Goal: Information Seeking & Learning: Learn about a topic

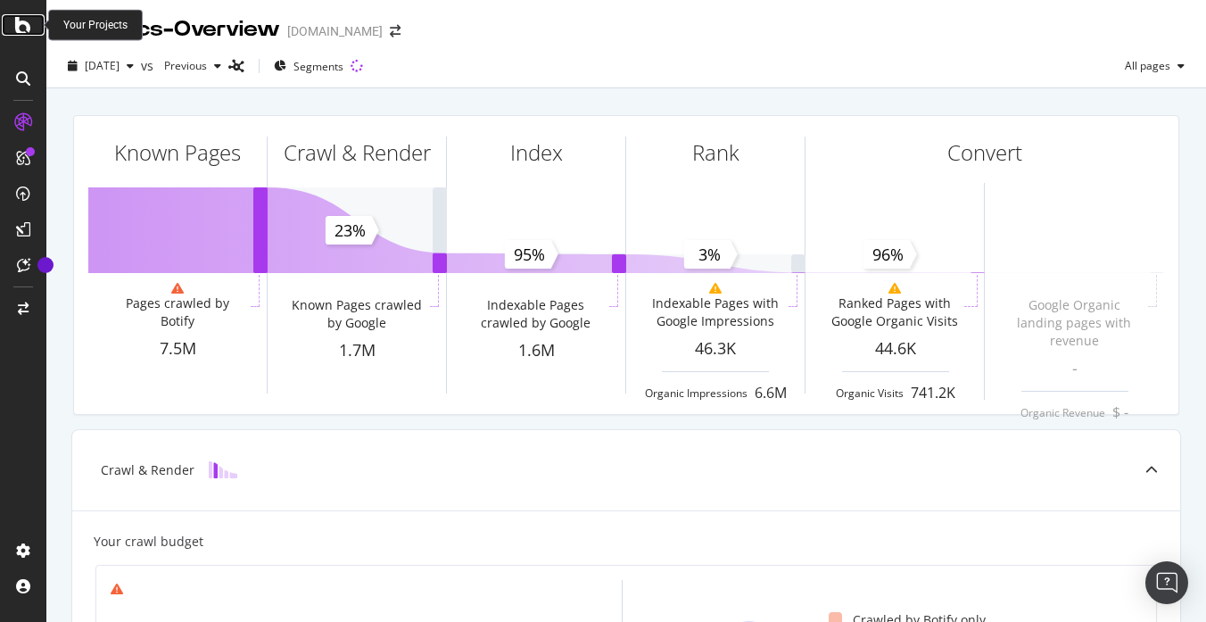
click at [24, 27] on icon at bounding box center [23, 24] width 16 height 21
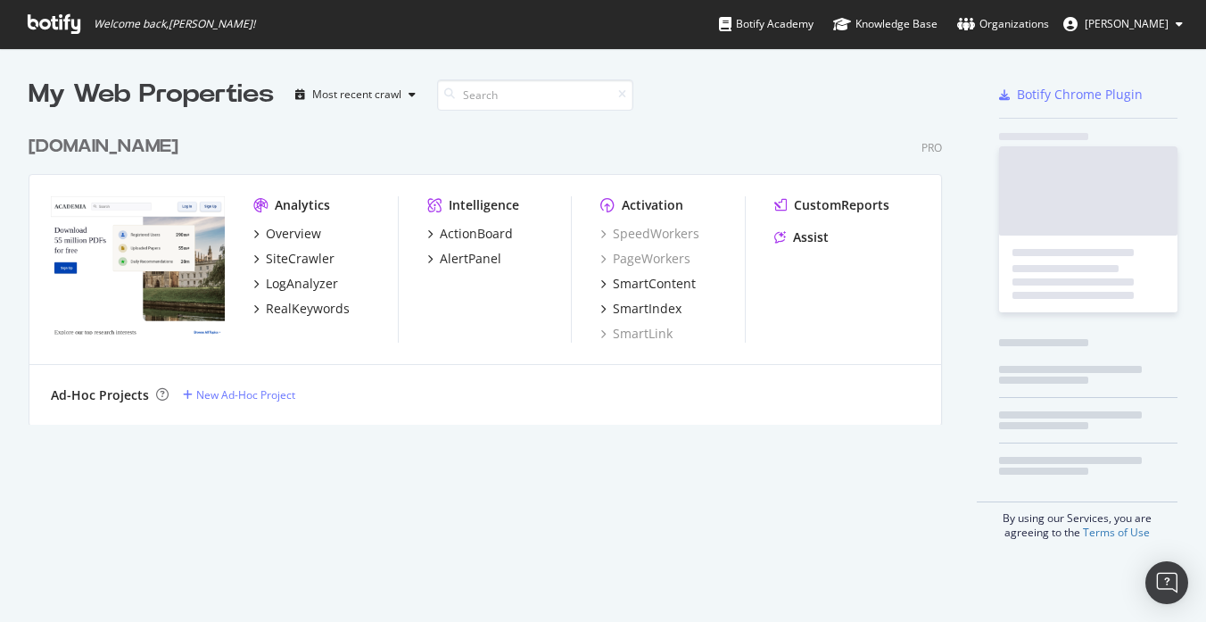
scroll to position [622, 1206]
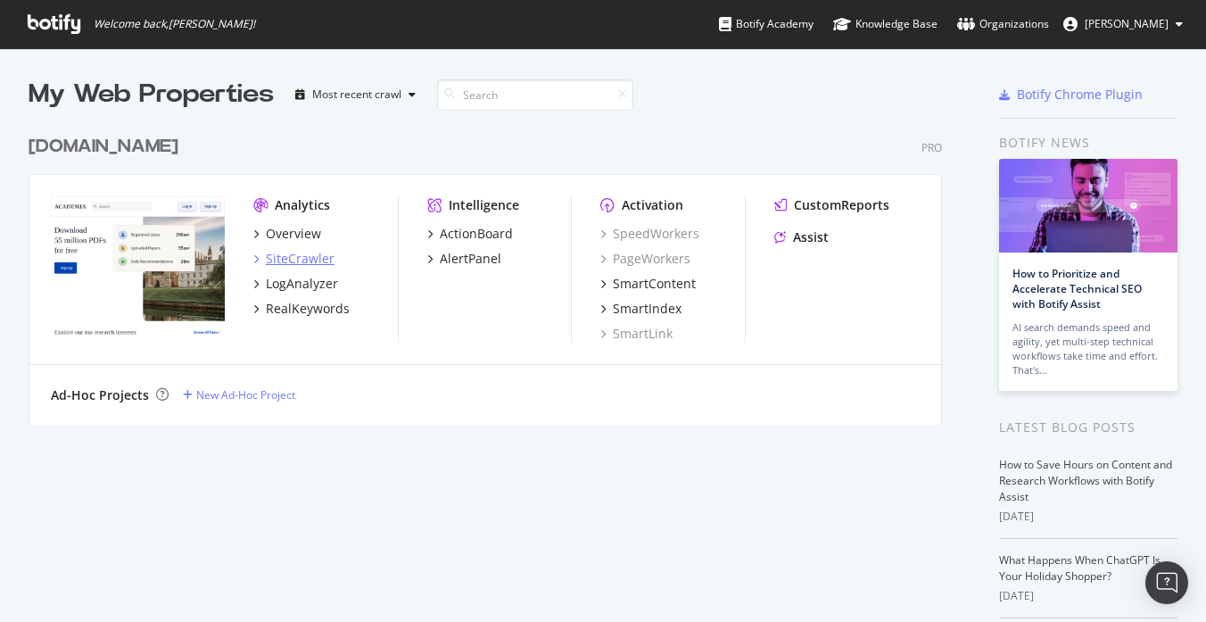
click at [303, 255] on div "SiteCrawler" at bounding box center [300, 259] width 69 height 18
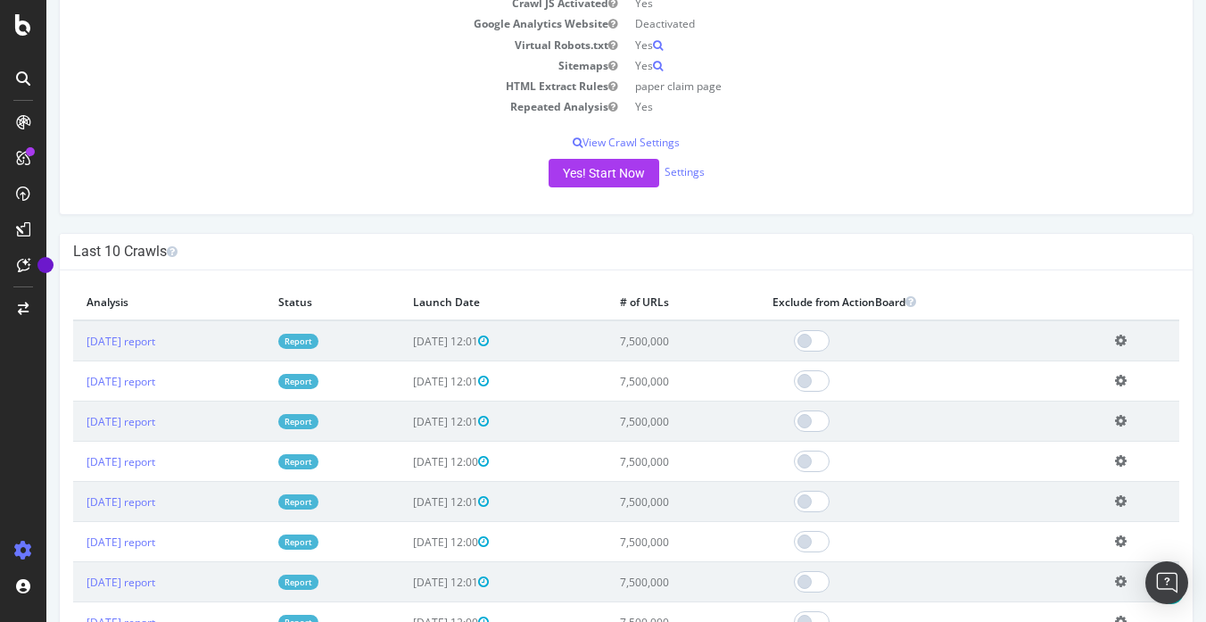
scroll to position [343, 0]
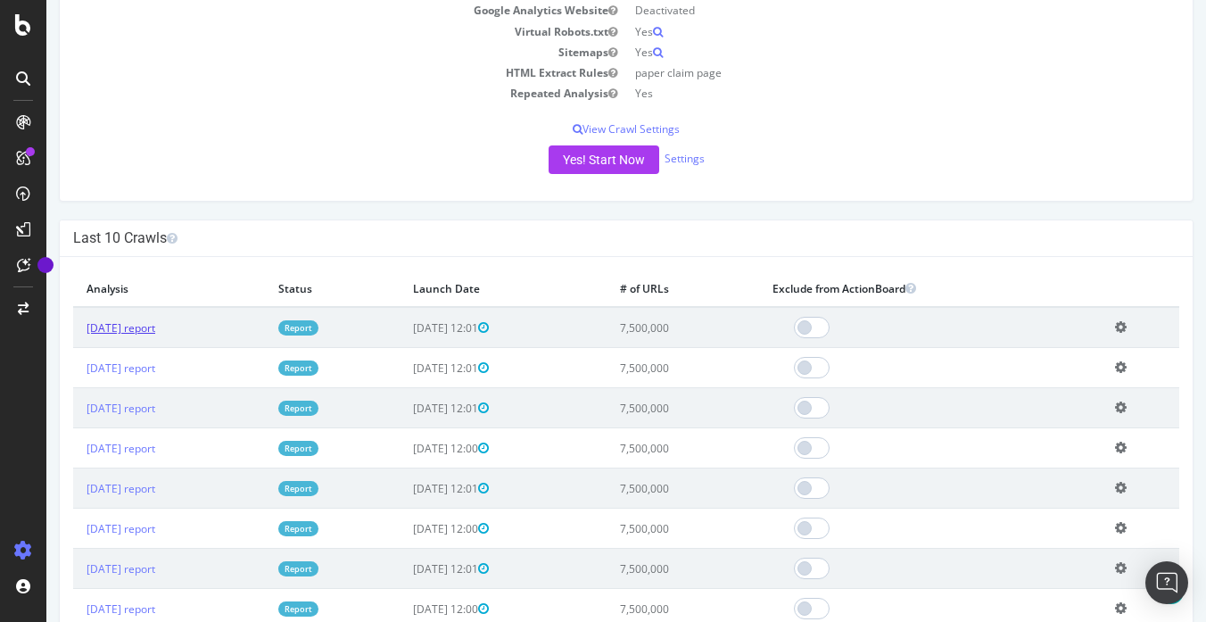
click at [155, 331] on link "2025 Sep. 4th report" at bounding box center [121, 327] width 69 height 15
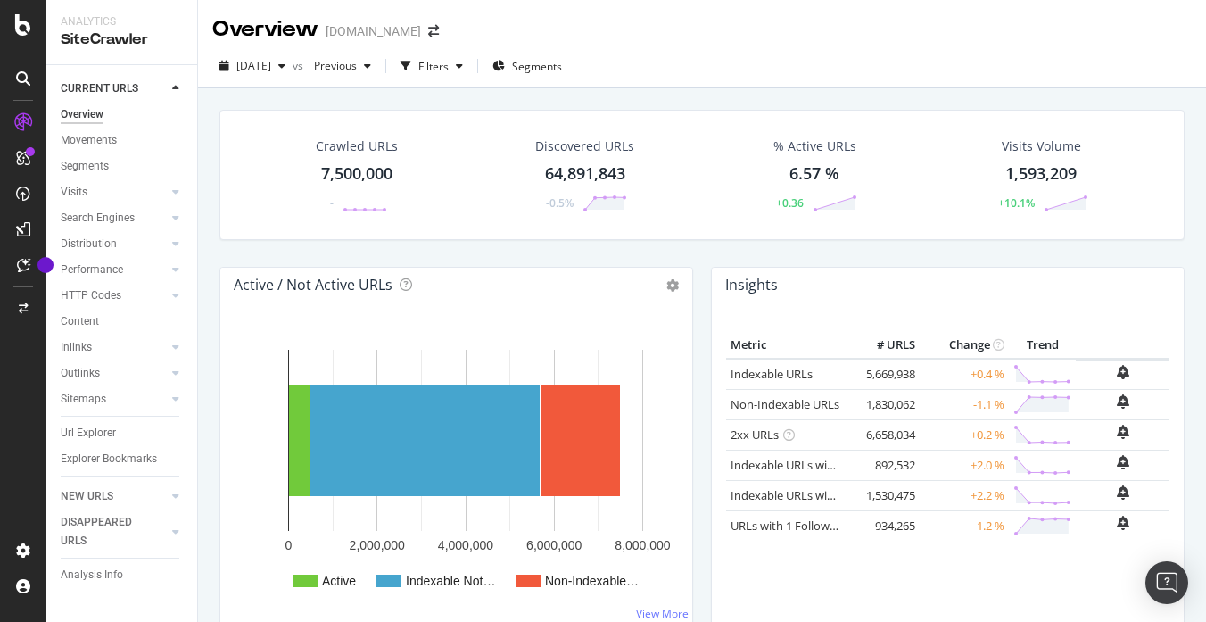
click at [468, 246] on div "Crawled URLs 7,500,000 - Discovered URLs 64,891,843 -0.5% % Active URLs 6.57 % …" at bounding box center [702, 188] width 983 height 157
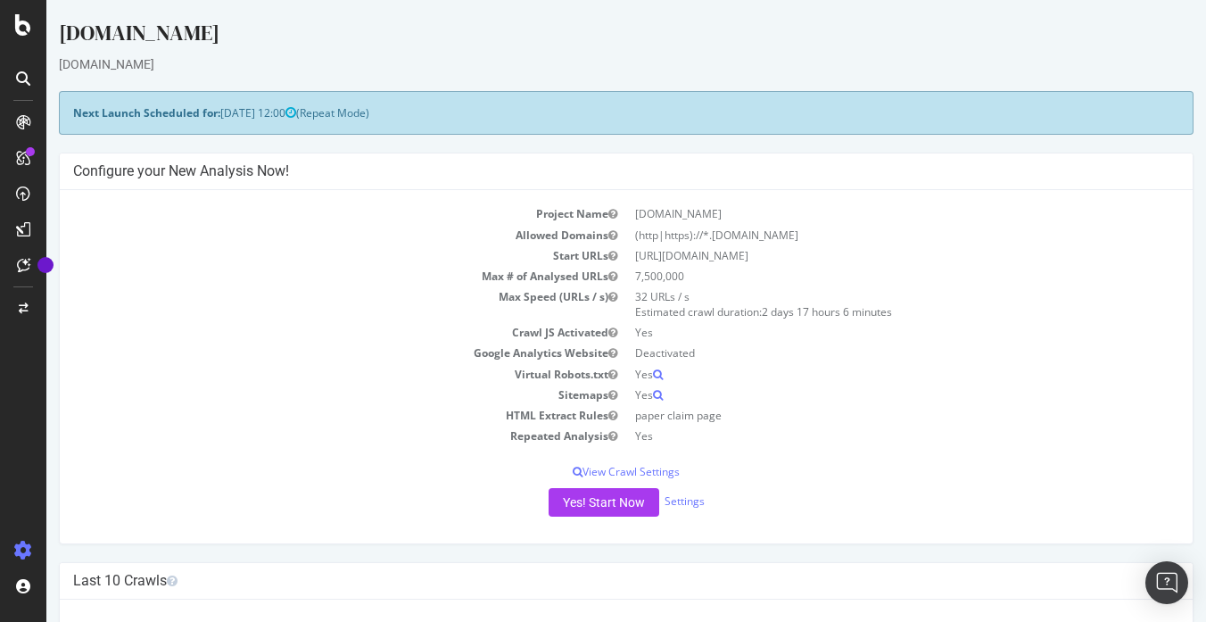
click at [769, 35] on div "[DOMAIN_NAME]" at bounding box center [626, 36] width 1135 height 37
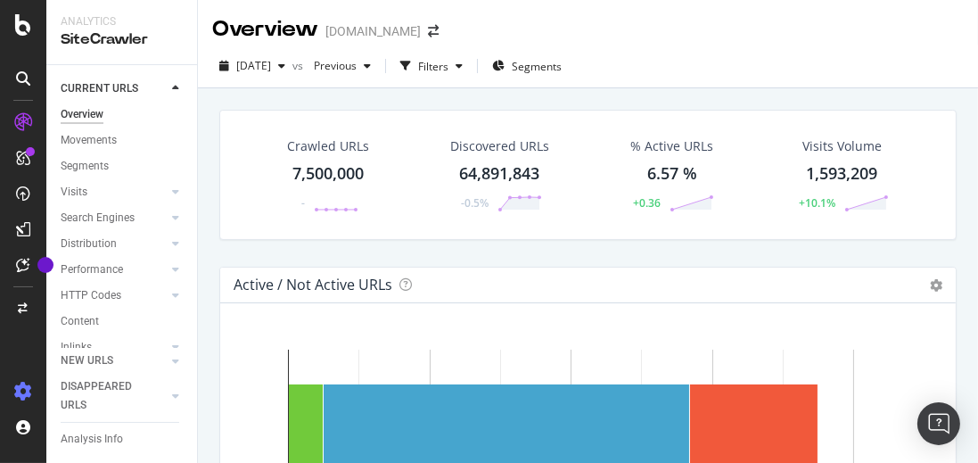
click at [28, 393] on icon at bounding box center [23, 392] width 18 height 18
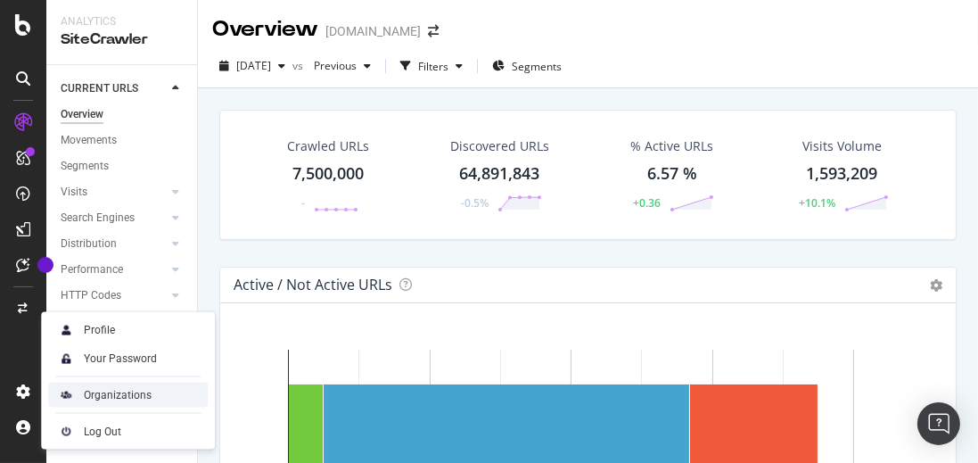
click at [99, 400] on div "Organizations" at bounding box center [118, 395] width 68 height 14
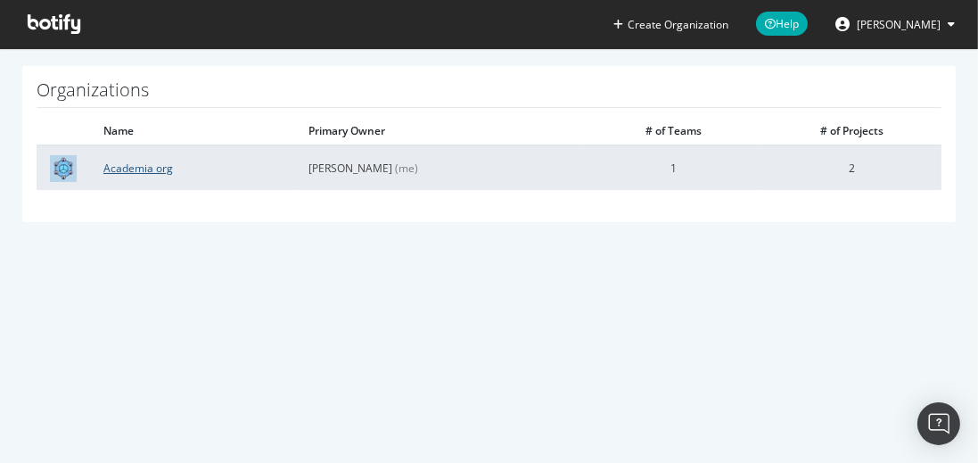
click at [136, 173] on link "Academia org" at bounding box center [138, 168] width 70 height 15
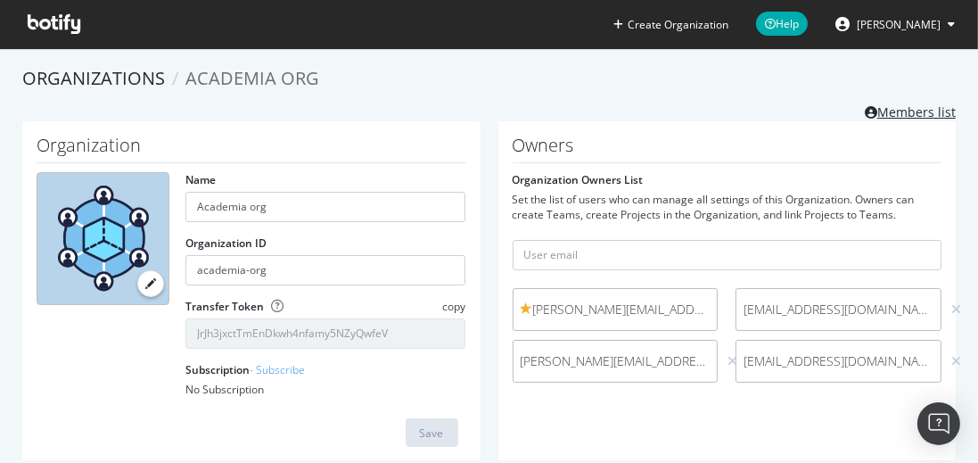
click at [908, 111] on link "Members list" at bounding box center [910, 110] width 91 height 22
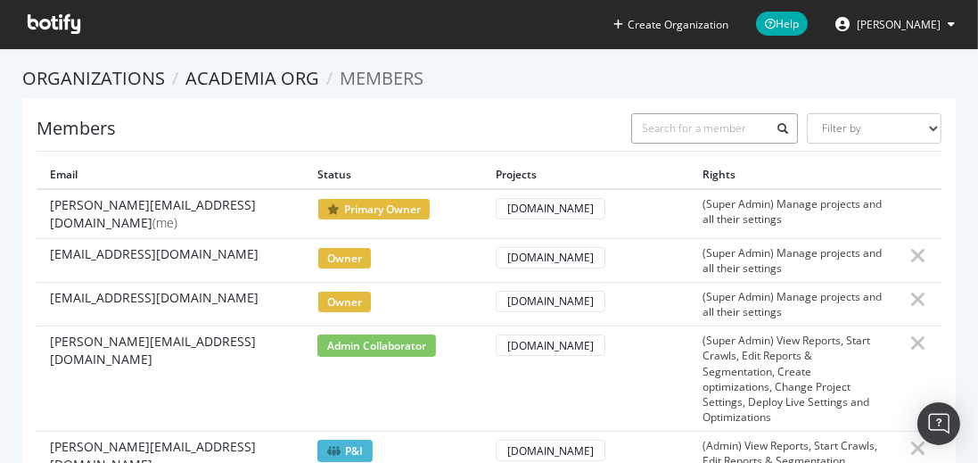
click at [670, 121] on input "text" at bounding box center [716, 128] width 168 height 30
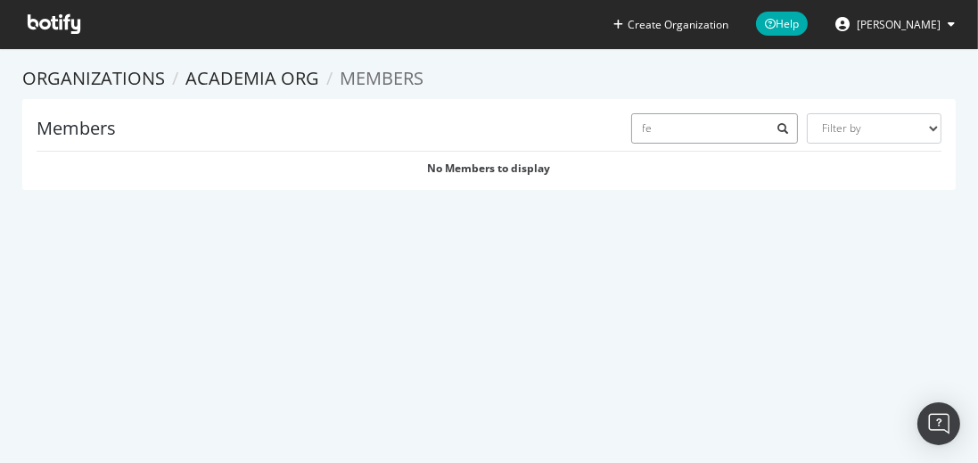
type input "f"
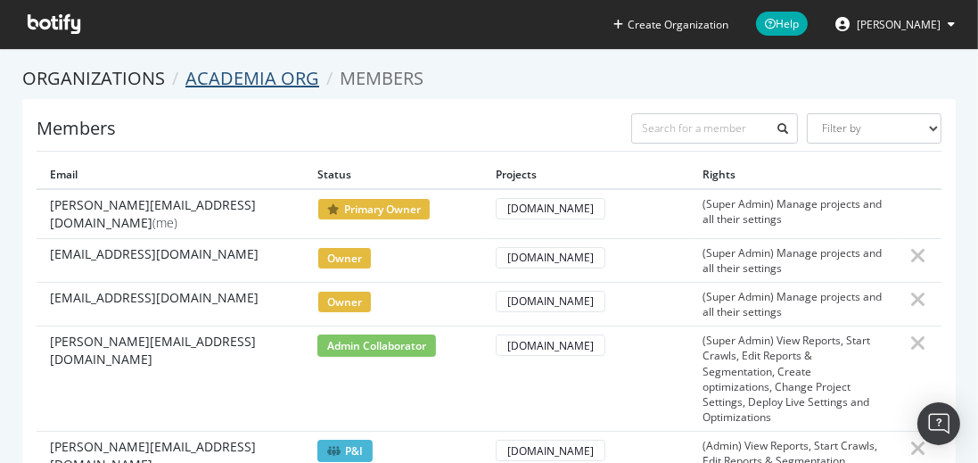
click at [285, 81] on link "Academia org" at bounding box center [253, 78] width 134 height 24
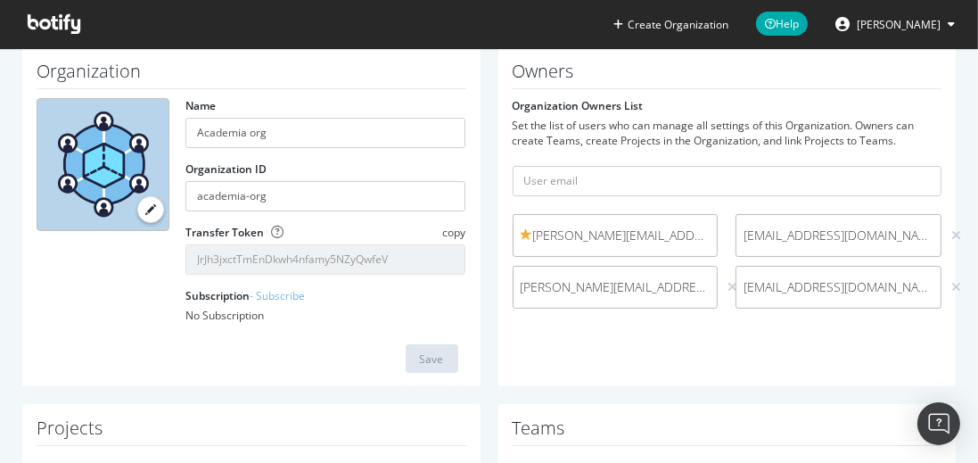
scroll to position [62, 0]
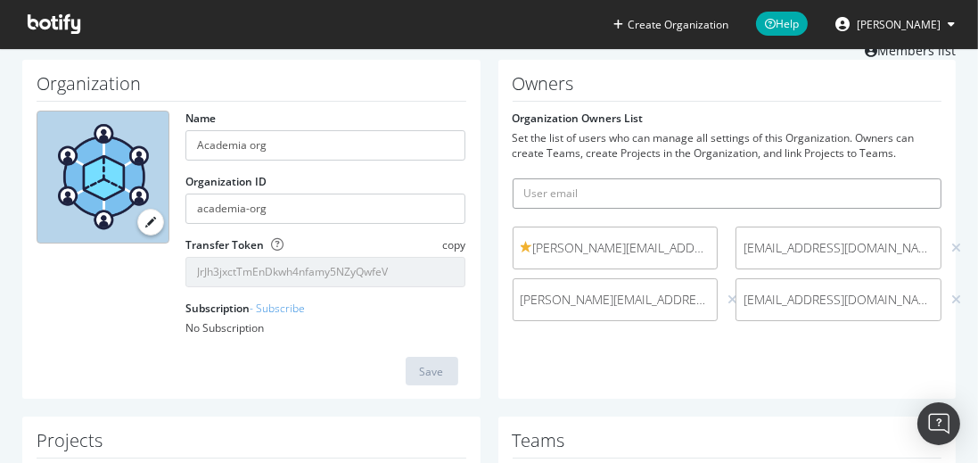
click at [543, 202] on input "text" at bounding box center [728, 193] width 430 height 30
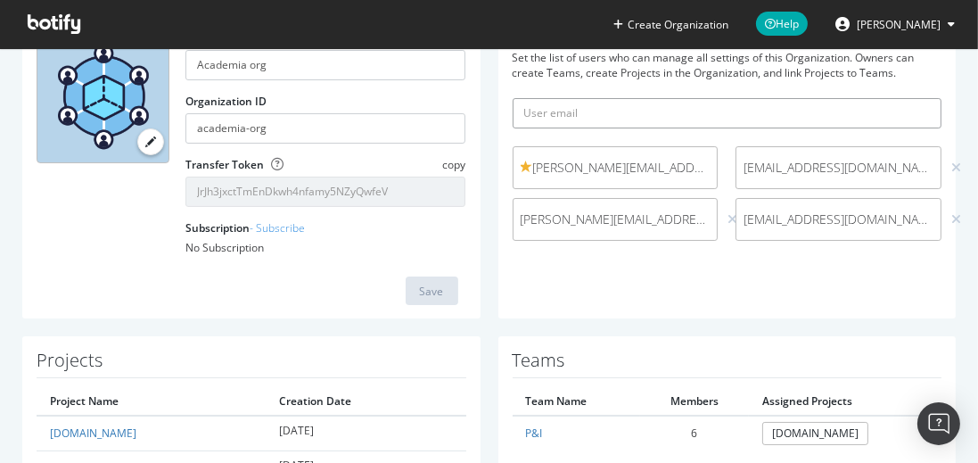
scroll to position [246, 0]
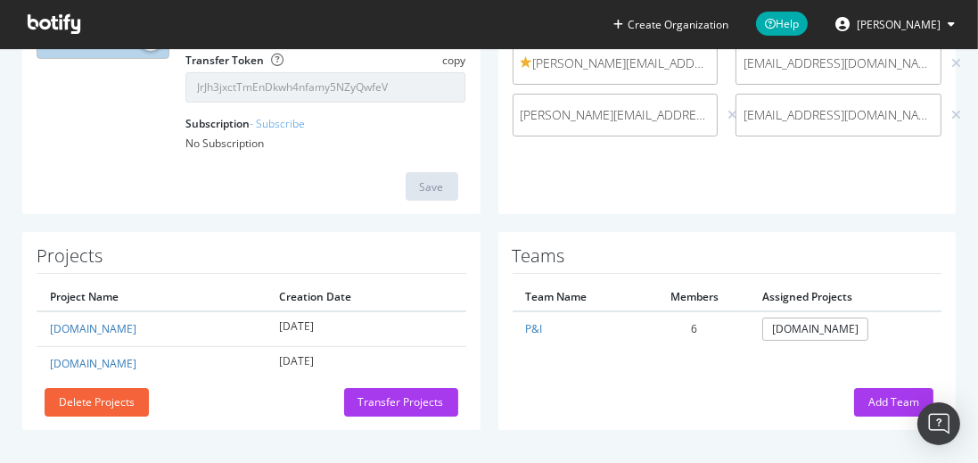
click at [812, 403] on div "Add Team" at bounding box center [728, 402] width 414 height 29
click at [813, 395] on div "Add Team" at bounding box center [728, 402] width 414 height 29
click at [813, 399] on div "Add Team" at bounding box center [728, 402] width 414 height 29
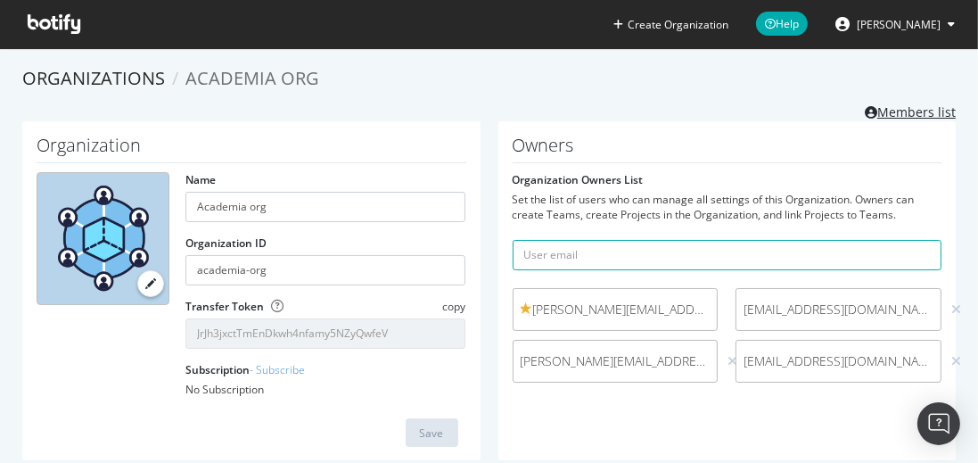
click at [934, 112] on link "Members list" at bounding box center [910, 110] width 91 height 22
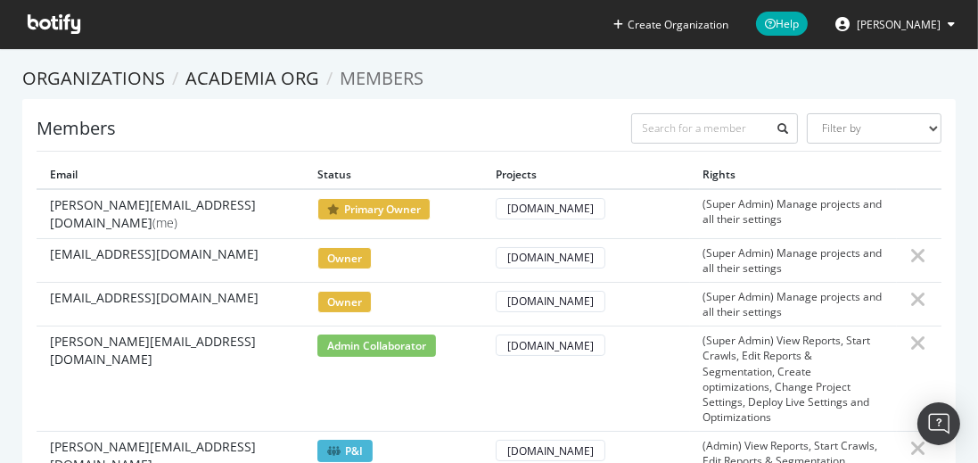
scroll to position [880, 0]
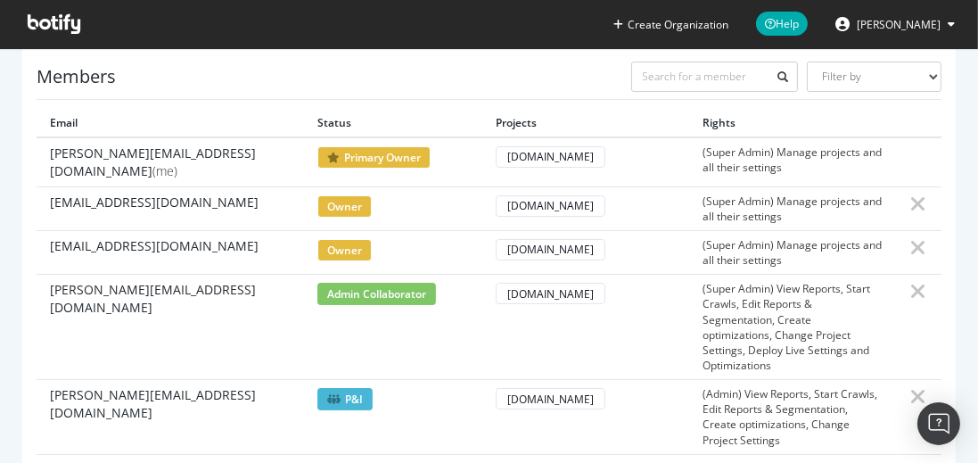
scroll to position [0, 0]
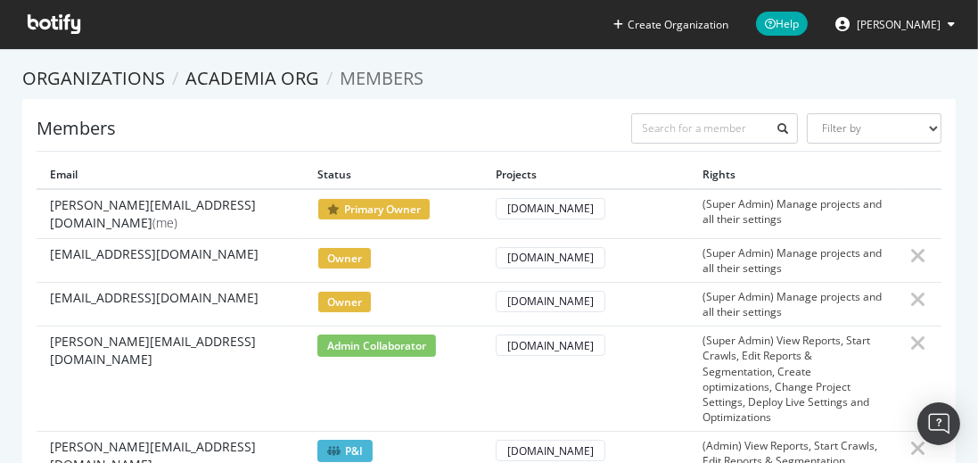
click at [281, 382] on td "nickmeyer@academia.edu" at bounding box center [171, 378] width 268 height 105
click at [871, 29] on span "Abishek Rajendra" at bounding box center [899, 24] width 84 height 15
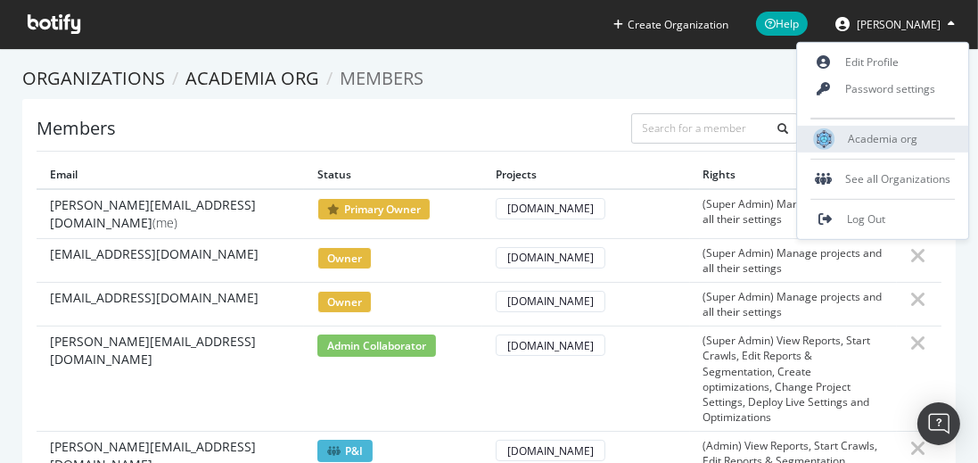
click at [885, 144] on span "Academia org" at bounding box center [884, 138] width 70 height 15
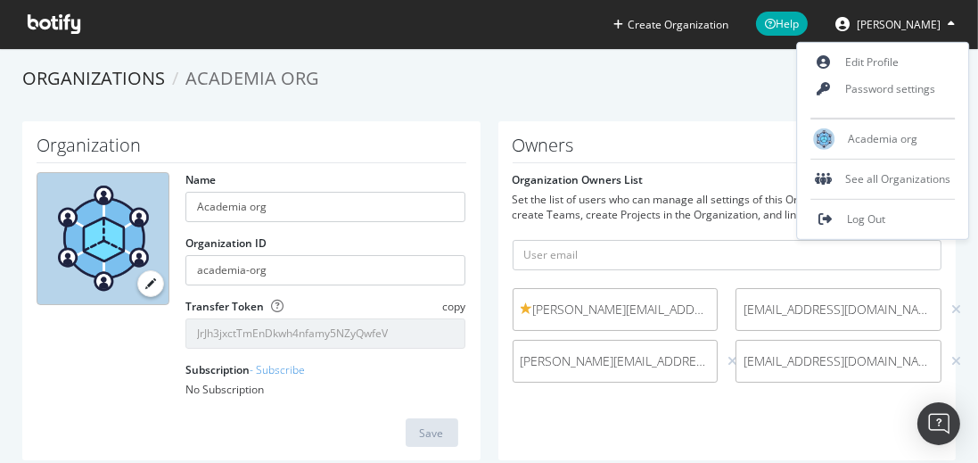
click at [684, 92] on div "Organizations Academia org Members list" at bounding box center [489, 93] width 934 height 55
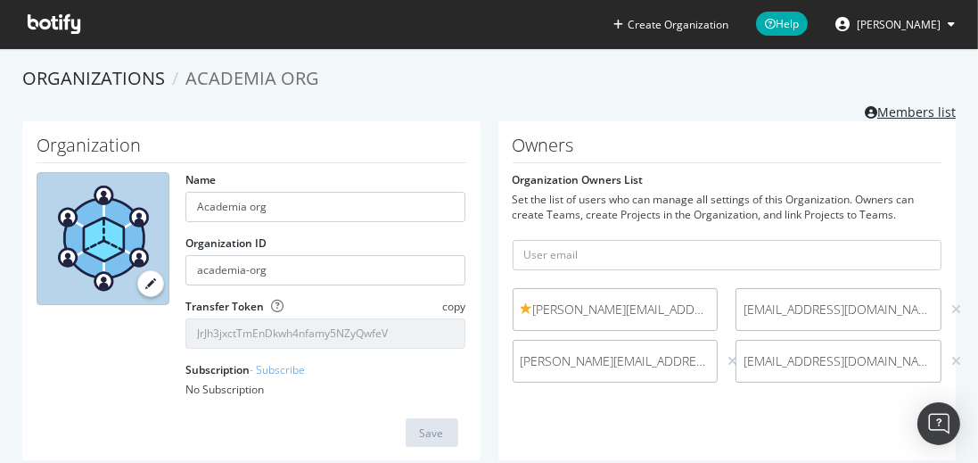
click at [899, 114] on link "Members list" at bounding box center [910, 110] width 91 height 22
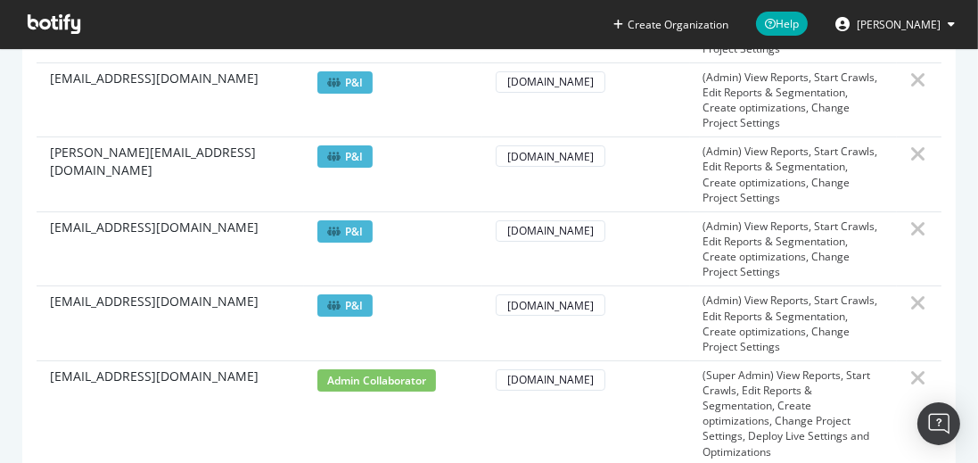
scroll to position [880, 0]
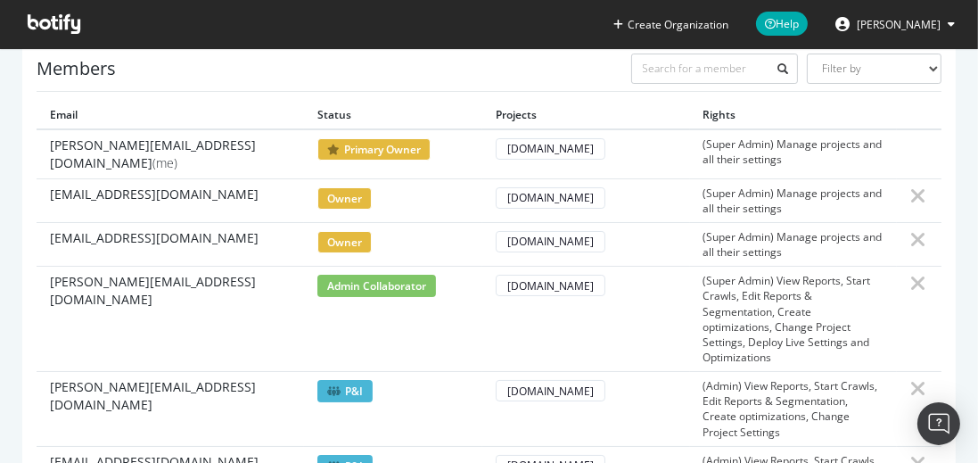
scroll to position [0, 0]
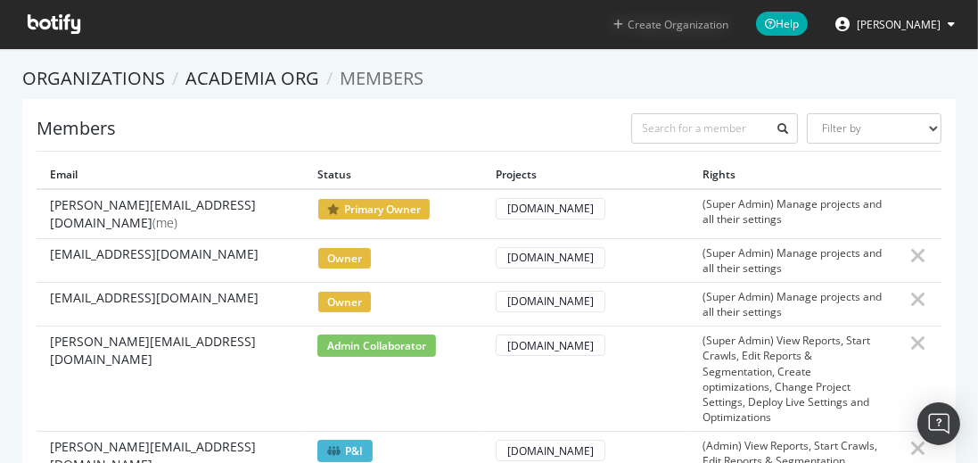
click at [706, 29] on button "Create Organization" at bounding box center [671, 24] width 117 height 17
click at [597, 128] on div "Members Filter by Primary Owner Owner Member Admin Collaborator Guest Collabora…" at bounding box center [489, 132] width 905 height 38
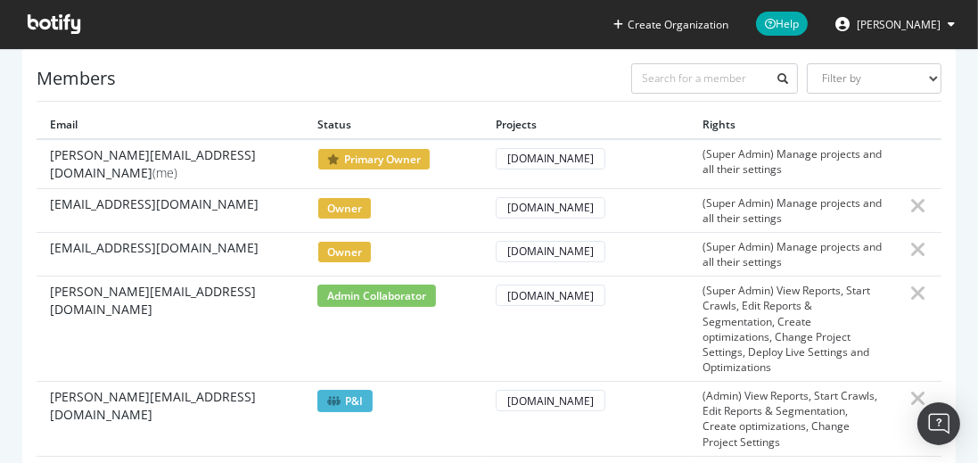
scroll to position [46, 0]
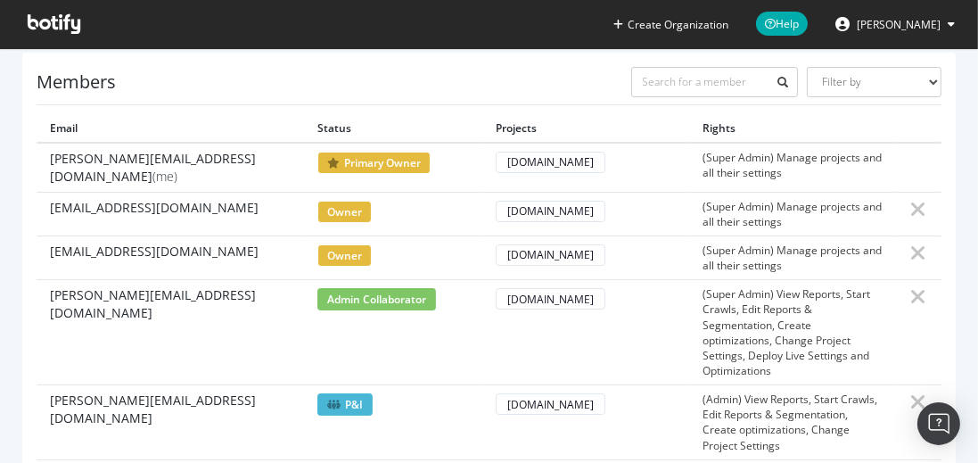
click at [239, 171] on td "abishek@academia.edu (me)" at bounding box center [171, 168] width 268 height 50
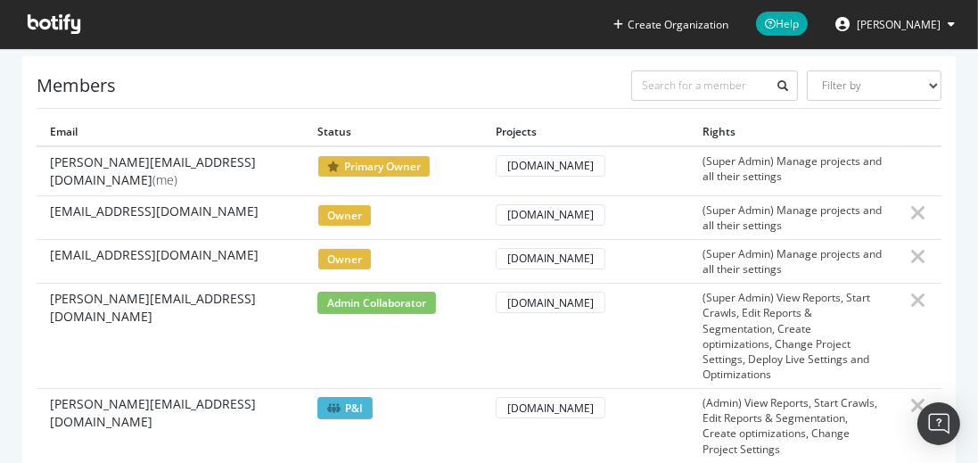
scroll to position [0, 0]
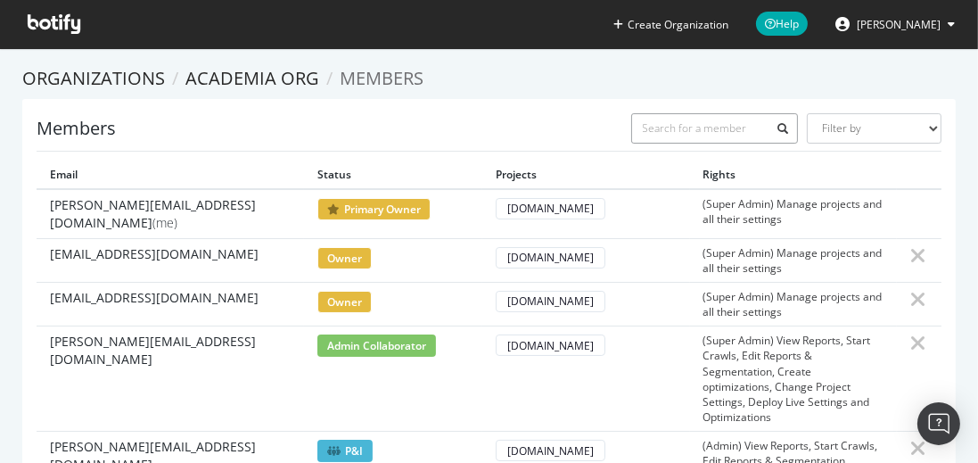
click at [735, 132] on input "text" at bounding box center [716, 128] width 168 height 30
click at [893, 21] on span "Abishek Rajendra" at bounding box center [899, 24] width 84 height 15
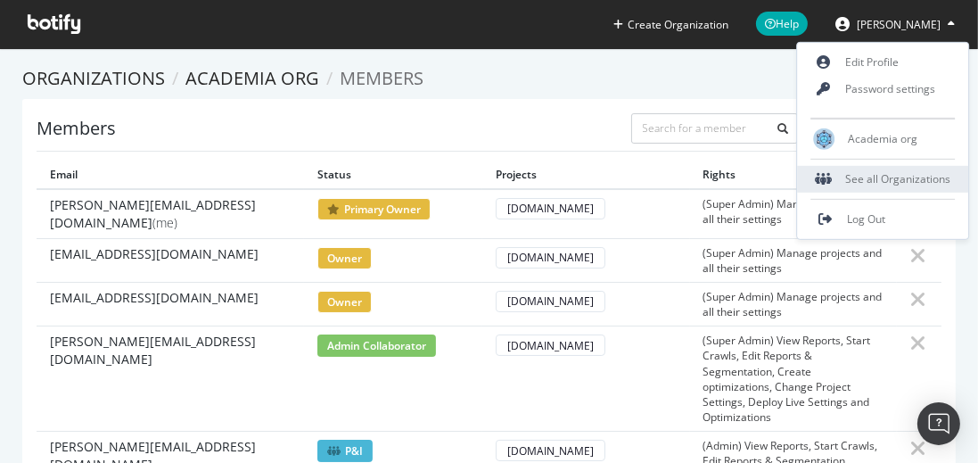
click at [904, 173] on div "See all Organizations" at bounding box center [883, 179] width 171 height 27
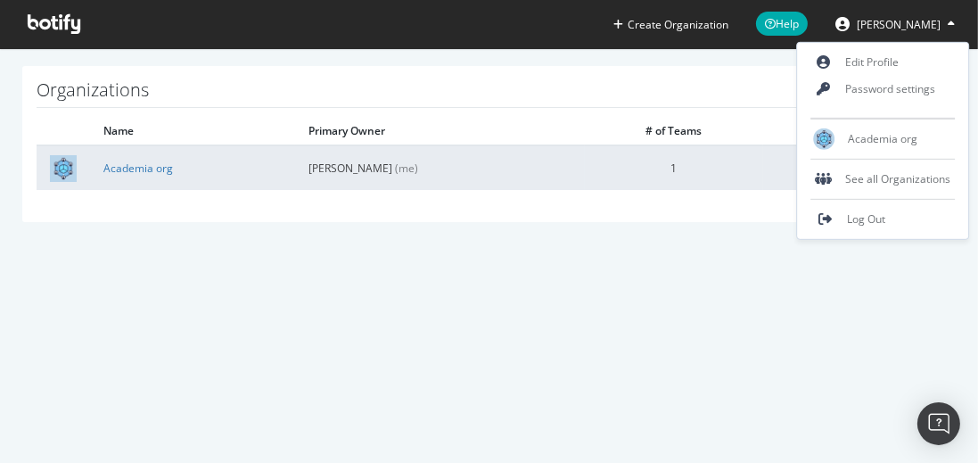
click at [615, 172] on td "1" at bounding box center [674, 167] width 178 height 45
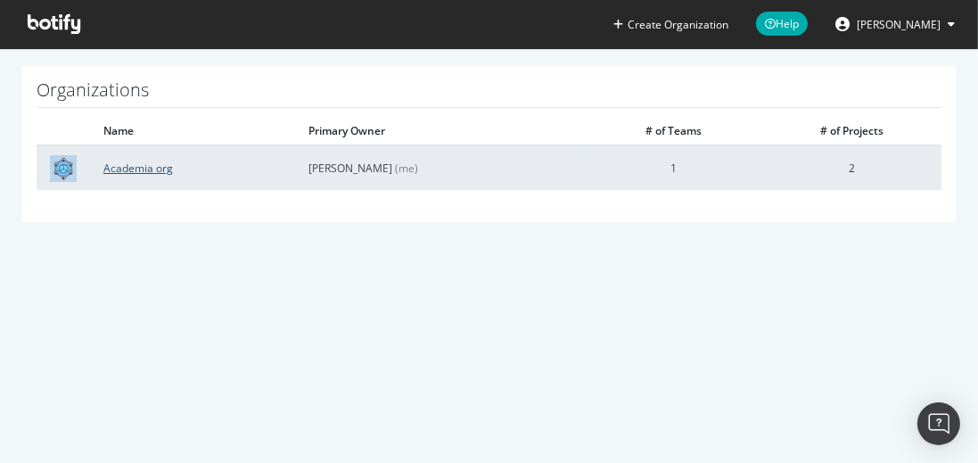
click at [149, 170] on link "Academia org" at bounding box center [138, 168] width 70 height 15
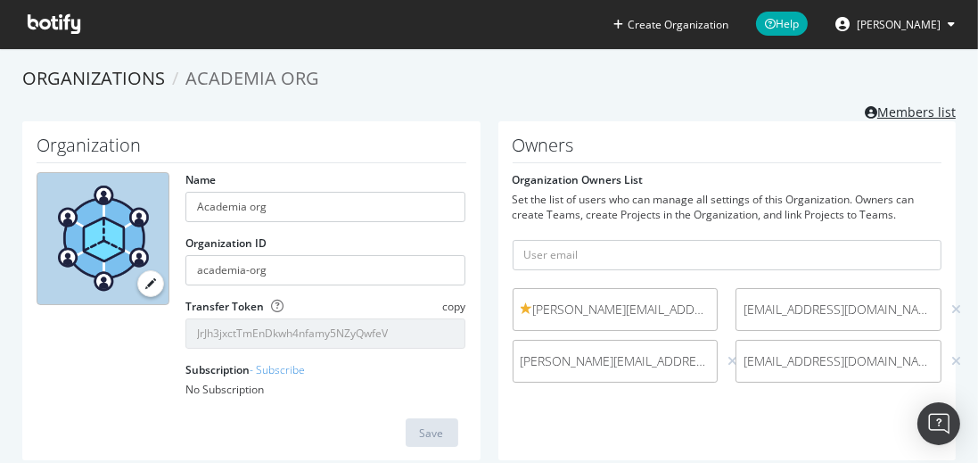
click at [888, 117] on link "Members list" at bounding box center [910, 110] width 91 height 22
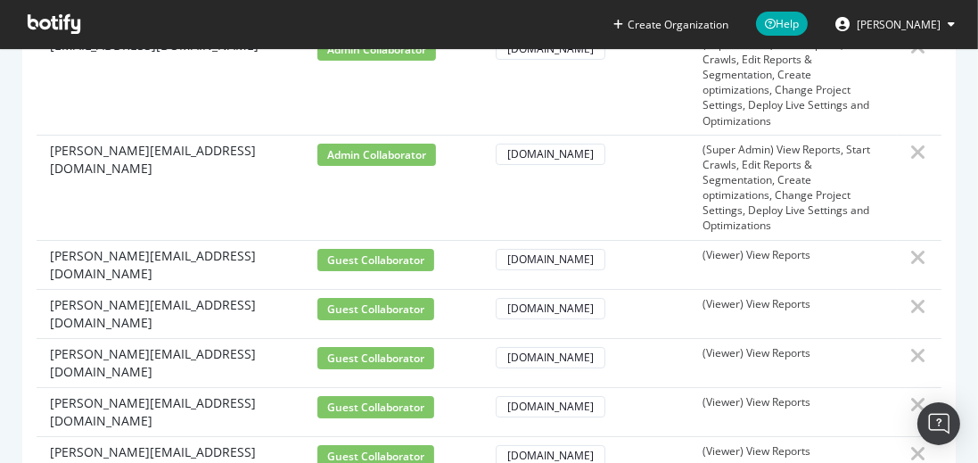
scroll to position [821, 0]
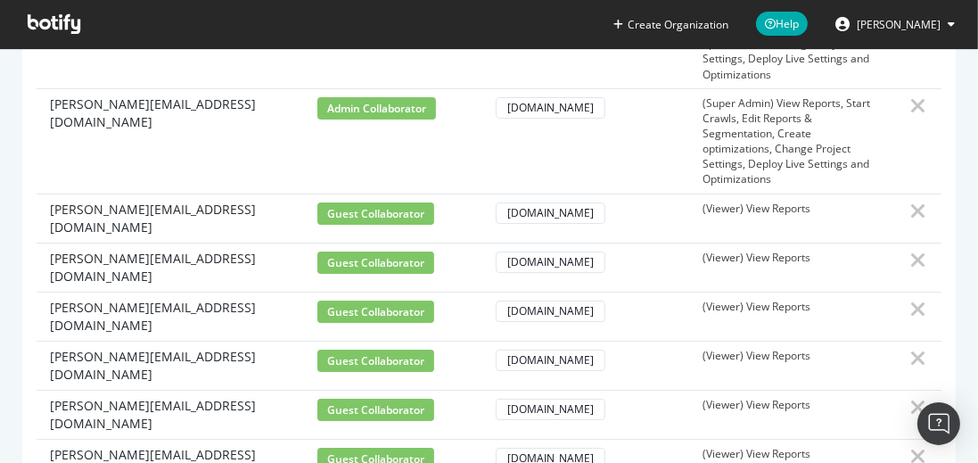
click at [400, 26] on div "Create Organization Help Abishek Rajendra" at bounding box center [489, 24] width 978 height 48
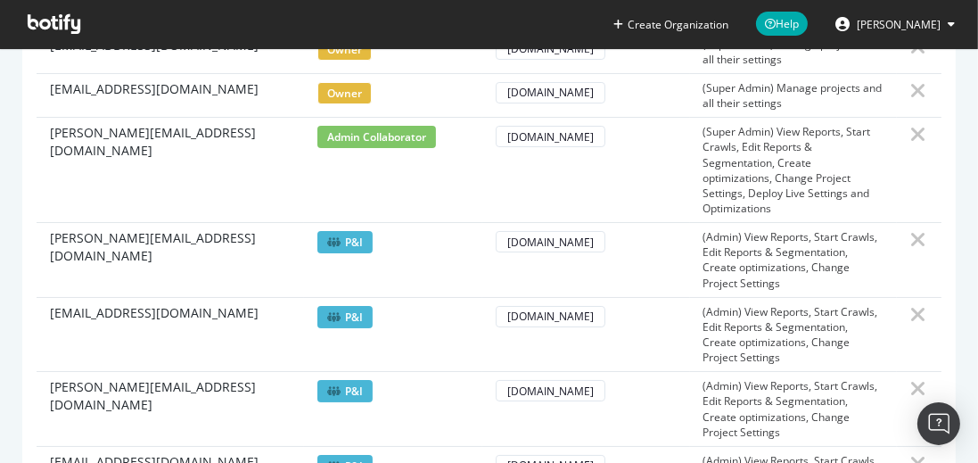
scroll to position [0, 0]
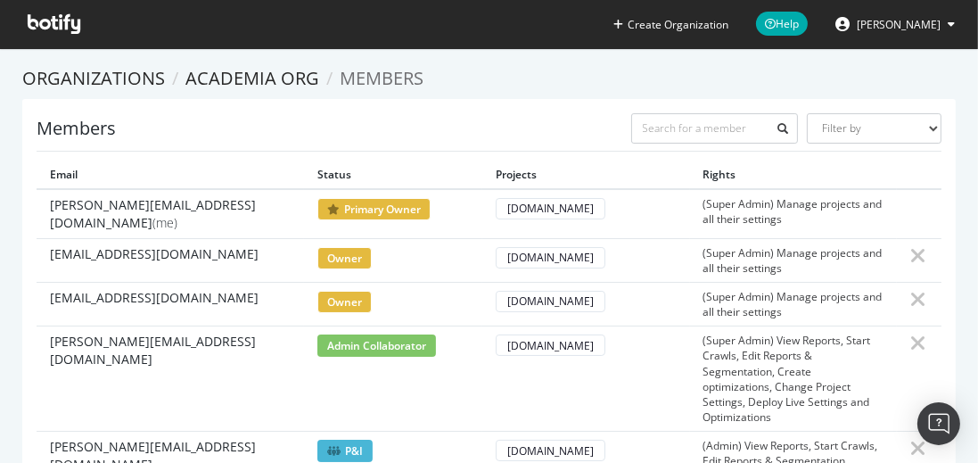
click at [45, 29] on icon at bounding box center [54, 24] width 53 height 20
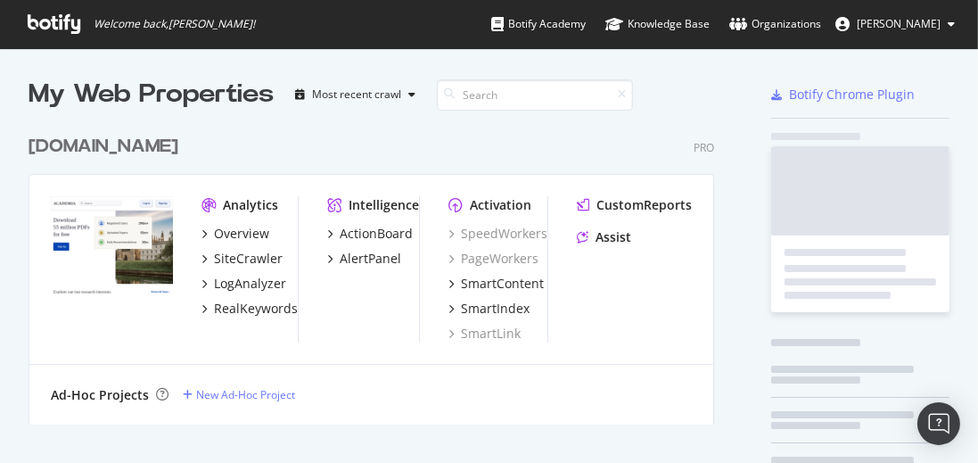
scroll to position [463, 978]
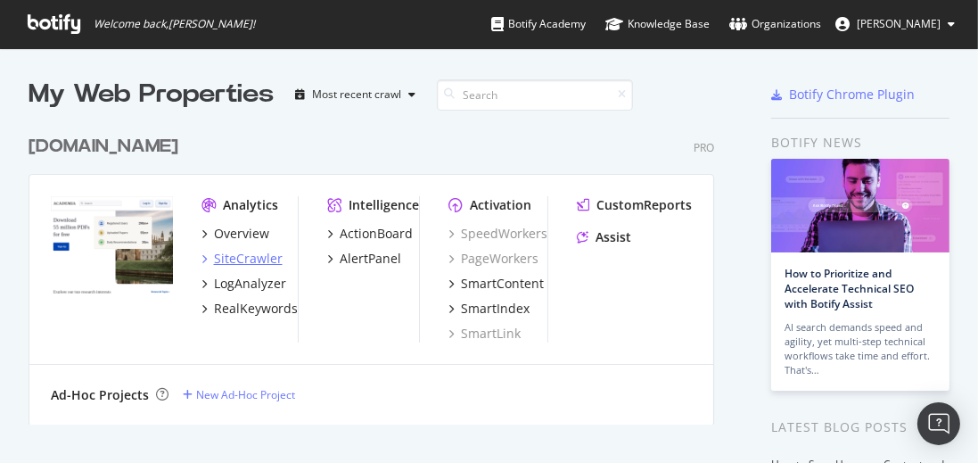
click at [251, 263] on div "SiteCrawler" at bounding box center [248, 259] width 69 height 18
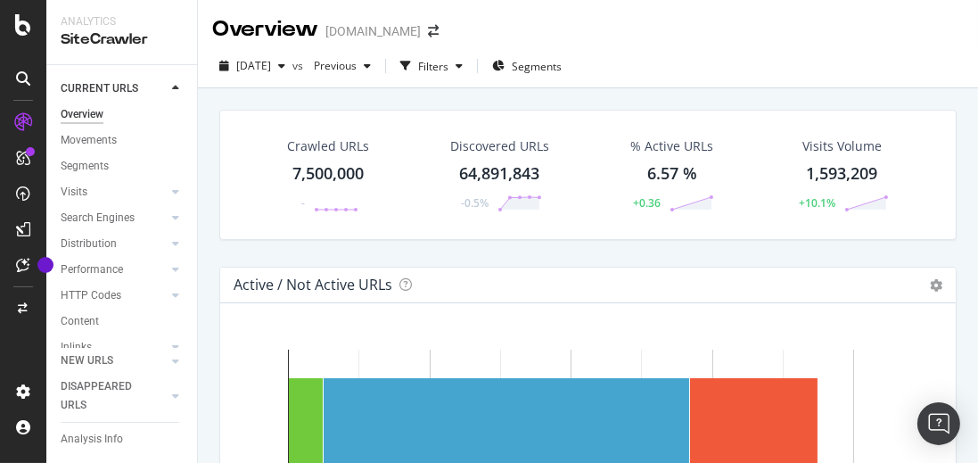
click at [481, 250] on div "Crawled URLs 7,500,000 - Discovered URLs 64,891,843 -0.5% % Active URLs 6.57 % …" at bounding box center [588, 188] width 755 height 157
click at [656, 149] on div "% Active URLs" at bounding box center [672, 146] width 83 height 18
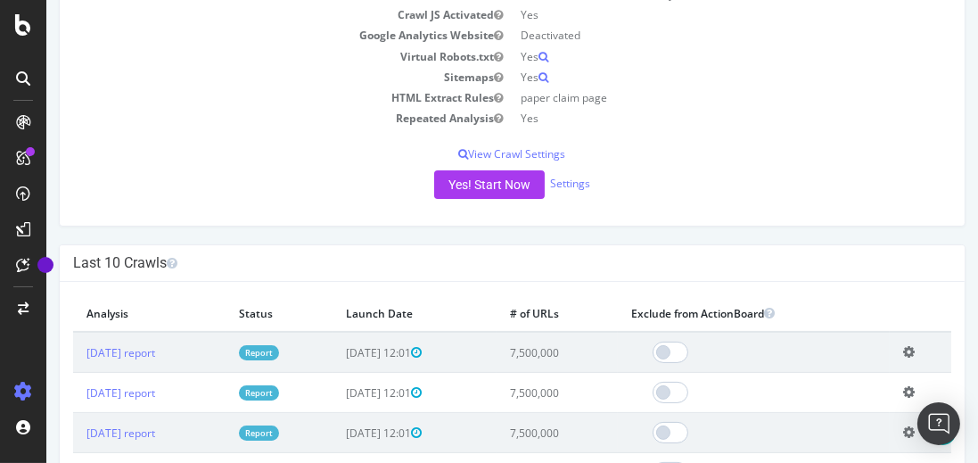
scroll to position [389, 0]
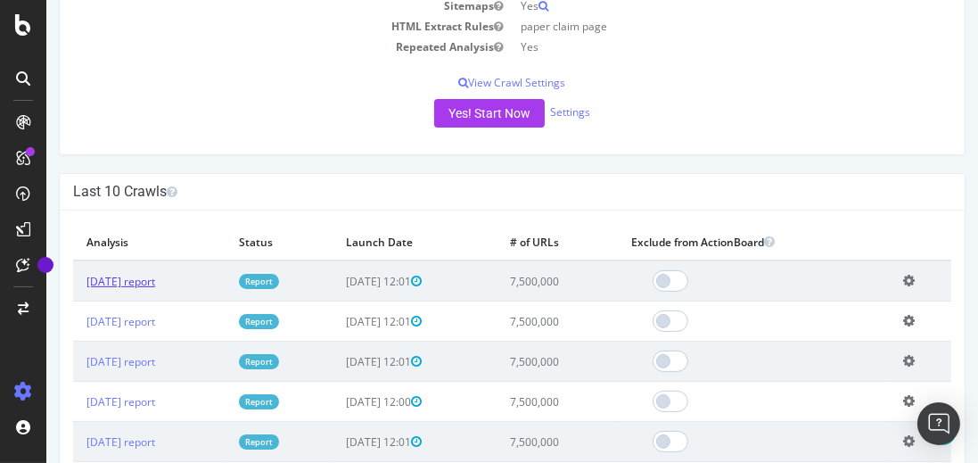
click at [155, 281] on link "[DATE] report" at bounding box center [121, 281] width 69 height 15
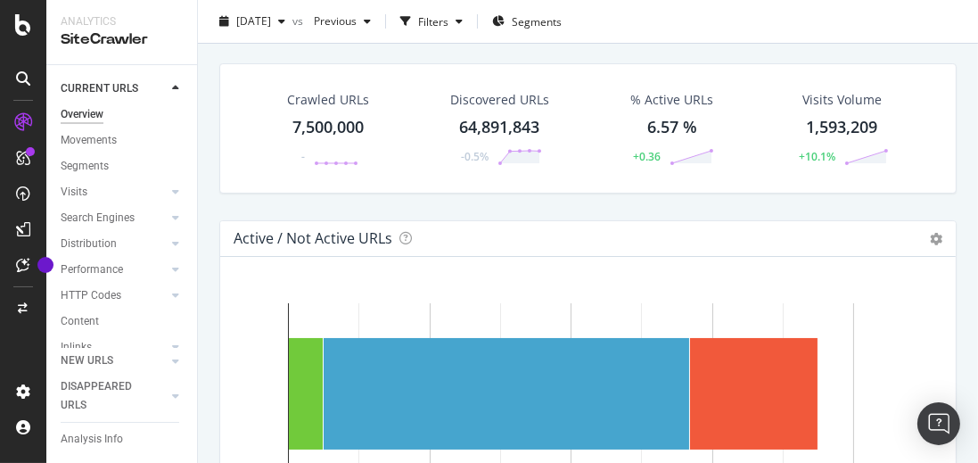
scroll to position [50, 0]
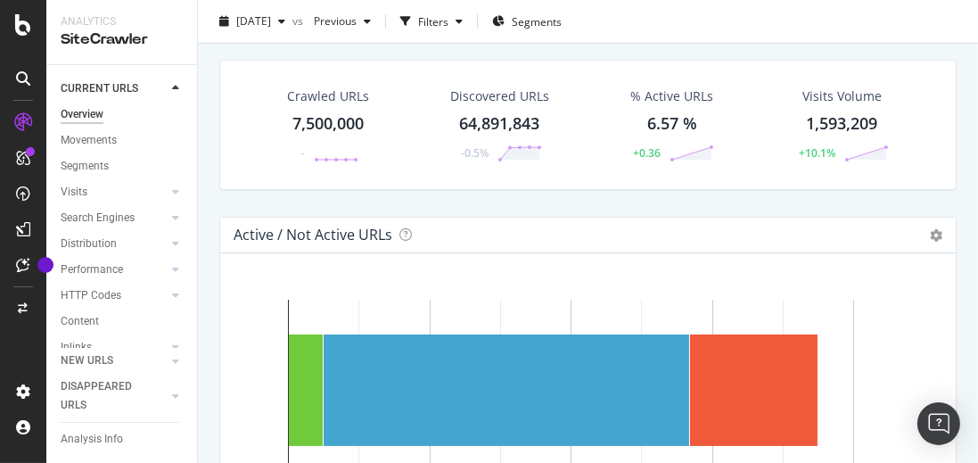
click at [830, 94] on div "Visits Volume" at bounding box center [842, 96] width 79 height 18
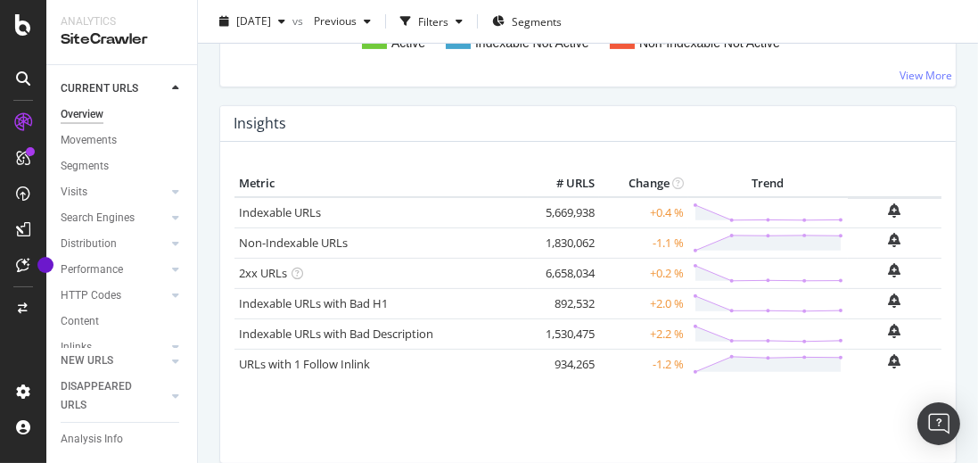
scroll to position [617, 0]
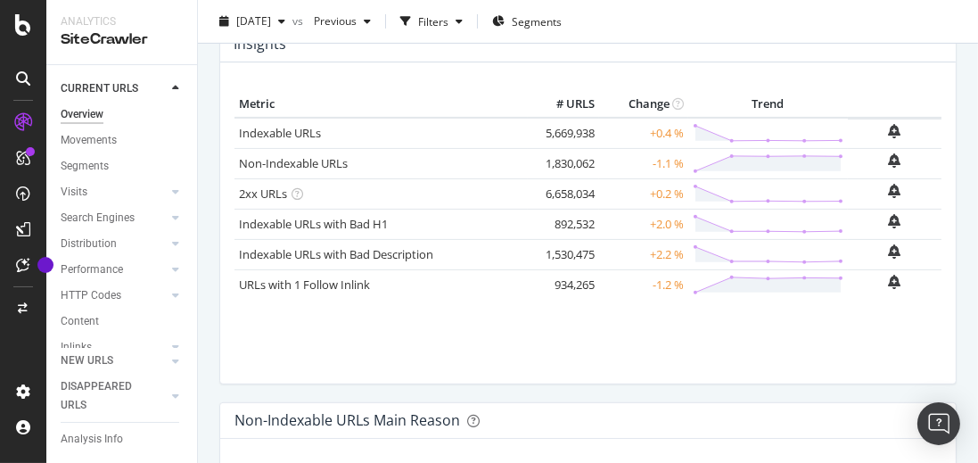
drag, startPoint x: 543, startPoint y: 191, endPoint x: 609, endPoint y: 192, distance: 66.0
click at [609, 192] on tr "2xx URLs 6,658,034 +0.2 %" at bounding box center [588, 193] width 707 height 30
click at [561, 180] on td "6,658,034" at bounding box center [563, 193] width 71 height 30
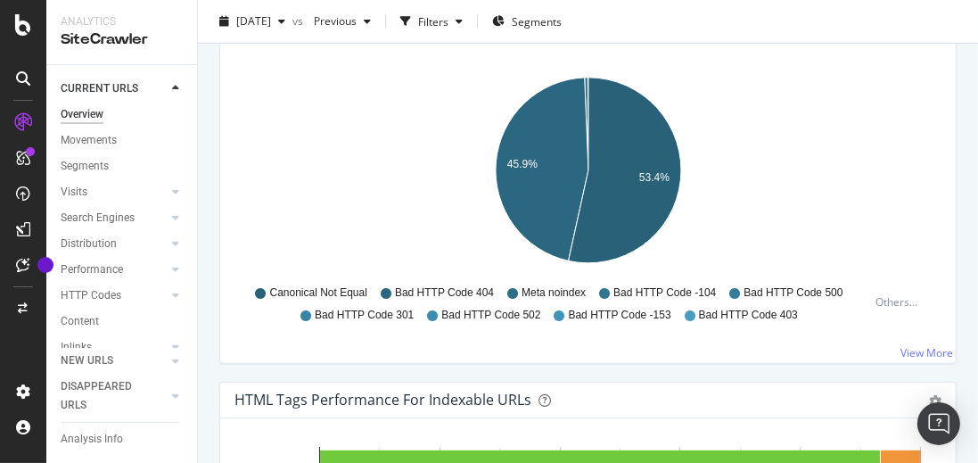
scroll to position [999, 0]
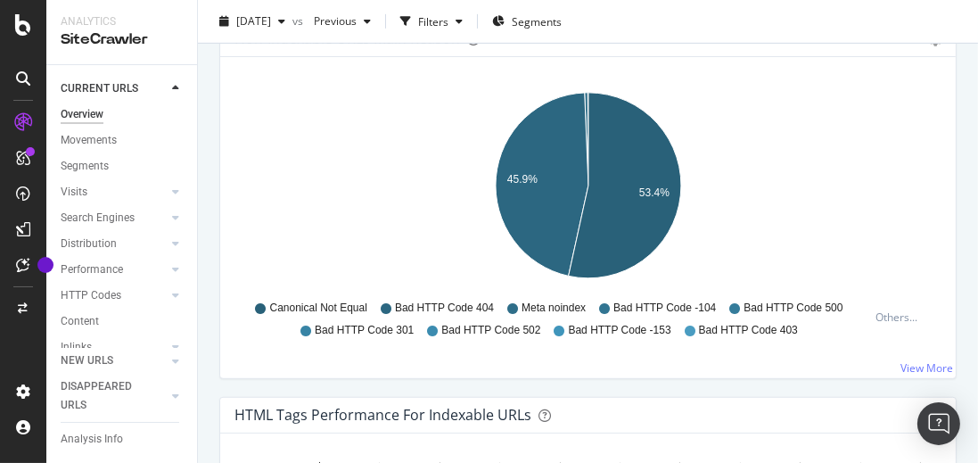
click at [308, 304] on span "Canonical Not Equal" at bounding box center [318, 308] width 97 height 15
drag, startPoint x: 399, startPoint y: 302, endPoint x: 503, endPoint y: 309, distance: 104.5
click at [503, 309] on div "Canonical Not Equal Bad HTTP Code 404 Meta noindex Bad HTTP Code -104 Bad HTTP …" at bounding box center [556, 317] width 625 height 40
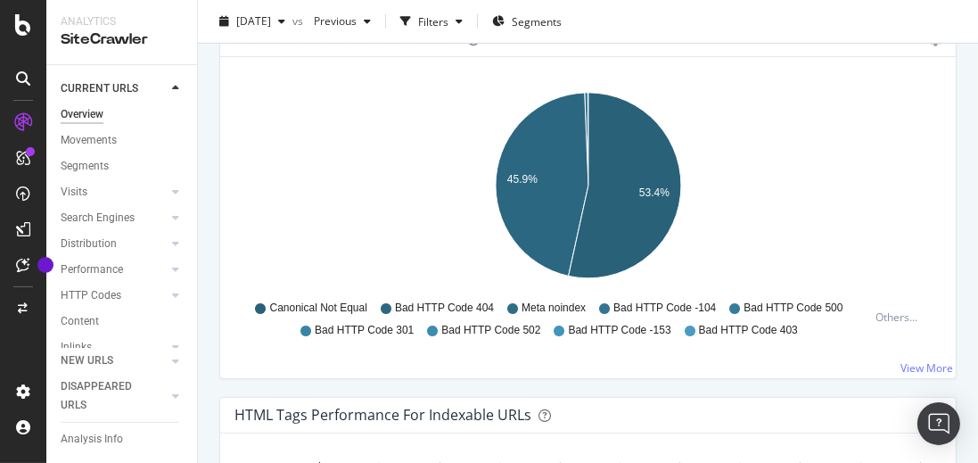
click at [557, 305] on span "Meta noindex" at bounding box center [554, 308] width 64 height 15
click at [705, 307] on span "Bad HTTP Code -104" at bounding box center [665, 308] width 103 height 15
click at [832, 306] on span "Bad HTTP Code 500" at bounding box center [793, 308] width 99 height 15
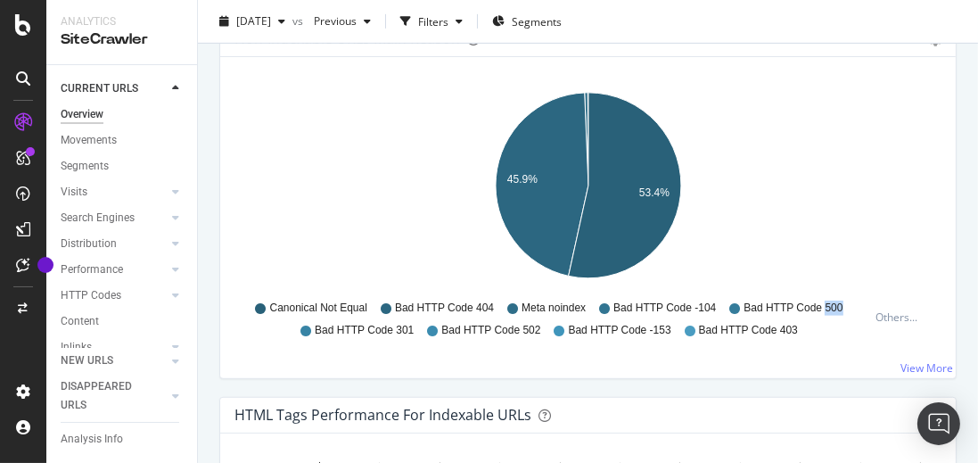
click at [832, 306] on span "Bad HTTP Code 500" at bounding box center [793, 308] width 99 height 15
click at [533, 331] on span "Bad HTTP Code 502" at bounding box center [491, 330] width 99 height 15
click at [495, 351] on div "Hold CMD (⌘) while clicking to filter the report. 45.9% 53.4% Non-Indexable Mai…" at bounding box center [588, 217] width 736 height 321
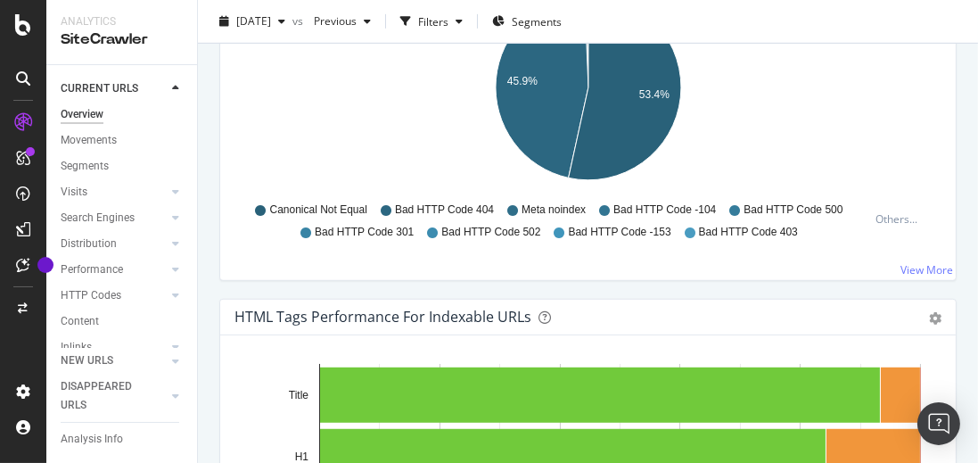
scroll to position [976, 0]
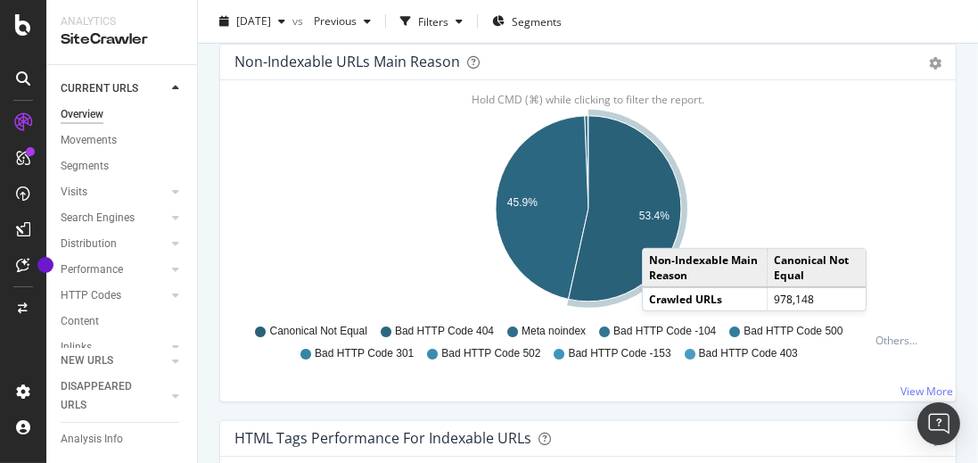
click at [661, 227] on icon "A chart." at bounding box center [625, 209] width 112 height 186
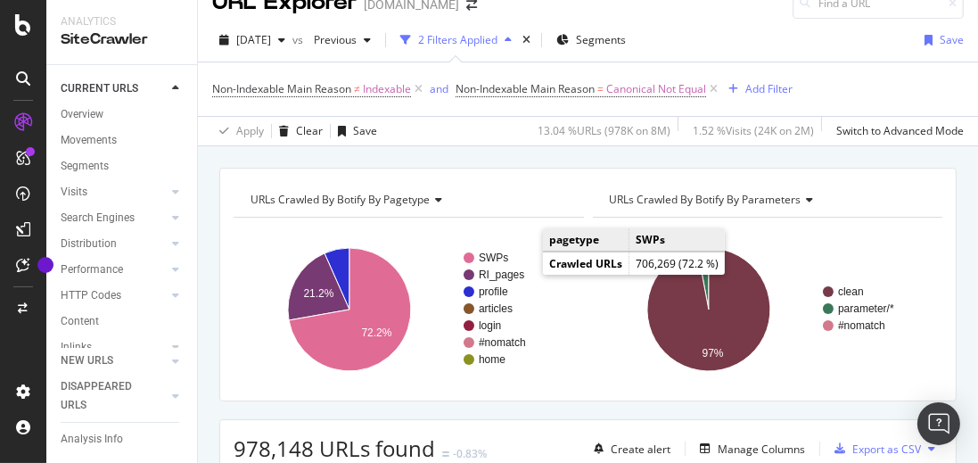
scroll to position [35, 0]
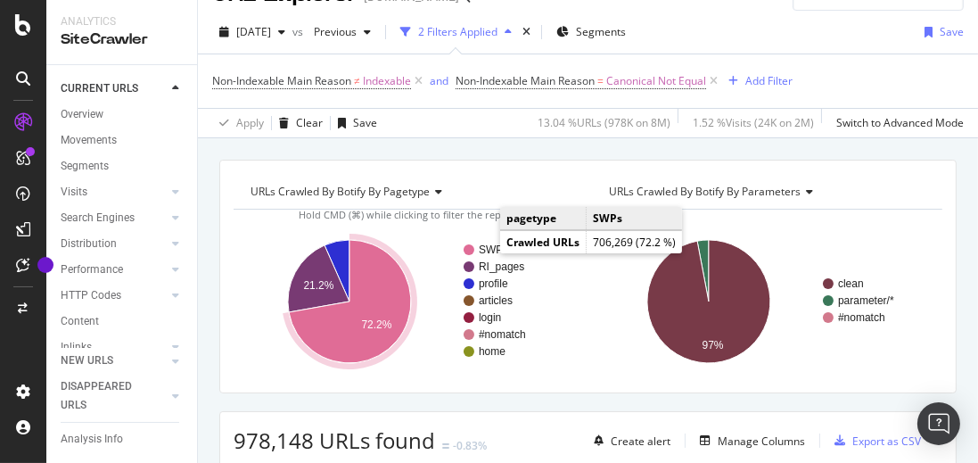
click at [490, 246] on text "SWPs" at bounding box center [493, 250] width 29 height 12
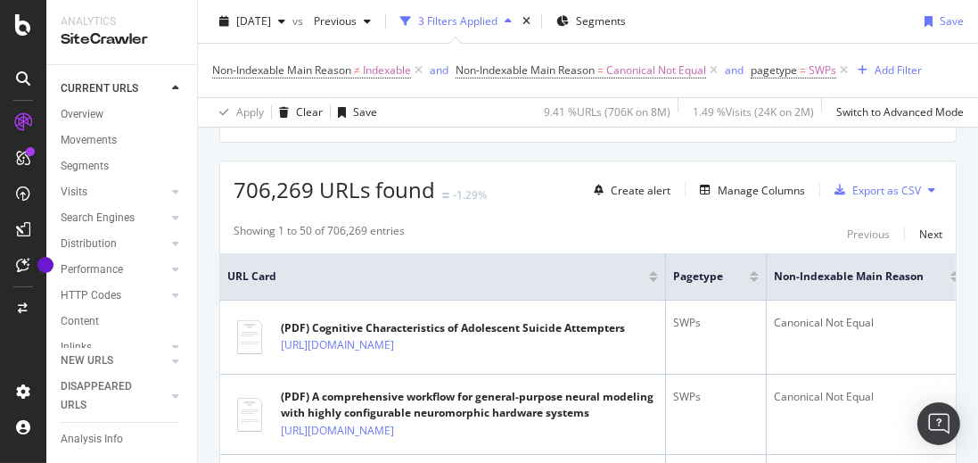
scroll to position [304, 0]
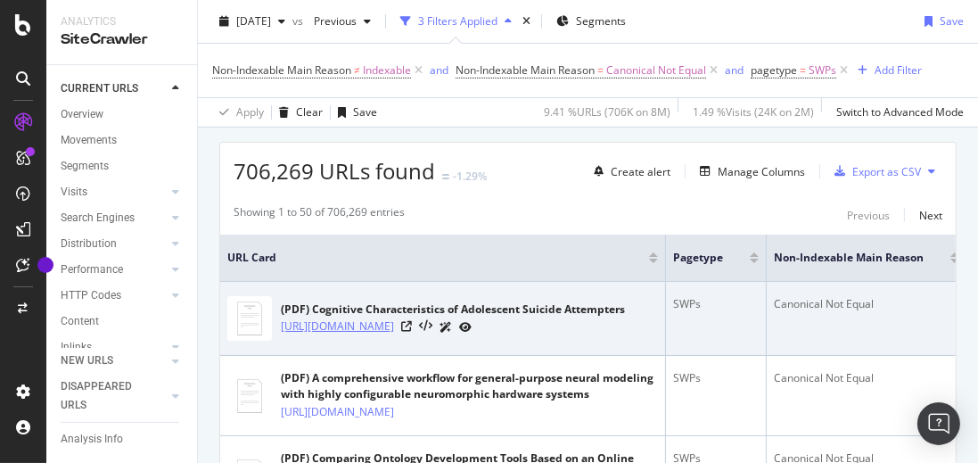
click at [394, 319] on link "https://www.academia.edu/47478690/Cognitive_Characteristics_of_Adolescent_Suici…" at bounding box center [337, 327] width 113 height 18
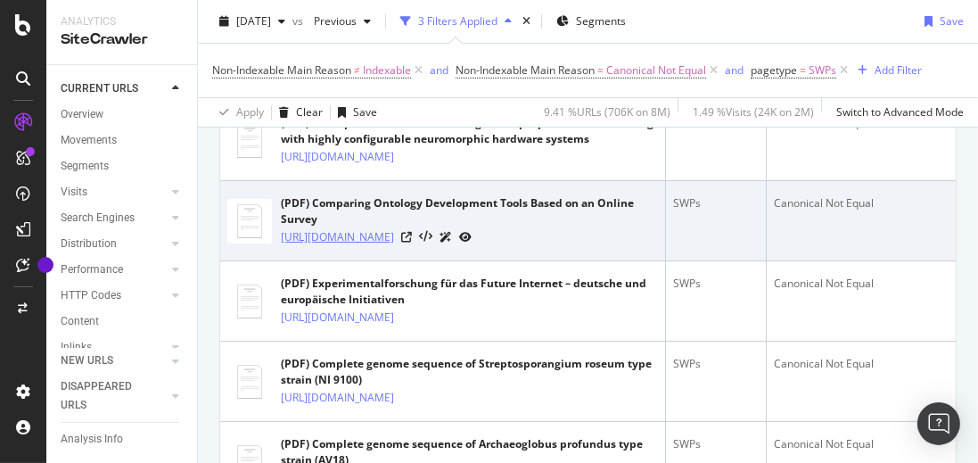
click at [394, 246] on link "https://www.academia.edu/64979615/Comparing_Ontology_Development_Tools_Based_on…" at bounding box center [337, 237] width 113 height 18
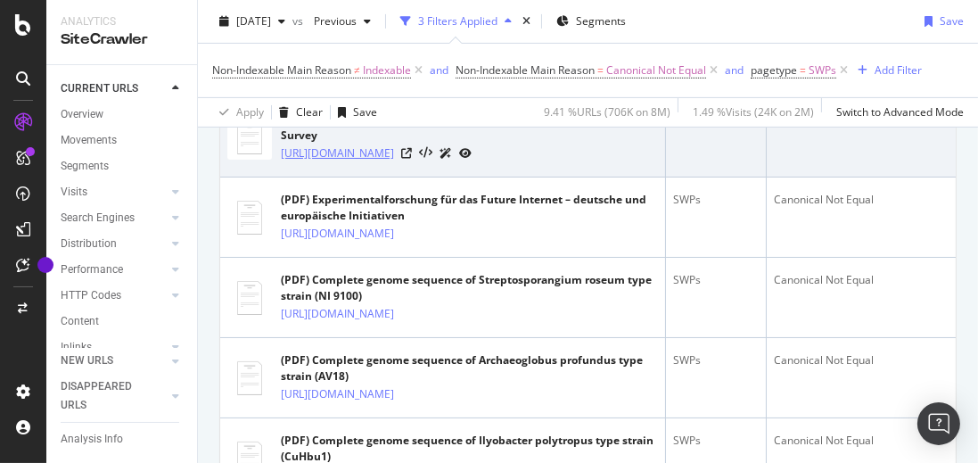
scroll to position [706, 0]
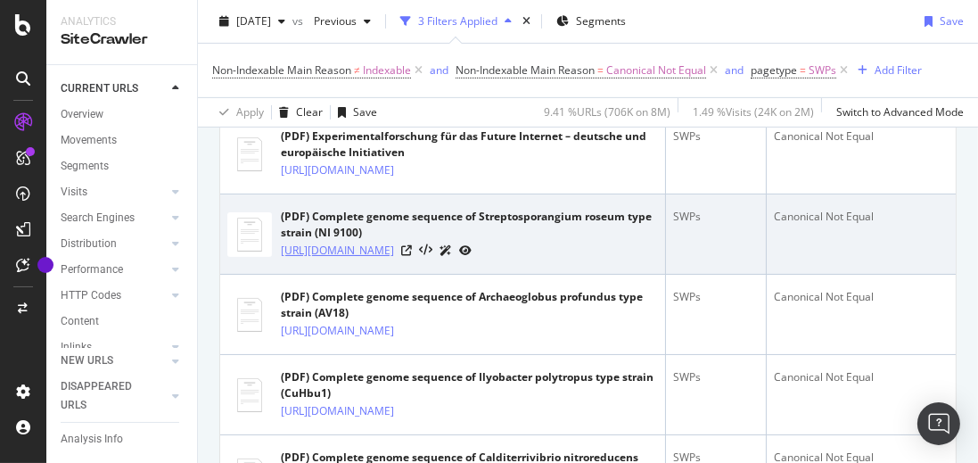
click at [394, 260] on link "https://www.academia.edu/12740451/Complete_genome_sequence_of_Streptosporangium…" at bounding box center [337, 251] width 113 height 18
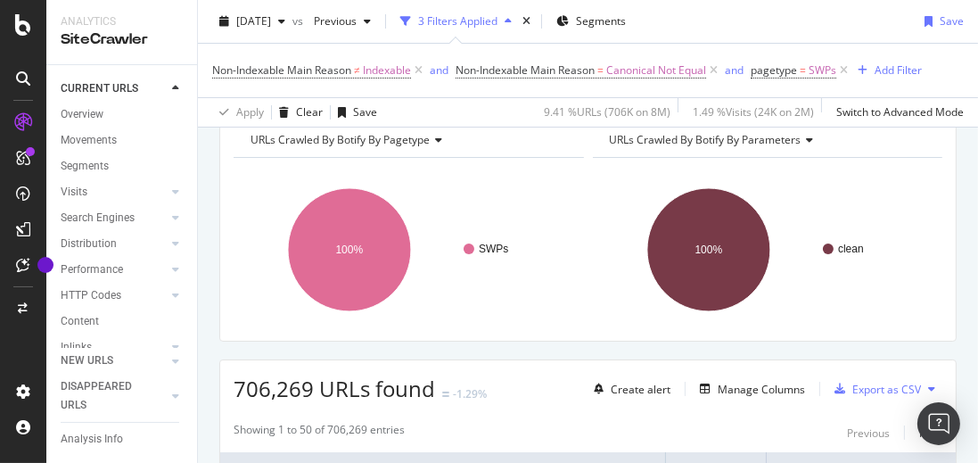
scroll to position [0, 0]
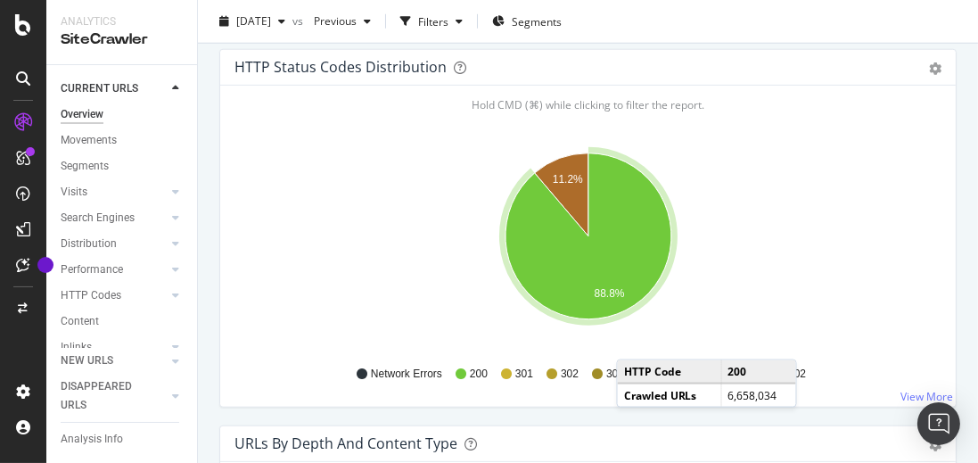
scroll to position [1745, 0]
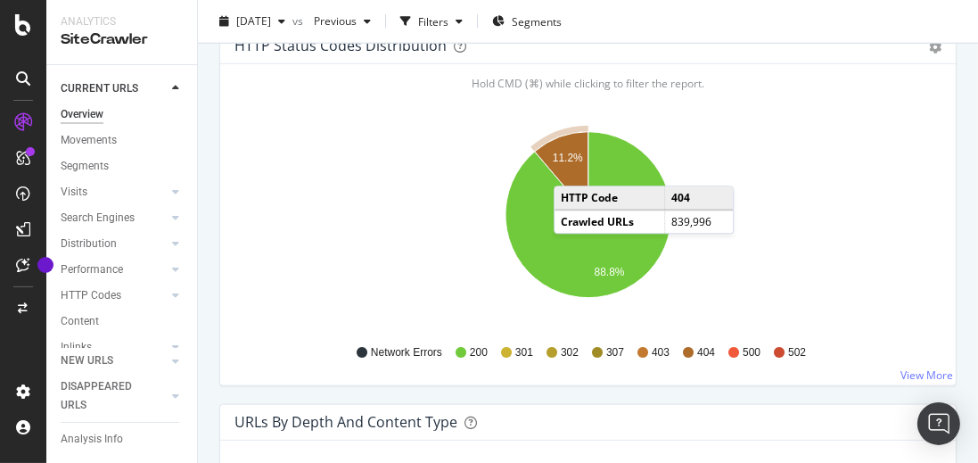
click at [572, 163] on icon "A chart." at bounding box center [562, 173] width 54 height 83
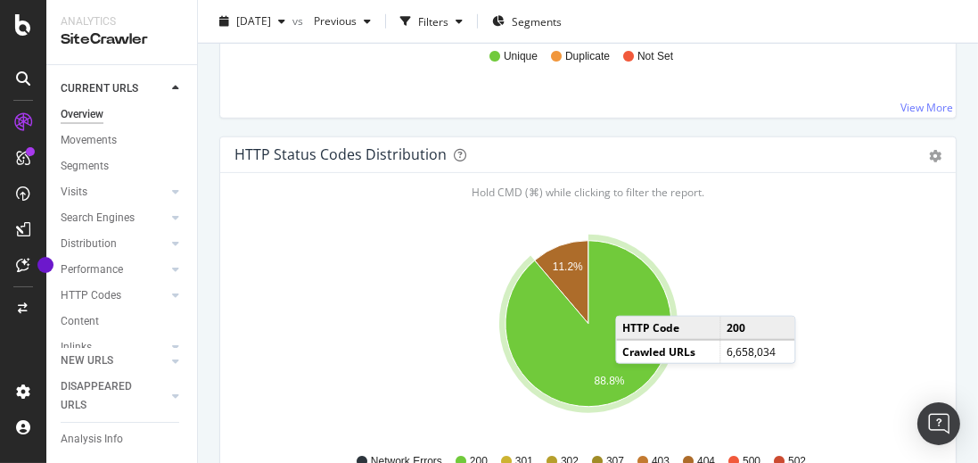
scroll to position [1622, 0]
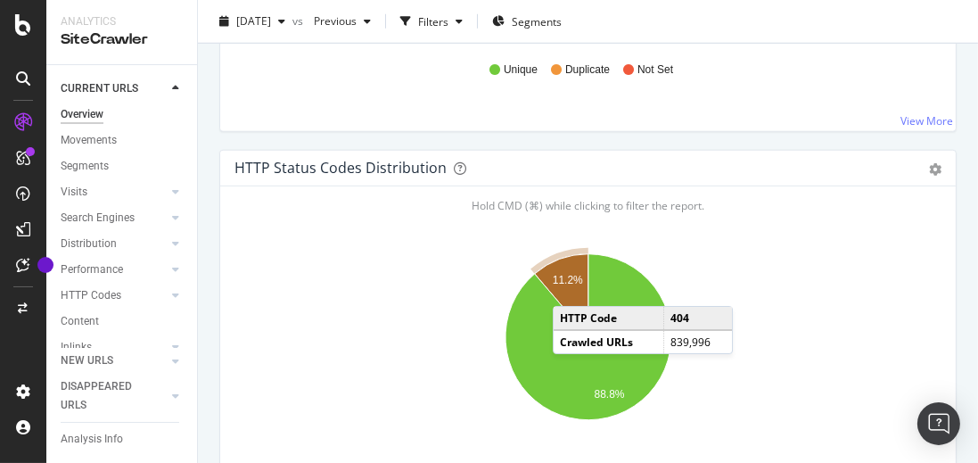
click at [571, 284] on icon "A chart." at bounding box center [562, 295] width 54 height 83
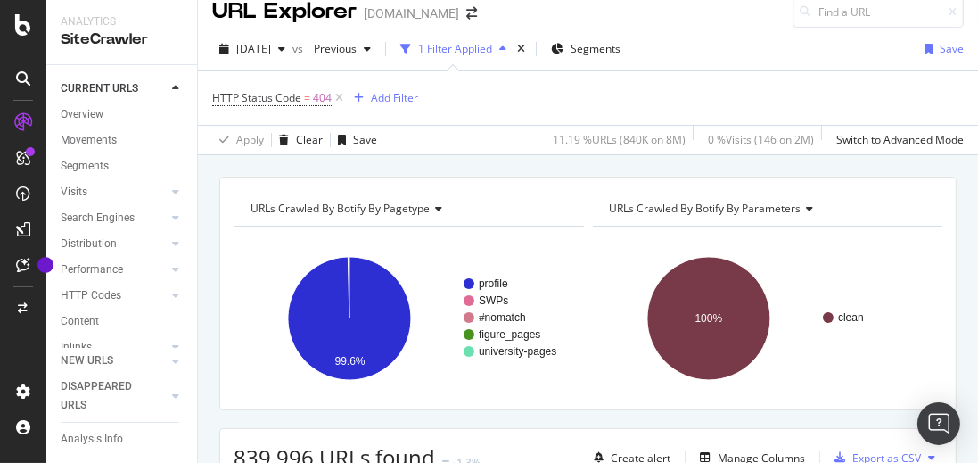
scroll to position [19, 0]
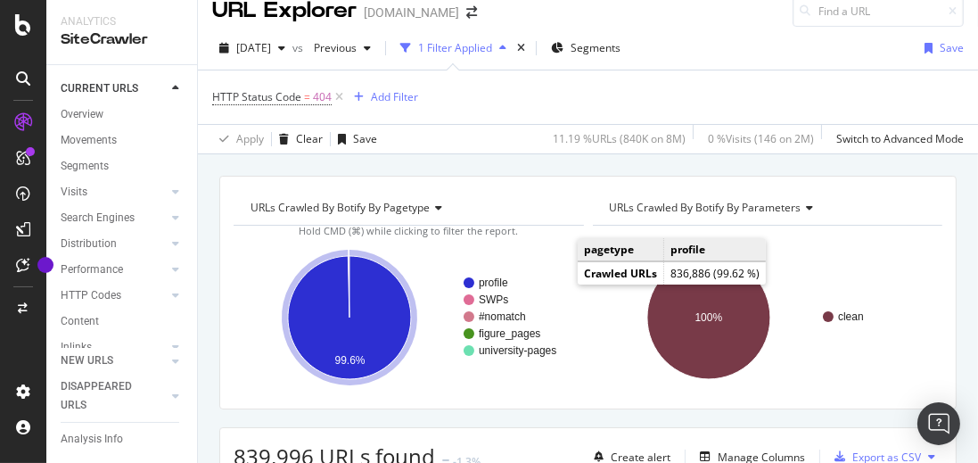
click at [499, 279] on text "profile" at bounding box center [493, 283] width 29 height 12
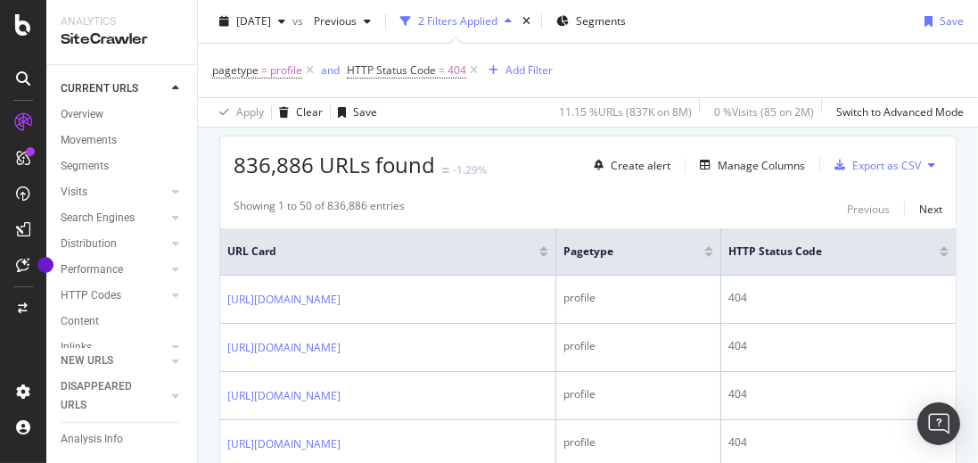
scroll to position [441, 0]
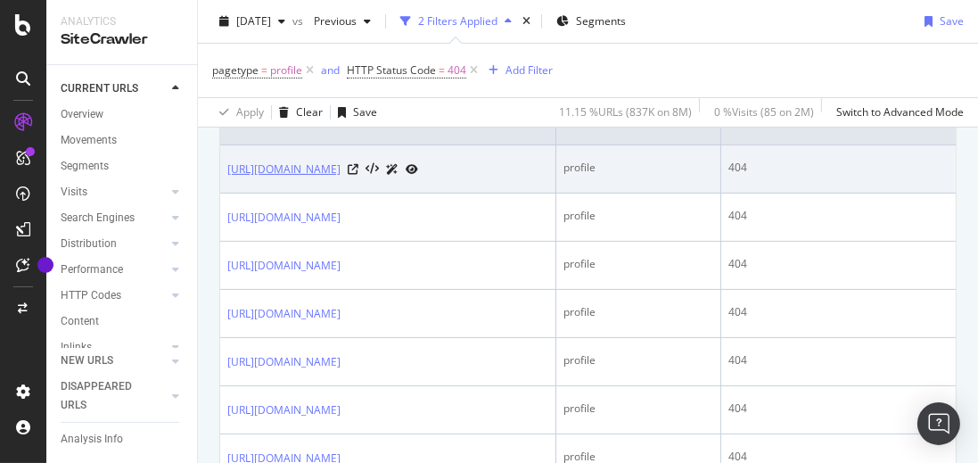
click at [341, 167] on link "https://canberra.academia.edu/PatriciaEasteal" at bounding box center [283, 170] width 113 height 18
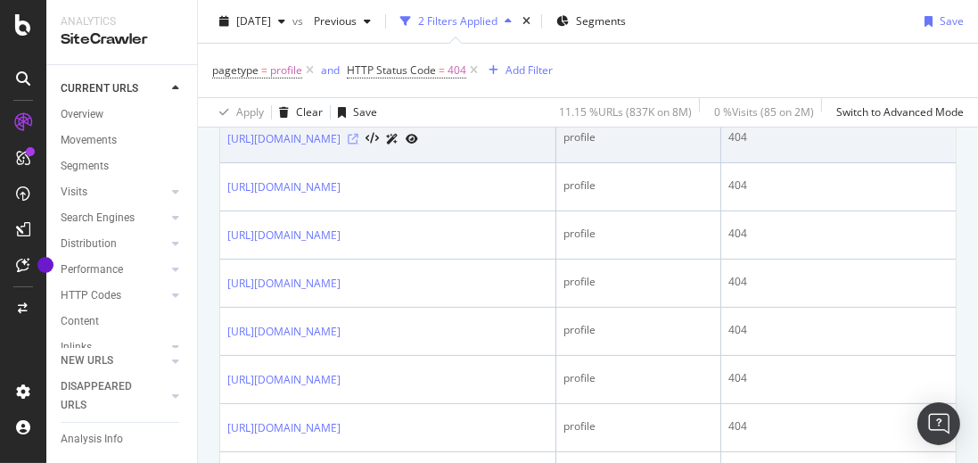
scroll to position [623, 0]
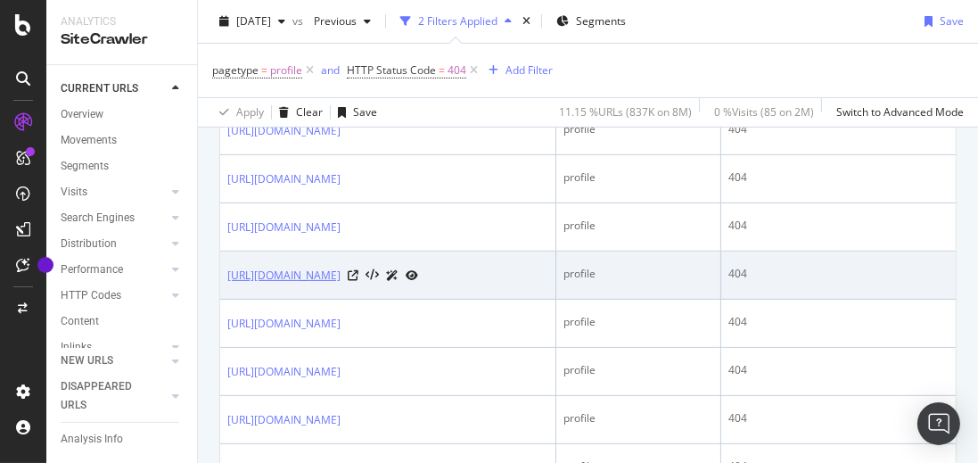
click at [341, 273] on link "https://case.academia.edu/works/19586200/edit" at bounding box center [283, 276] width 113 height 18
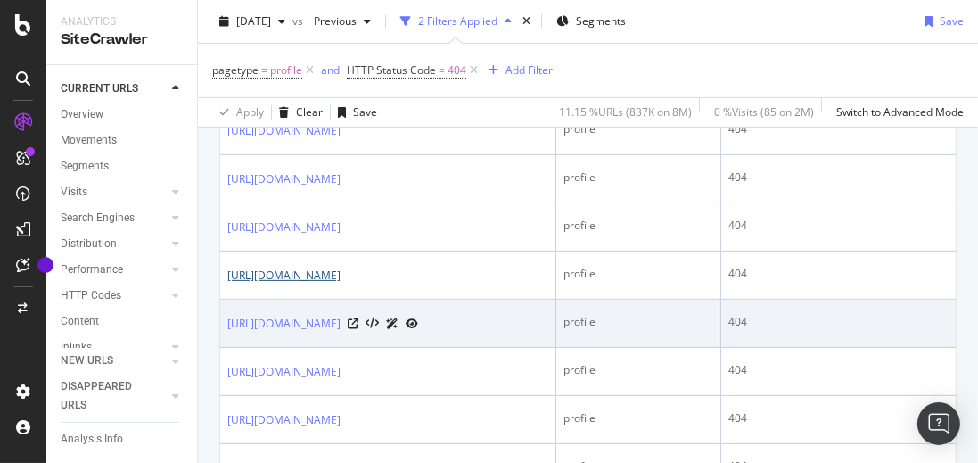
scroll to position [1008, 0]
click at [341, 317] on link "https://case.academia.edu/works/19586191/edit" at bounding box center [283, 325] width 113 height 18
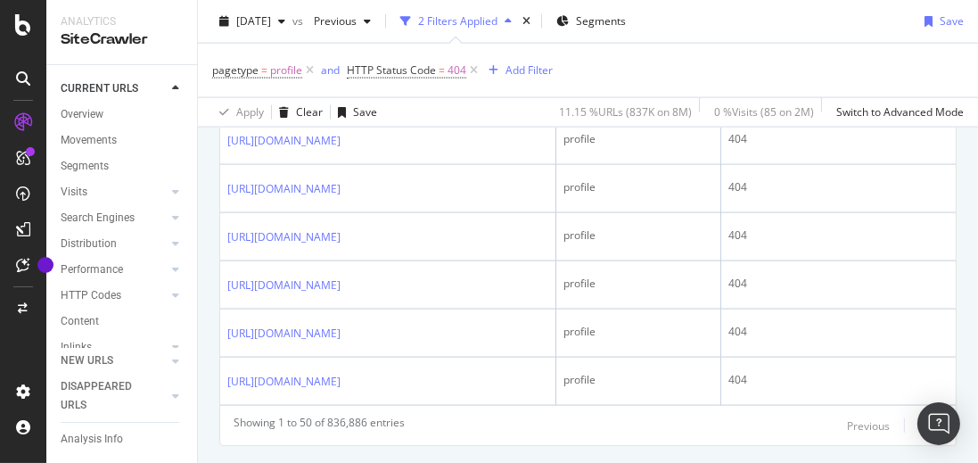
scroll to position [2611, 0]
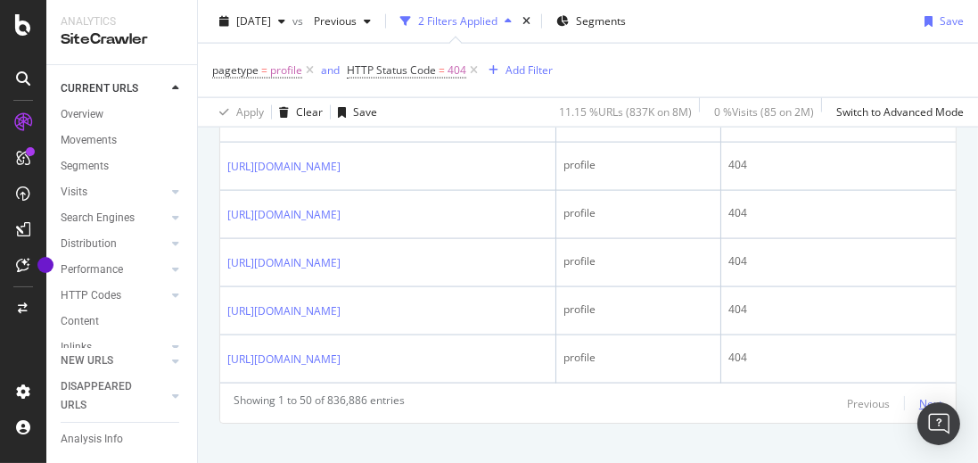
click at [924, 396] on div "Next" at bounding box center [931, 403] width 23 height 15
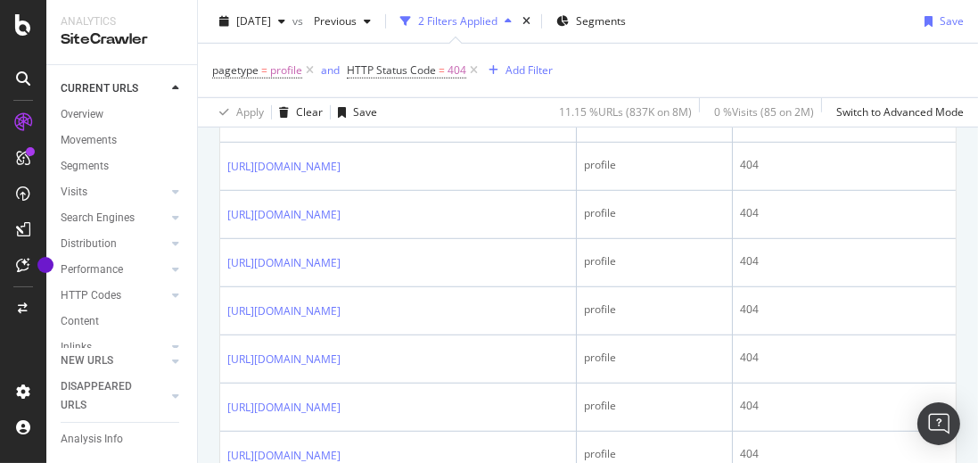
scroll to position [738, 0]
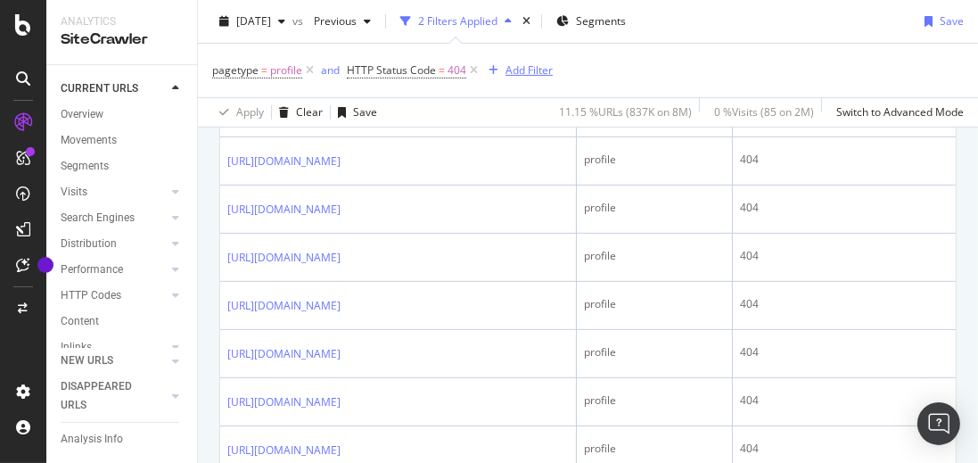
click at [521, 75] on div "Add Filter" at bounding box center [529, 69] width 47 height 15
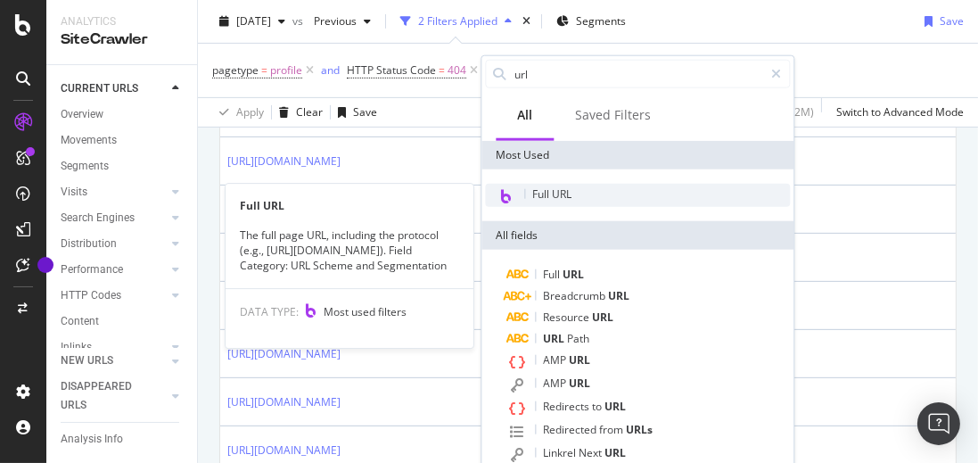
type input "url"
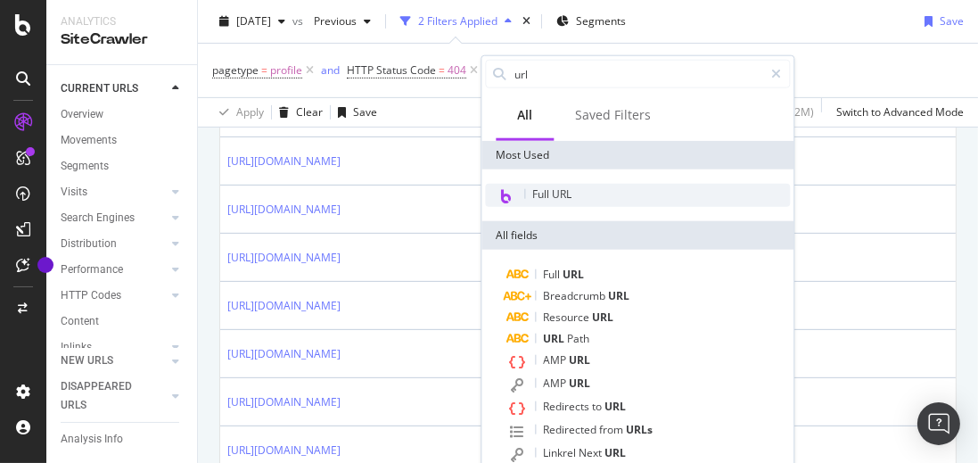
click at [626, 188] on div "Full URL" at bounding box center [637, 195] width 305 height 23
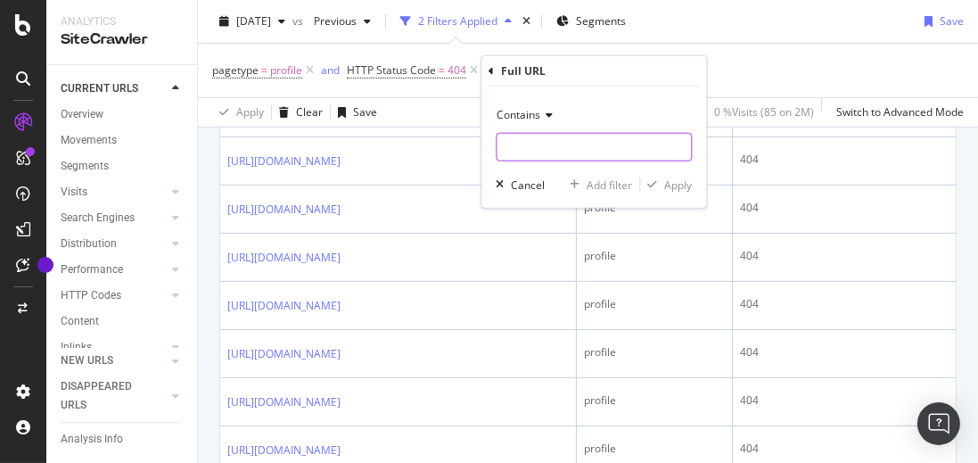
click at [547, 143] on input "text" at bounding box center [594, 147] width 194 height 29
type input "/edit"
click at [546, 117] on icon at bounding box center [547, 115] width 12 height 11
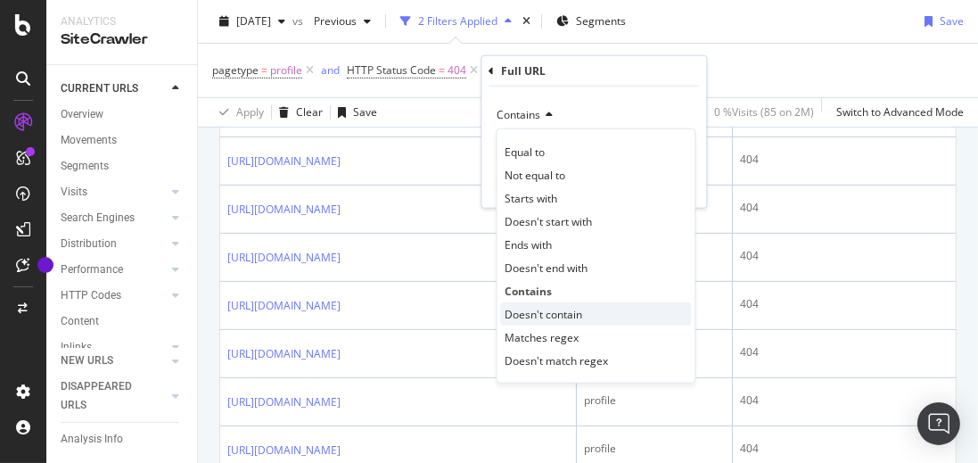
click at [579, 308] on span "Doesn't contain" at bounding box center [544, 313] width 78 height 15
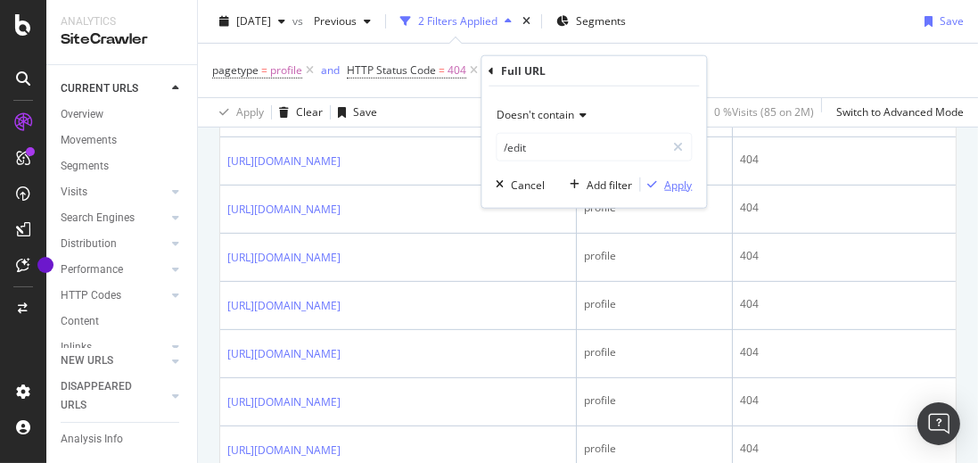
click at [681, 189] on div "Apply" at bounding box center [679, 184] width 28 height 15
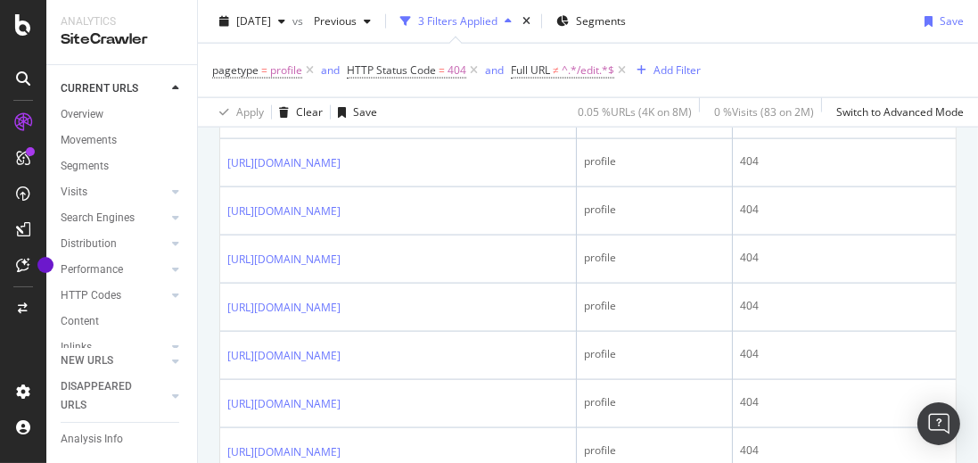
scroll to position [2797, 0]
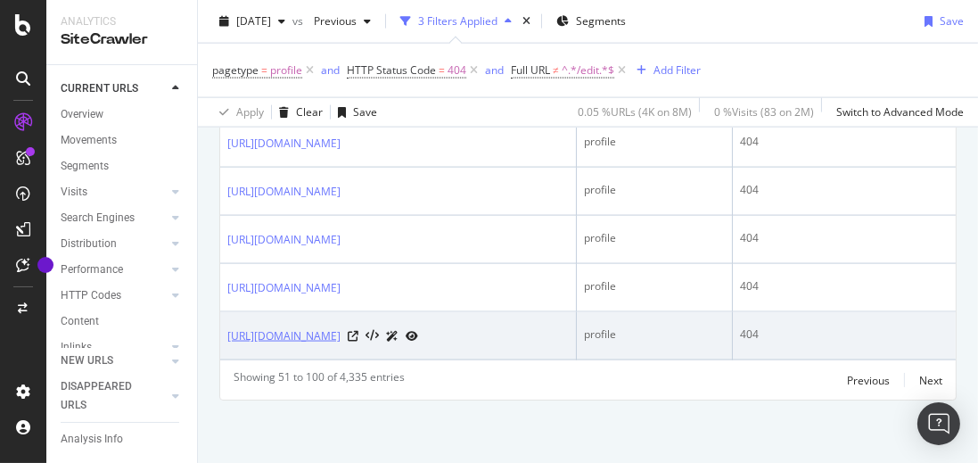
click at [341, 327] on link "https://independent.academia.edu/DanielaŠupeDomić" at bounding box center [283, 336] width 113 height 18
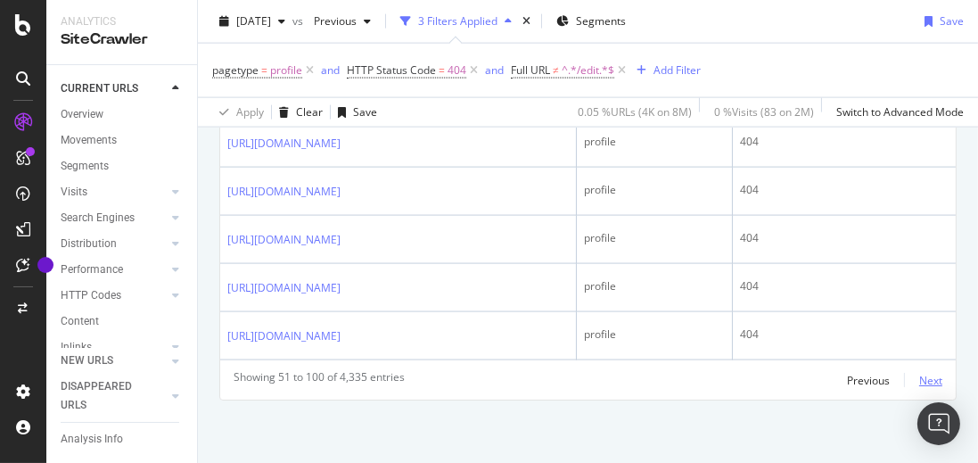
click at [935, 384] on div "Next" at bounding box center [931, 380] width 23 height 15
click at [928, 388] on div "Next" at bounding box center [931, 380] width 23 height 15
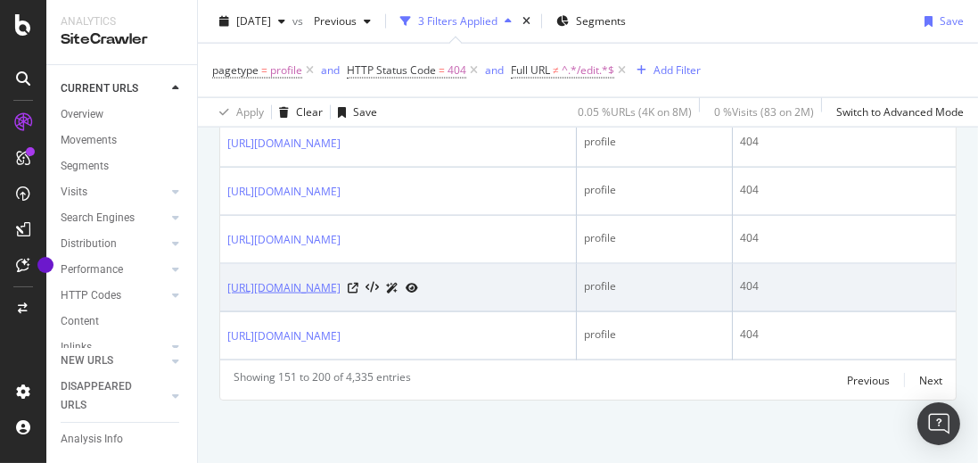
click at [341, 293] on link "https://sssup.academia.edu/KevinKoehler" at bounding box center [283, 288] width 113 height 18
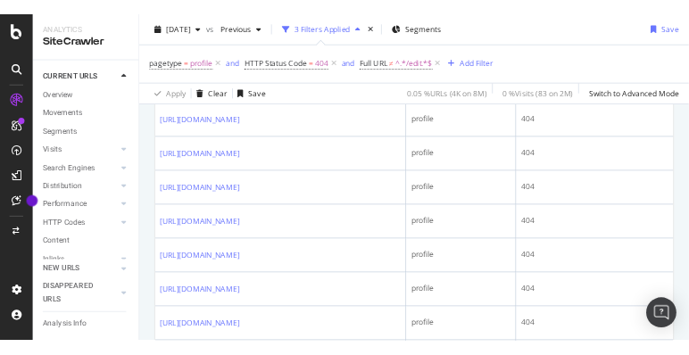
scroll to position [956, 0]
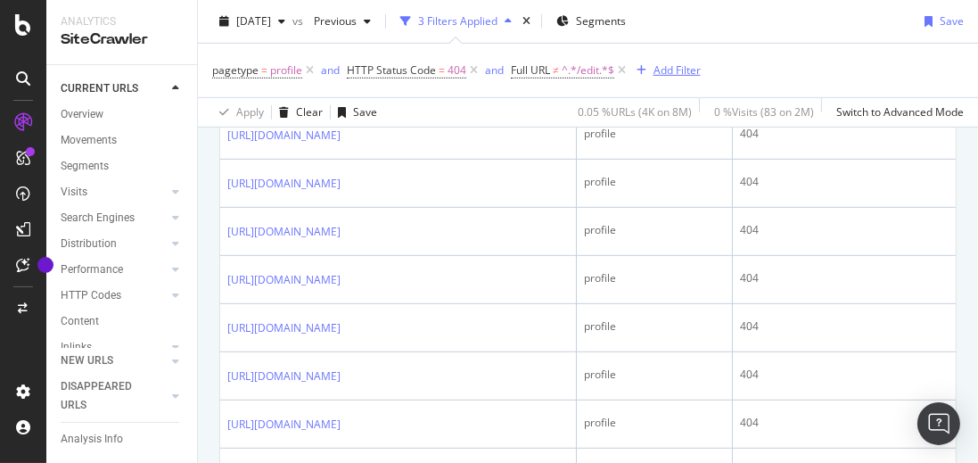
click at [660, 75] on div "Add Filter" at bounding box center [677, 69] width 47 height 15
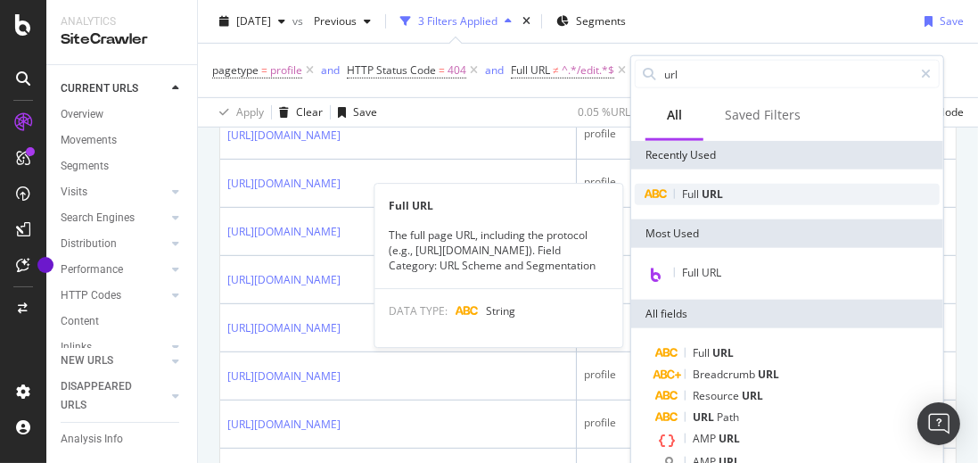
click at [718, 193] on span "URL" at bounding box center [712, 193] width 21 height 15
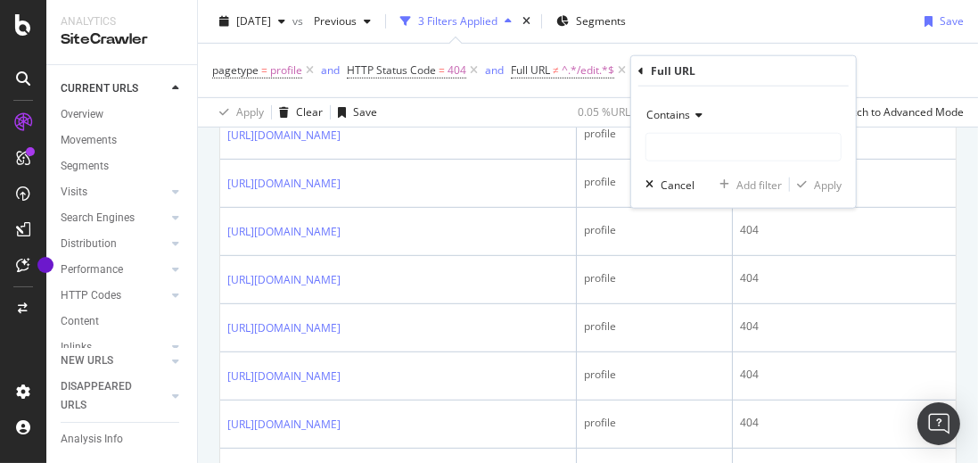
click at [682, 118] on span "Contains" at bounding box center [669, 114] width 44 height 15
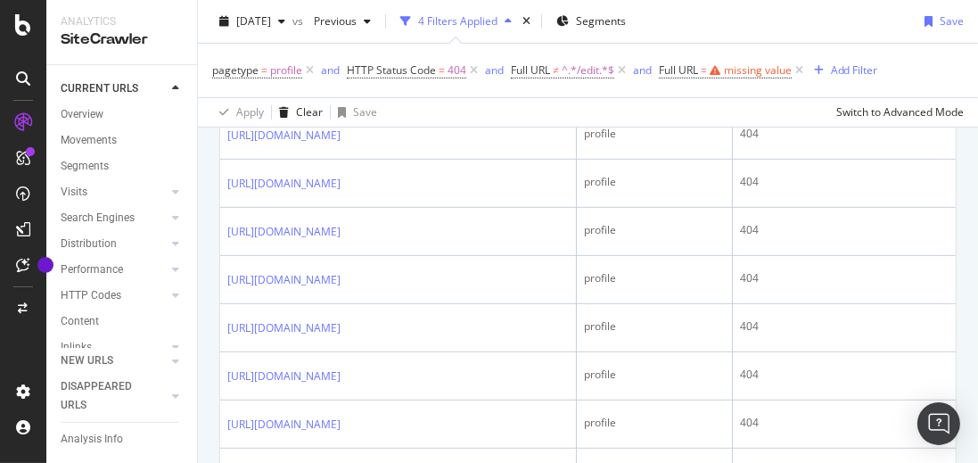
click at [605, 94] on div "pagetype = profile and HTTP Status Code = 404 and Full URL ≠ ^.*/edit.*$ and Fu…" at bounding box center [588, 71] width 752 height 54
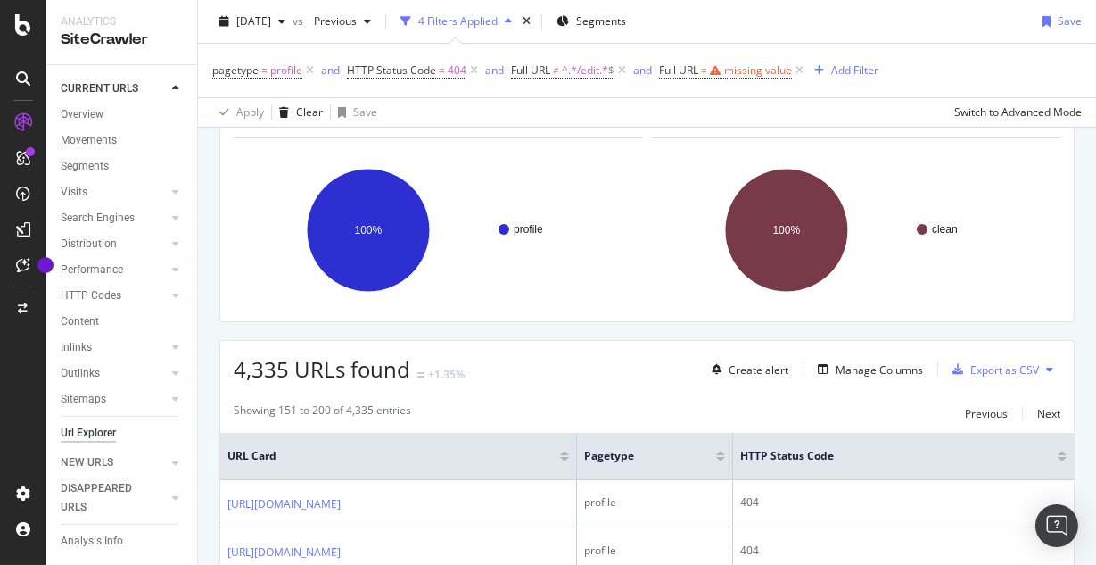
scroll to position [125, 0]
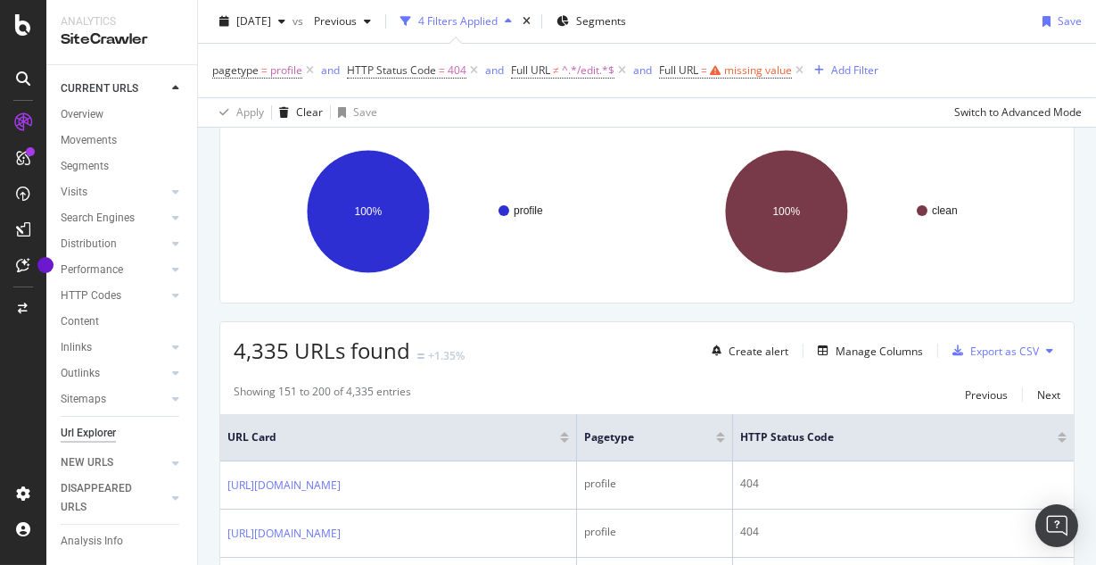
click at [246, 349] on span "4,335 URLs found" at bounding box center [322, 349] width 177 height 29
copy span "4,335"
drag, startPoint x: 235, startPoint y: 351, endPoint x: 362, endPoint y: 351, distance: 127.6
click at [362, 351] on span "836,886 URLs found" at bounding box center [335, 349] width 202 height 29
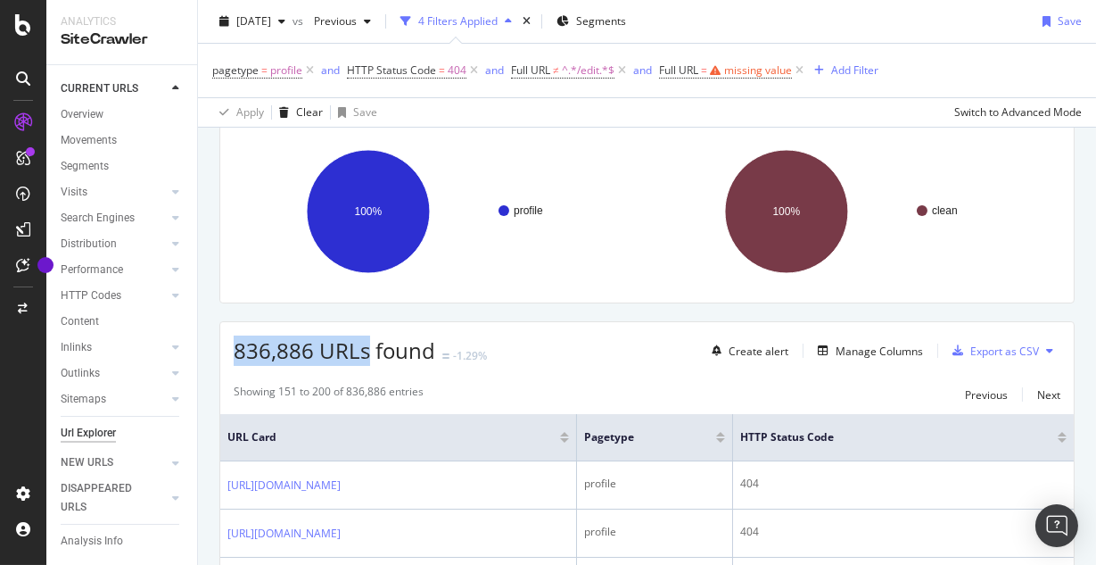
copy span "836,886 URLs"
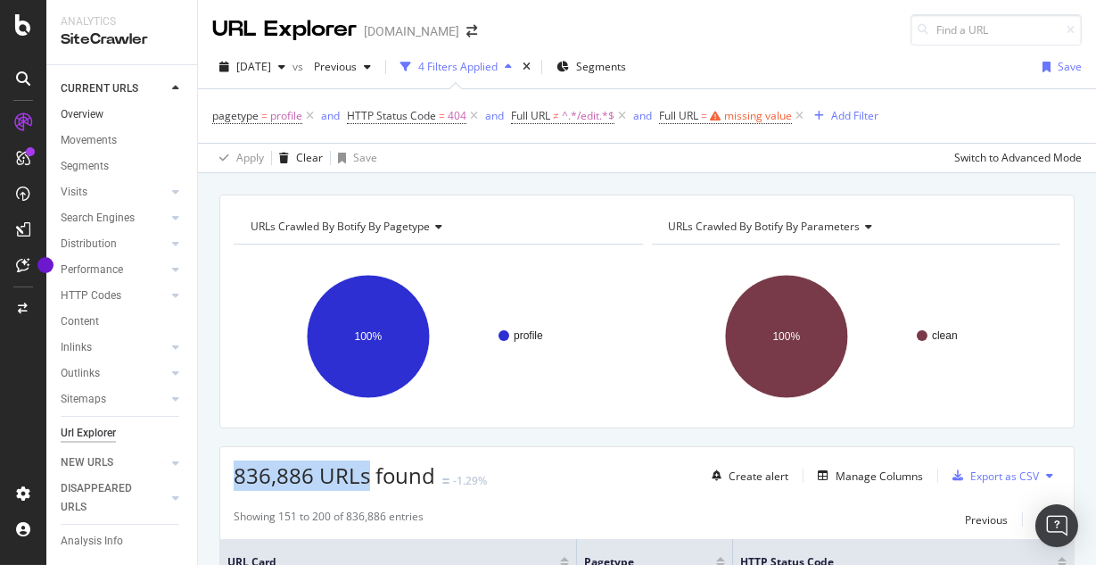
click at [140, 112] on link "Overview" at bounding box center [123, 114] width 124 height 19
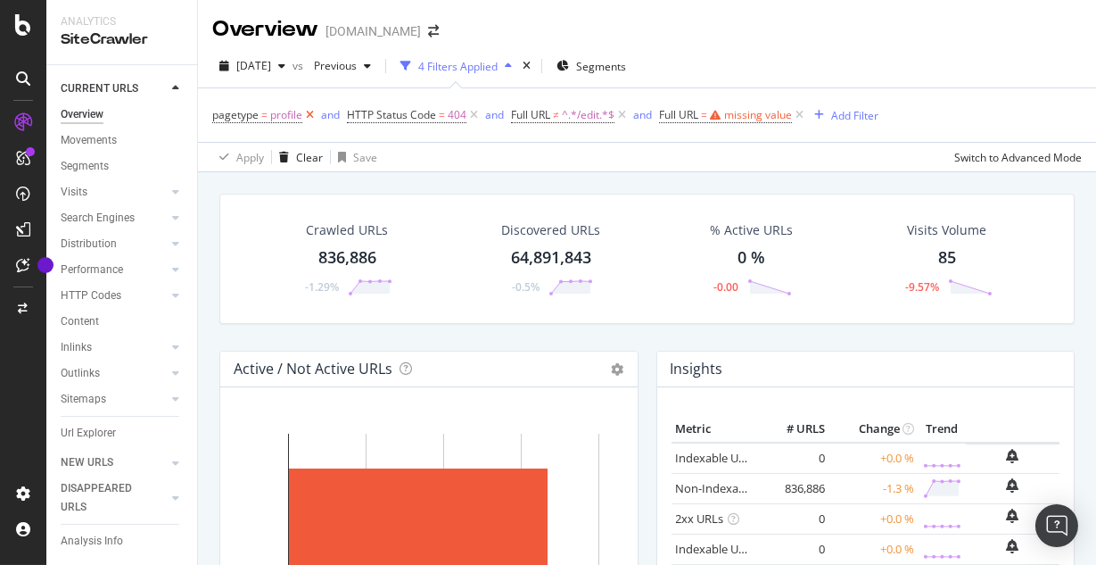
click at [310, 117] on icon at bounding box center [309, 115] width 15 height 18
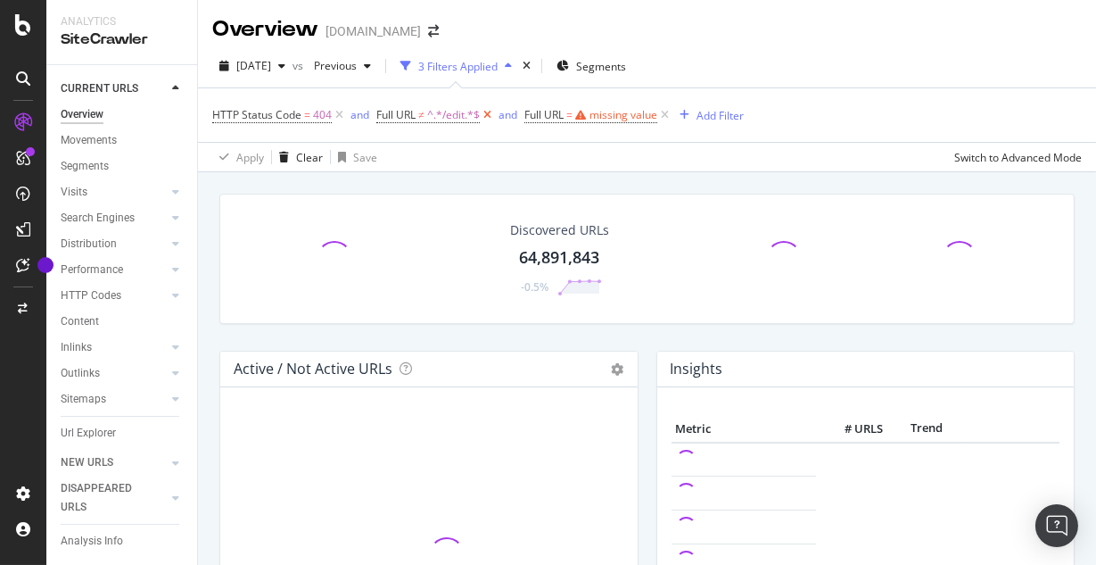
click at [487, 117] on icon at bounding box center [487, 115] width 15 height 18
click at [516, 116] on icon at bounding box center [516, 115] width 15 height 18
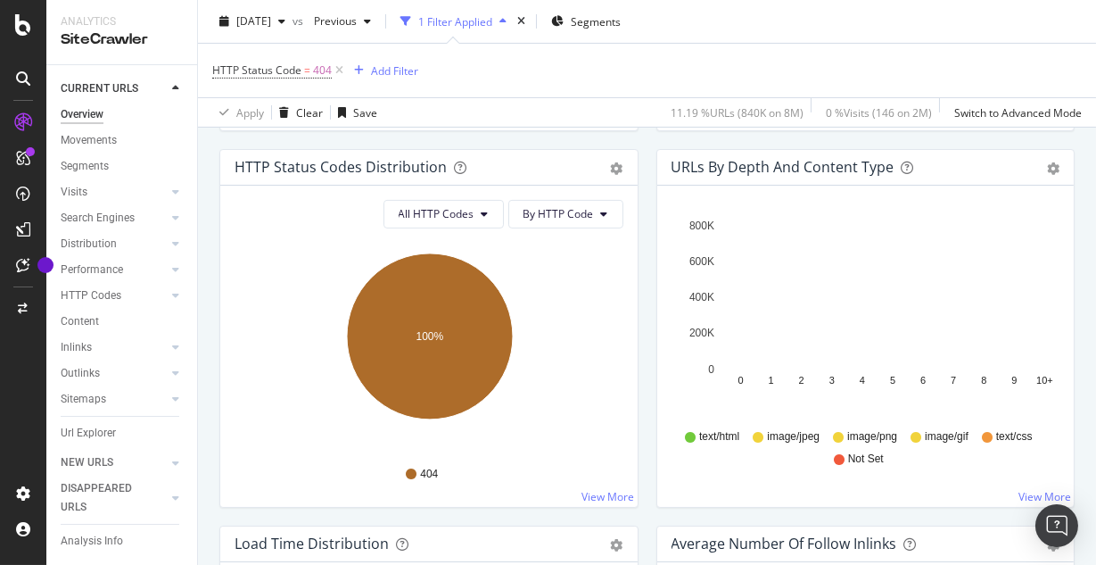
scroll to position [991, 0]
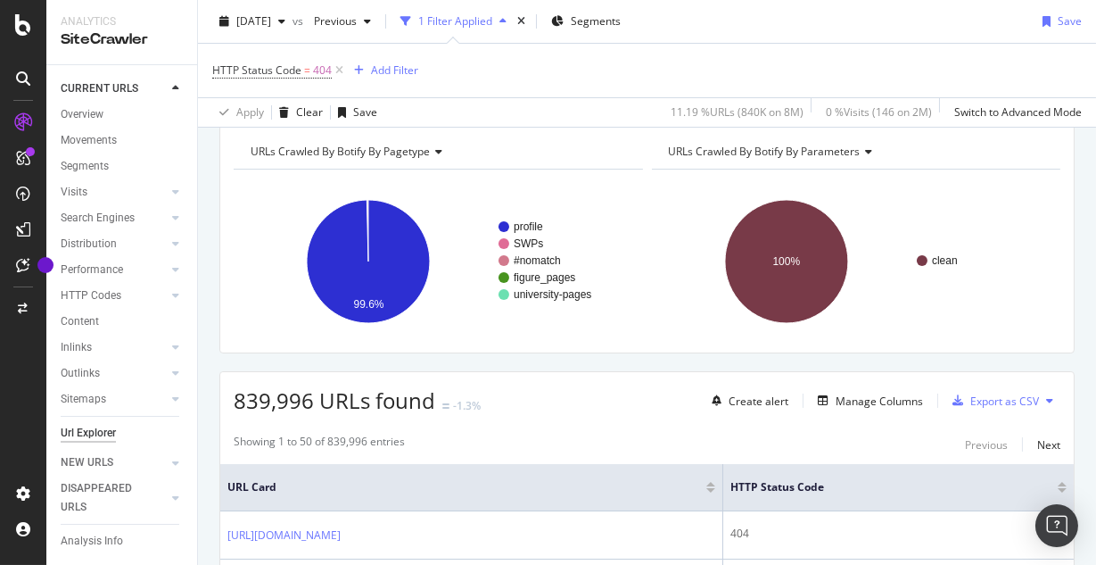
scroll to position [78, 0]
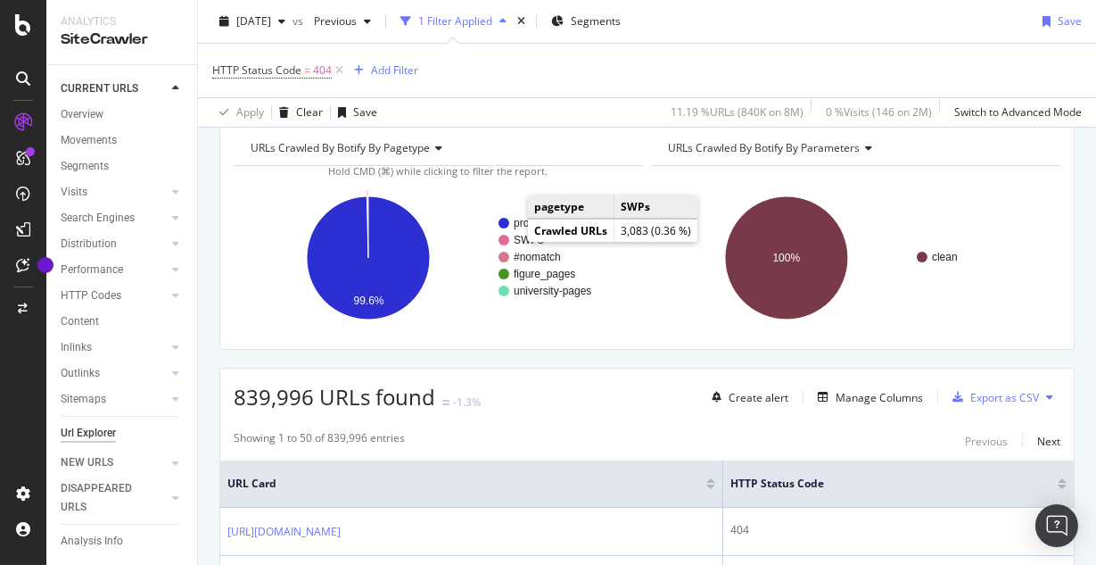
click at [522, 238] on text "SWPs" at bounding box center [528, 240] width 29 height 12
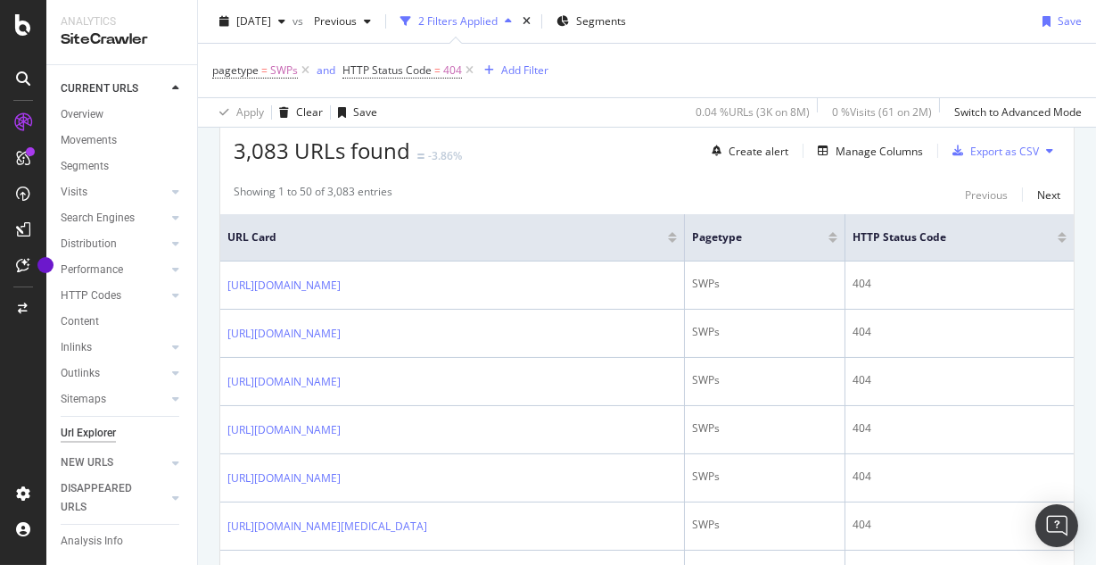
scroll to position [342, 0]
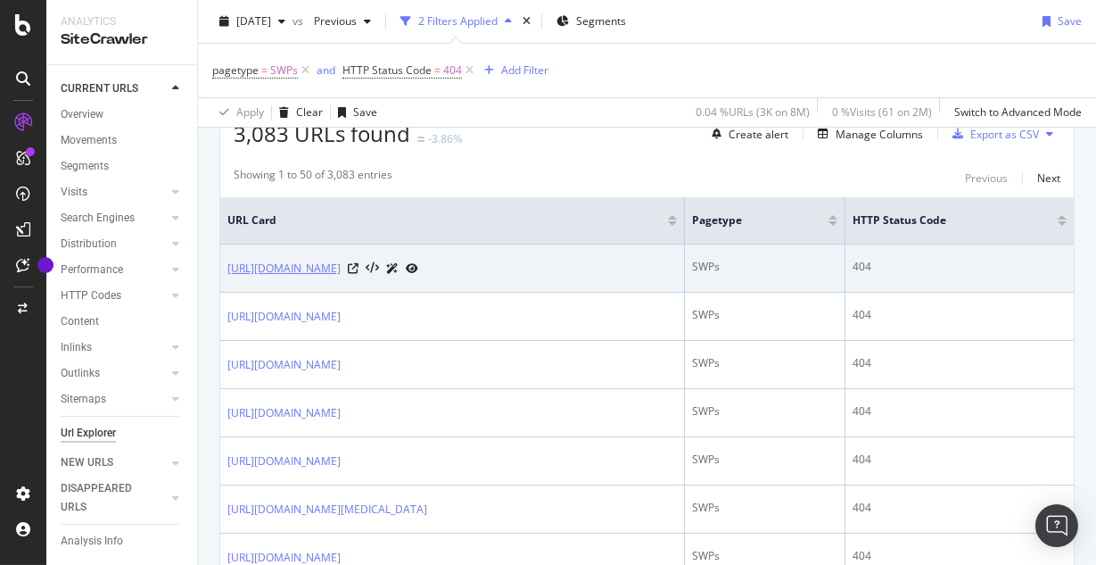
click at [341, 272] on link "https://www.academia.edu/130437371/A_Dynamic_Hardware_Generation_Mechanism_Base…" at bounding box center [283, 269] width 113 height 18
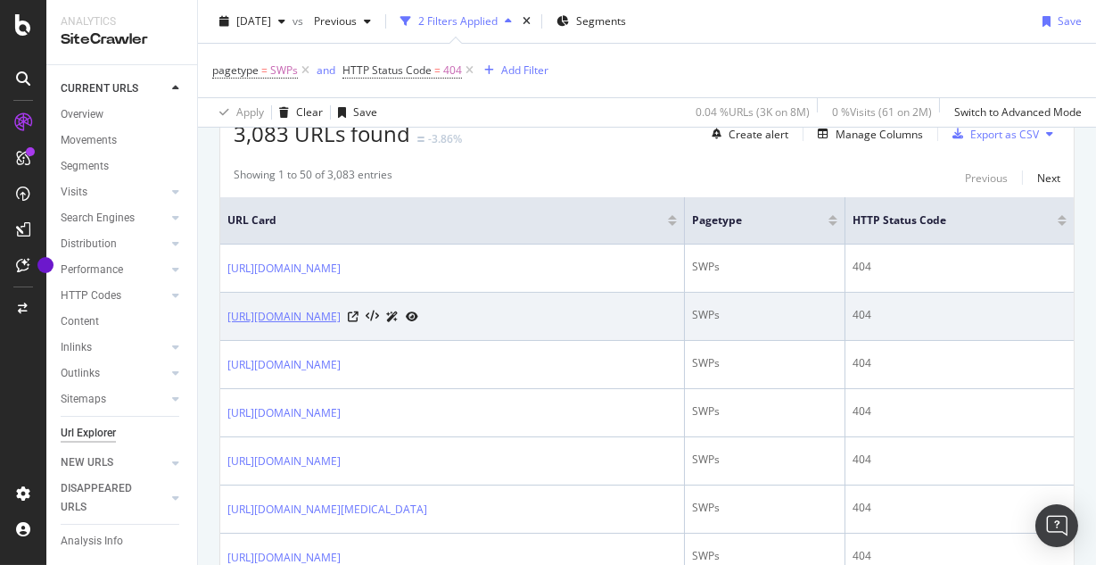
click at [341, 326] on link "https://www.academia.edu/8669262/Aprendiz_de_Brujo_David_Bronstein_JPR504" at bounding box center [283, 317] width 113 height 18
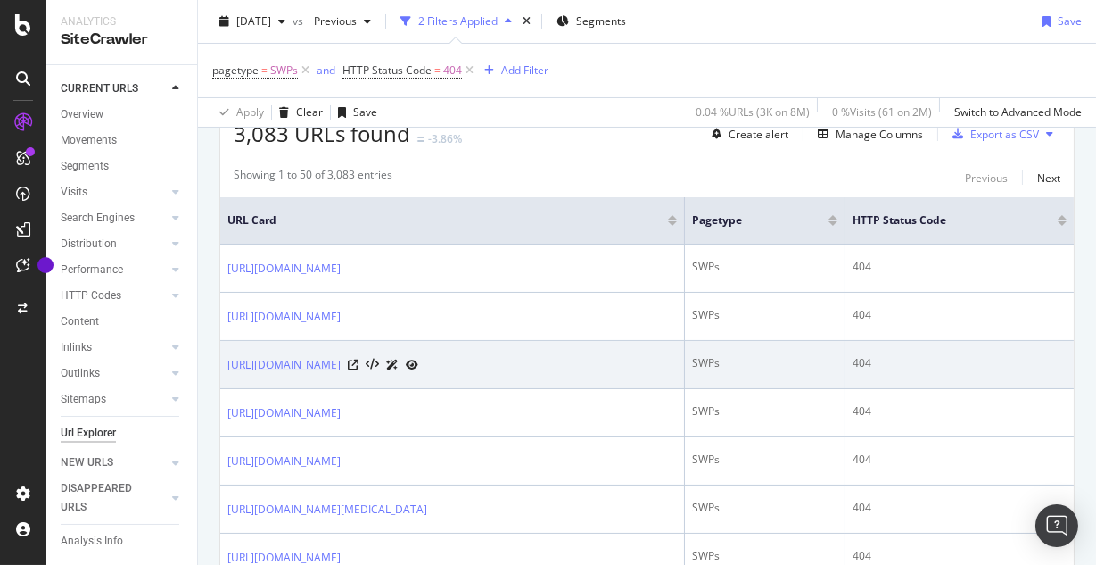
click at [341, 374] on link "https://www.academia.edu/7996634/Photography_Posing_and_Editing_Guide" at bounding box center [283, 365] width 113 height 18
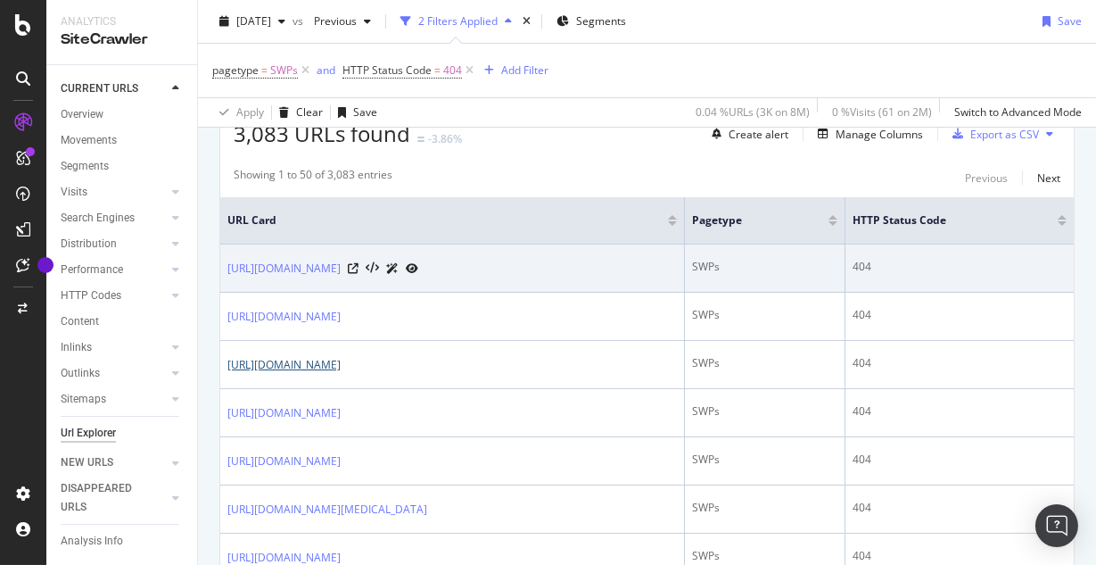
scroll to position [0, 0]
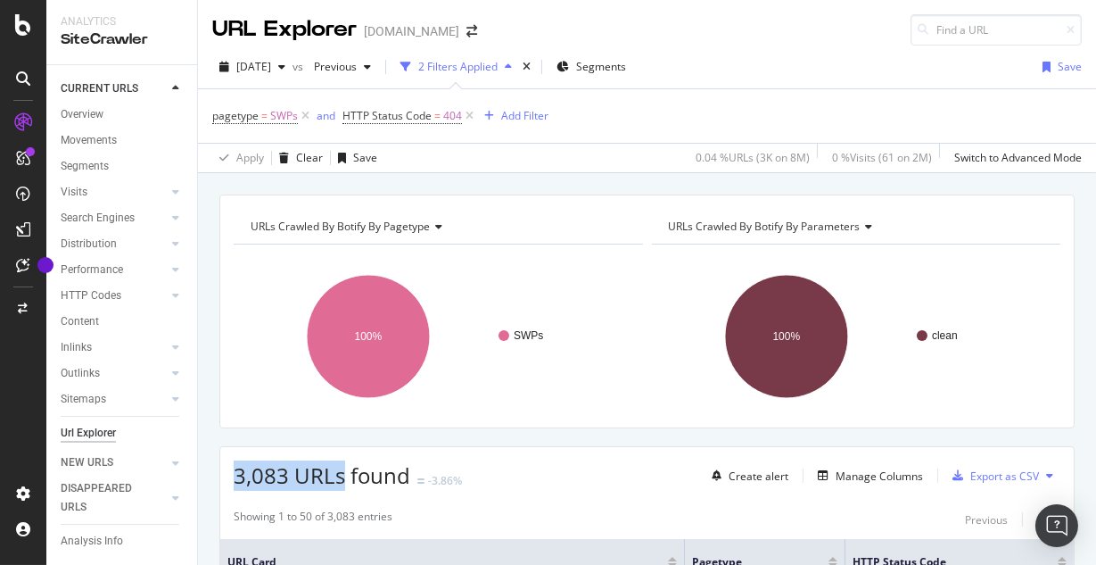
drag, startPoint x: 235, startPoint y: 477, endPoint x: 342, endPoint y: 474, distance: 106.2
click at [342, 462] on span "3,083 URLs found" at bounding box center [322, 474] width 177 height 29
copy span "3,083 URLs"
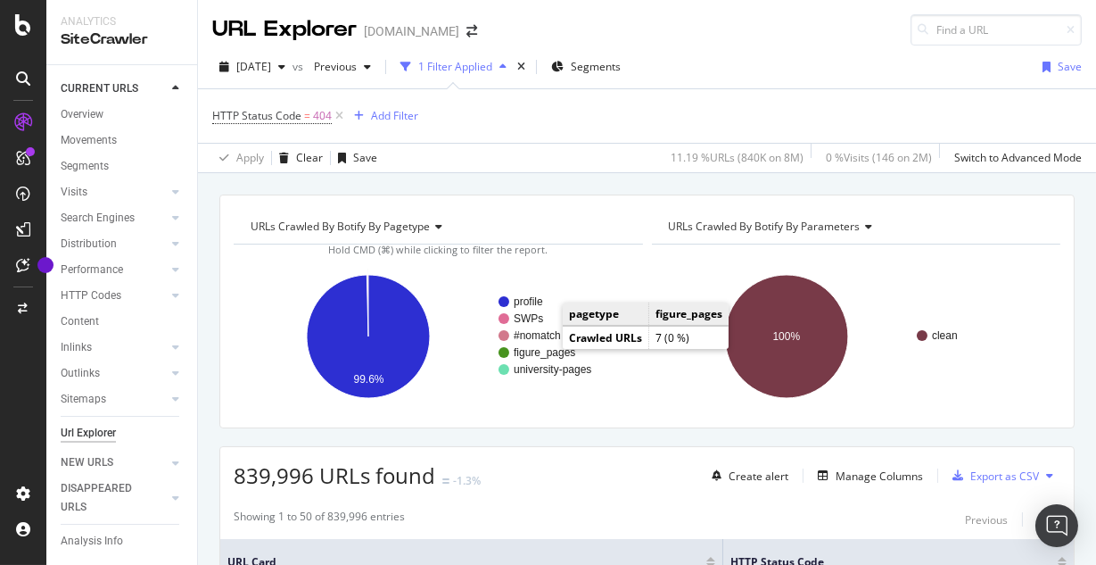
click at [545, 349] on text "figure_pages" at bounding box center [545, 352] width 62 height 12
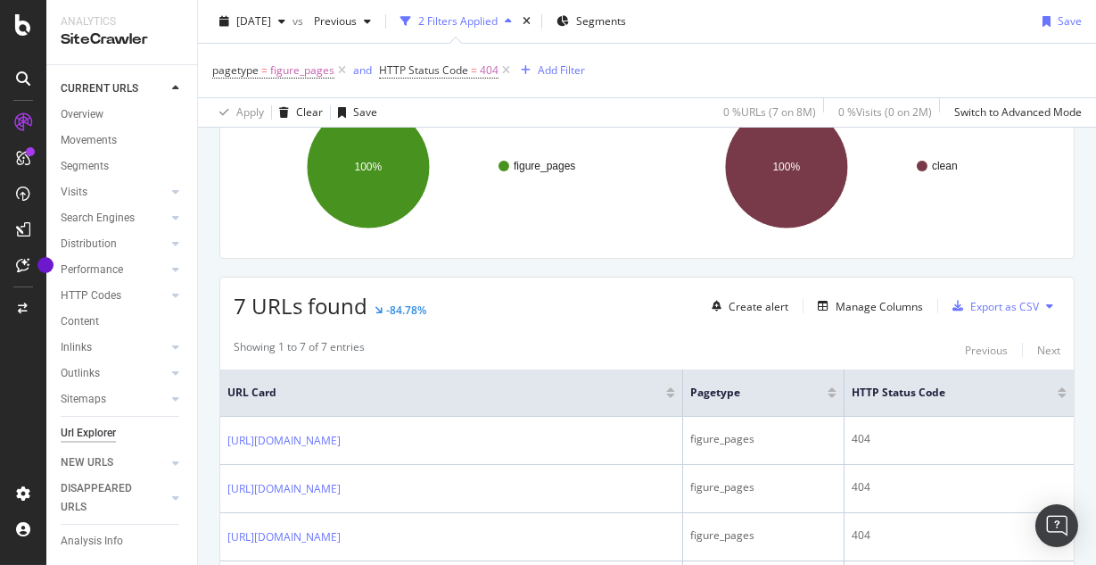
scroll to position [244, 0]
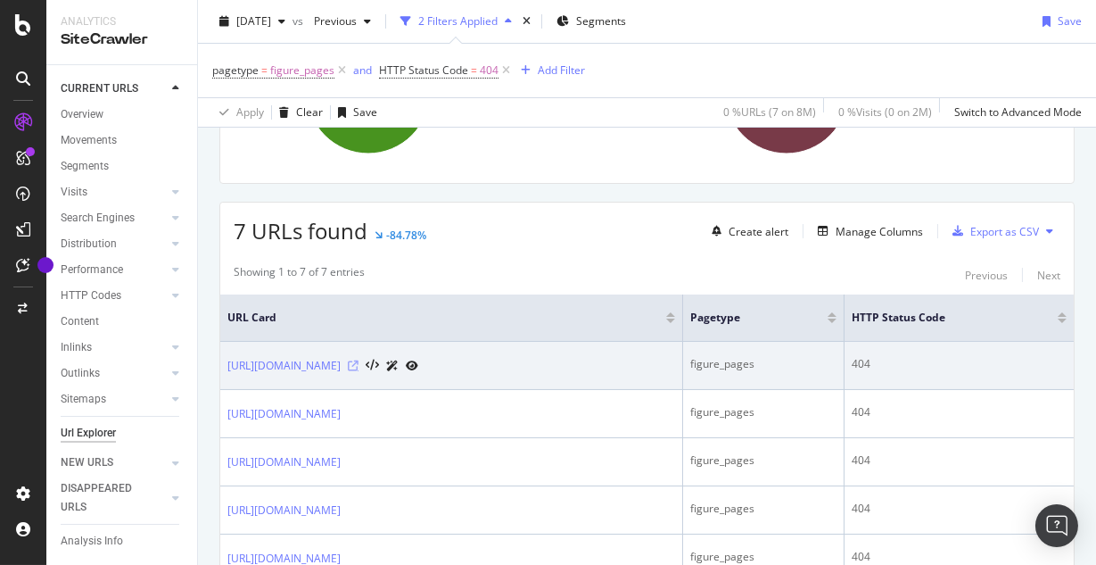
click at [359, 361] on icon at bounding box center [353, 365] width 11 height 11
click at [341, 362] on link "https://www.academia.edu/figures/33673552/figure-3-prefer-from-research-to-prac…" at bounding box center [283, 366] width 113 height 18
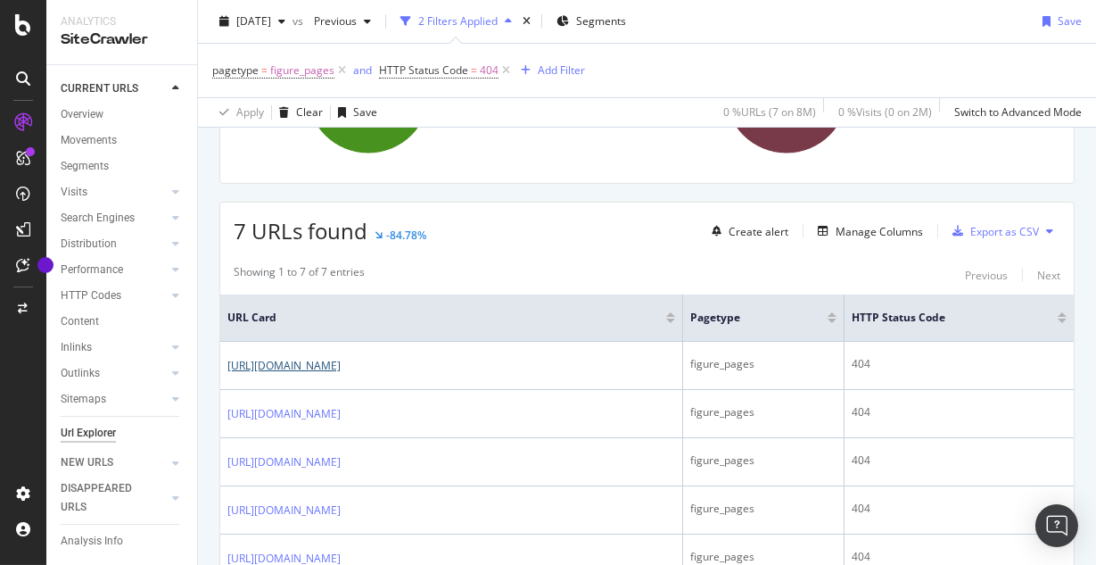
scroll to position [0, 0]
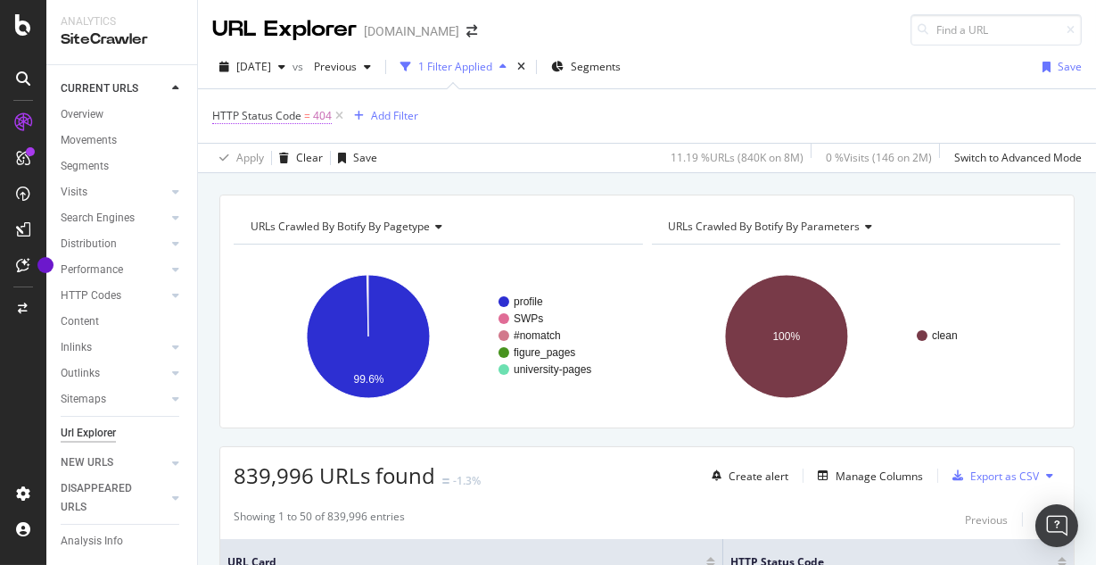
click at [286, 112] on span "HTTP Status Code" at bounding box center [256, 115] width 89 height 15
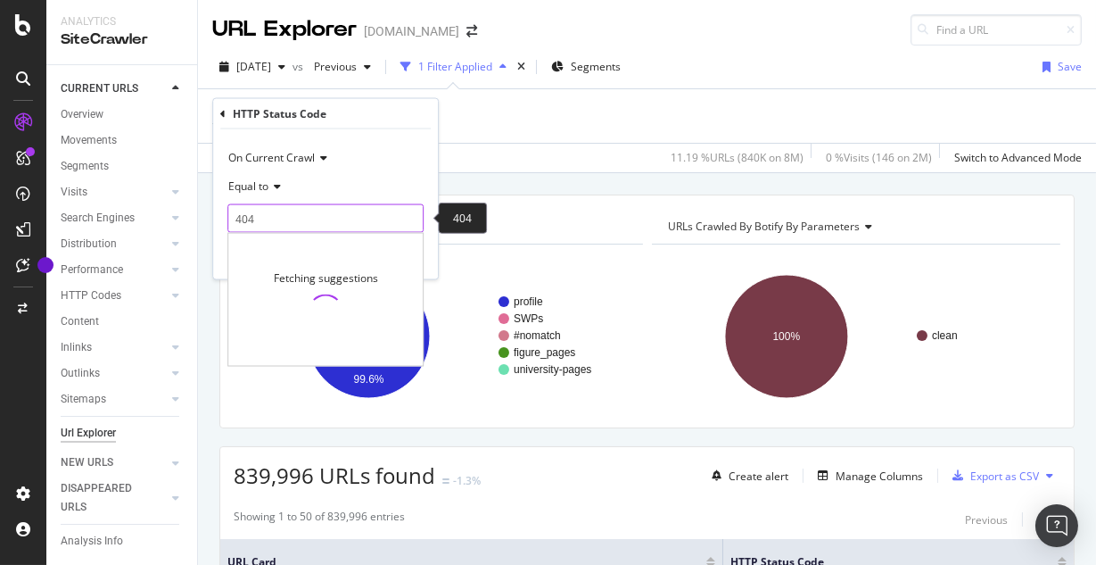
click at [321, 213] on input "404" at bounding box center [325, 218] width 196 height 29
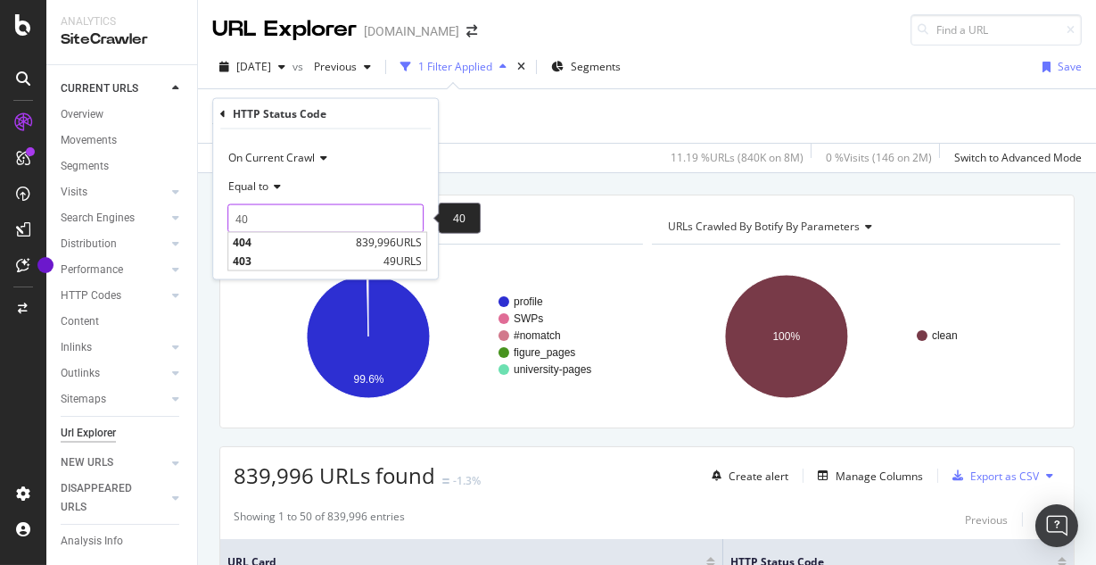
type input "4"
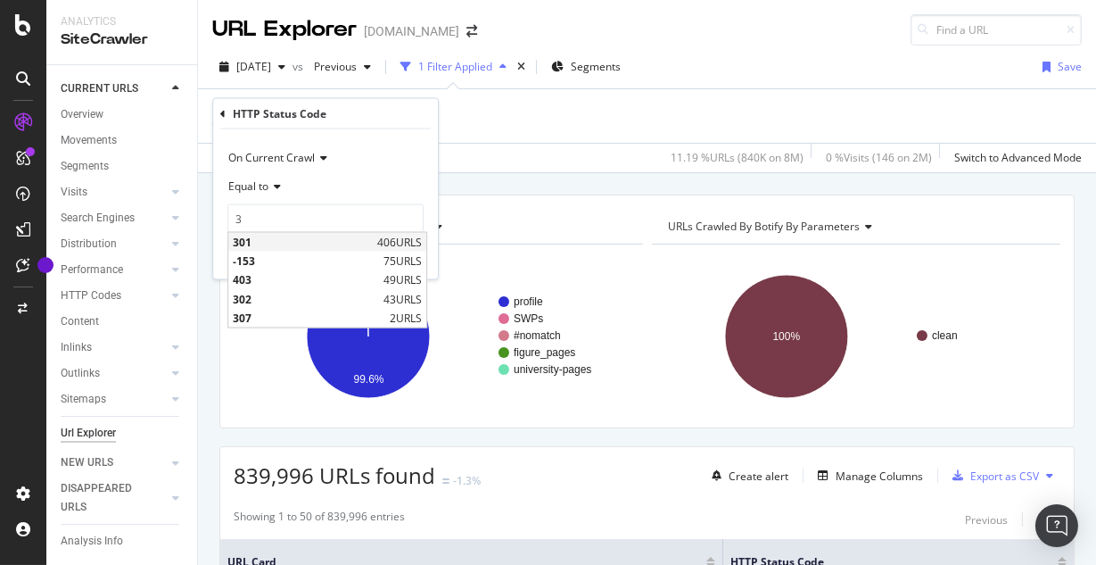
click at [314, 247] on span "301" at bounding box center [303, 242] width 140 height 15
type input "301"
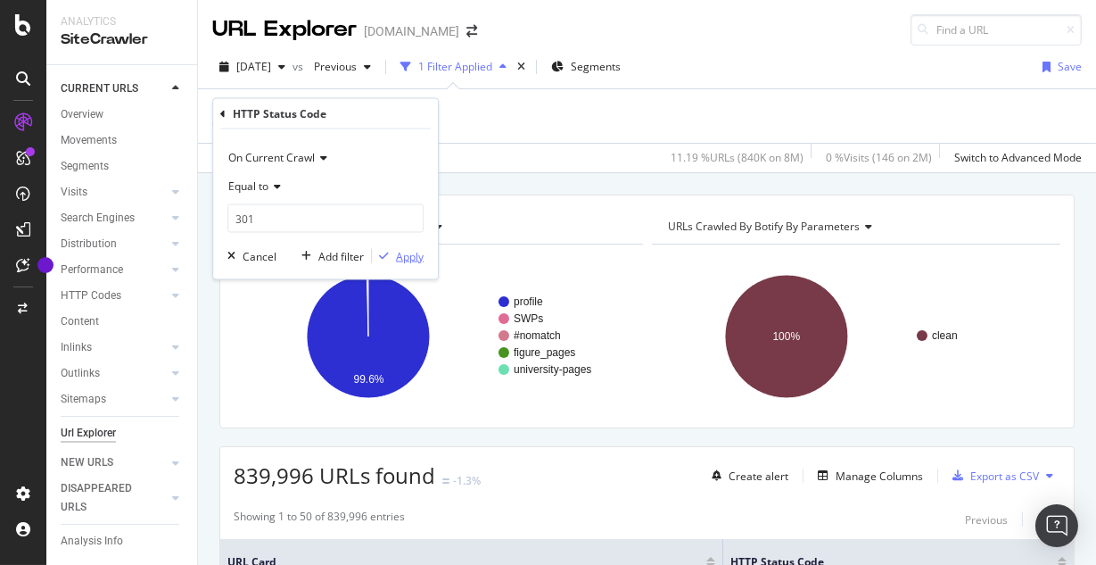
click at [415, 259] on div "Apply" at bounding box center [410, 255] width 28 height 15
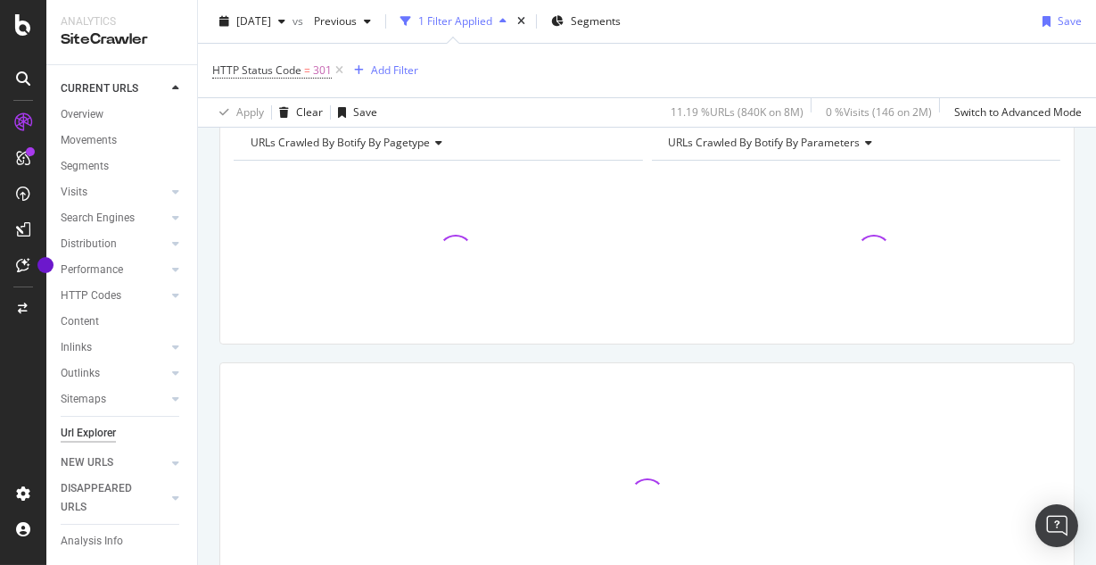
scroll to position [145, 0]
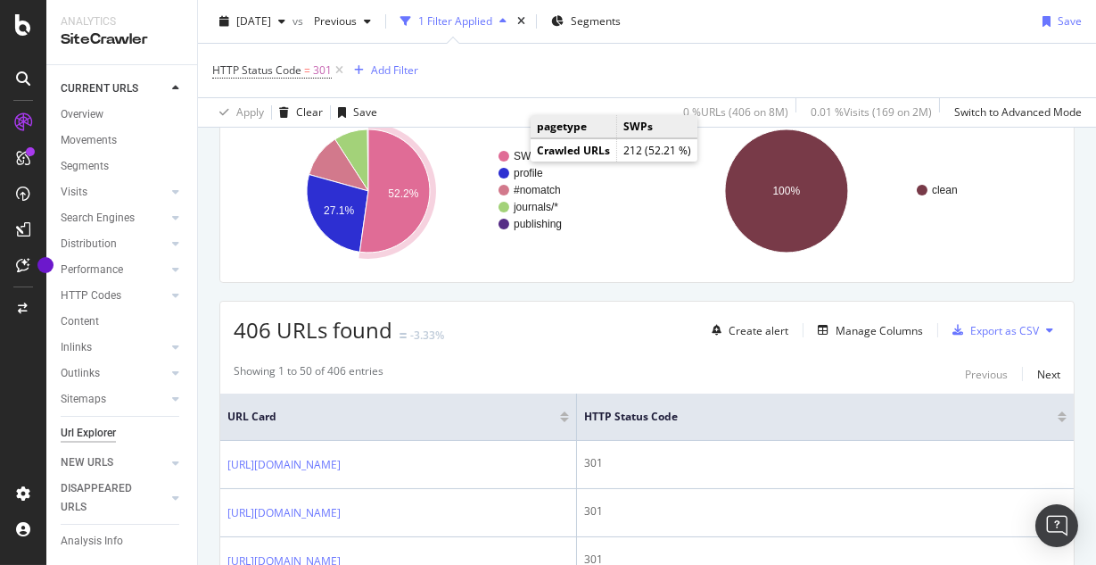
click at [515, 159] on text "SWPs" at bounding box center [528, 156] width 29 height 12
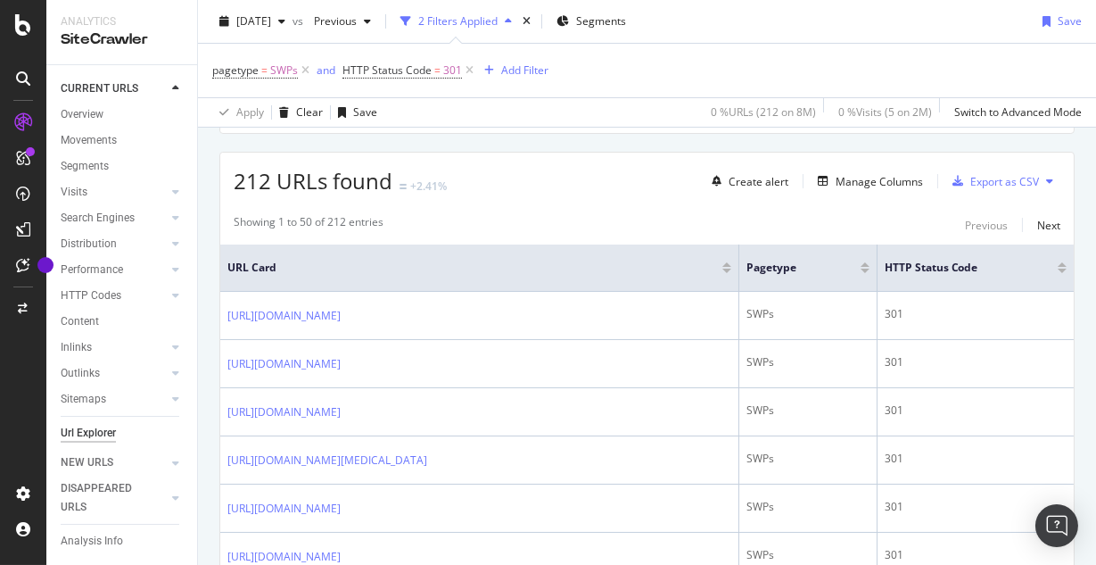
scroll to position [346, 0]
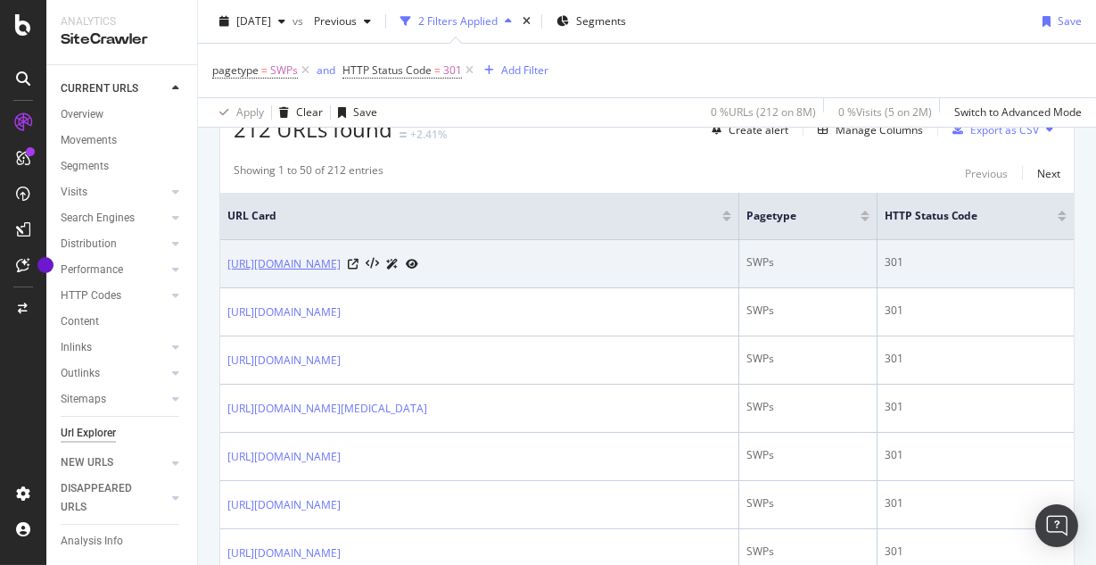
click at [341, 258] on link "https://www.academia.edu/143650078/Harnessing_innovative_financial_instruments_…" at bounding box center [283, 264] width 113 height 18
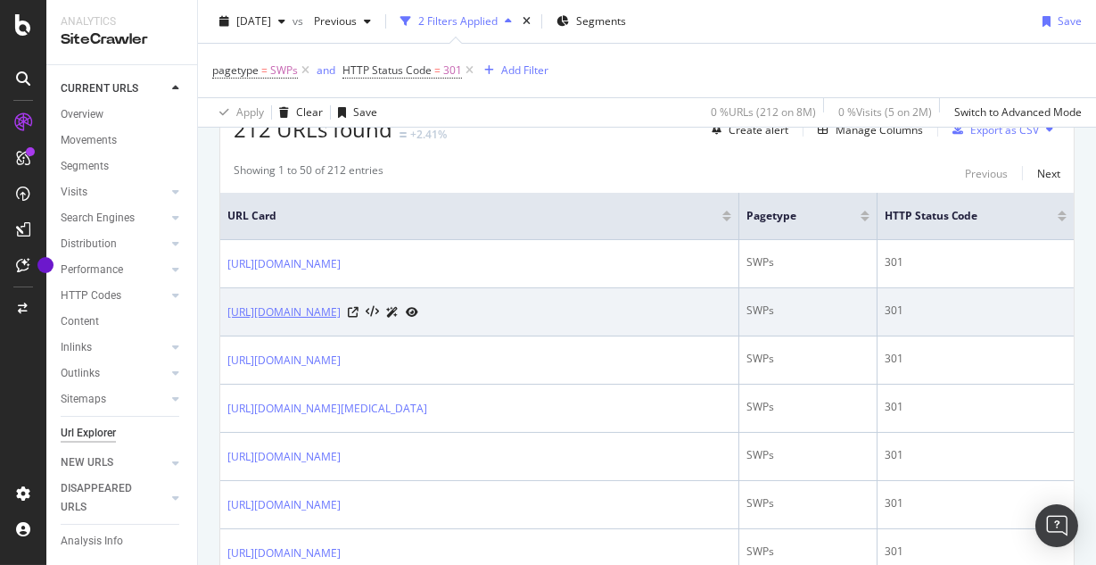
click at [341, 321] on link "https://www.academia.edu/143649853/A_case_for_community_led_biodiversity_conser…" at bounding box center [283, 312] width 113 height 18
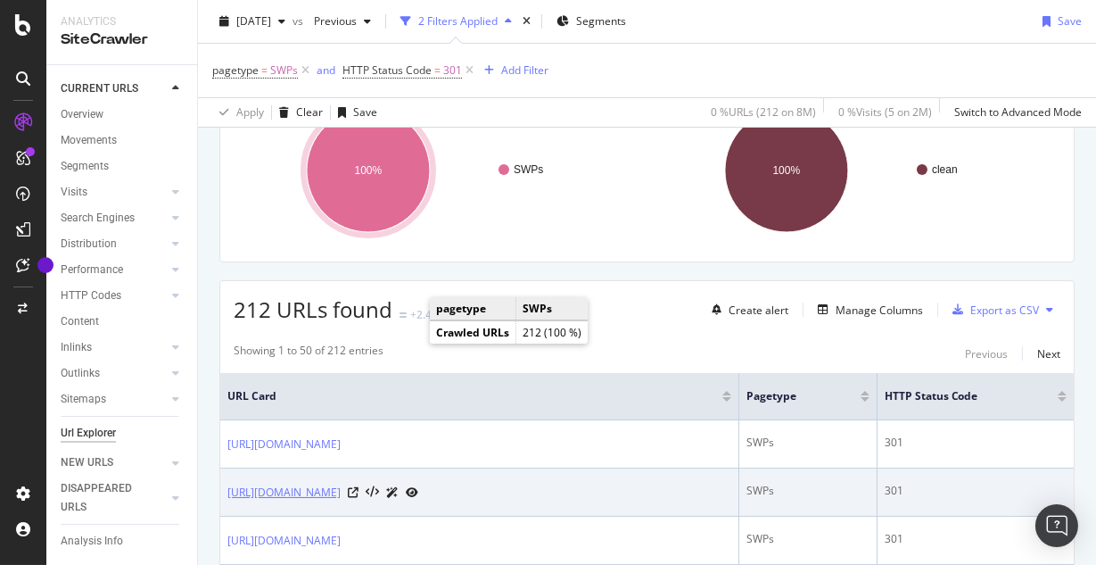
scroll to position [209, 0]
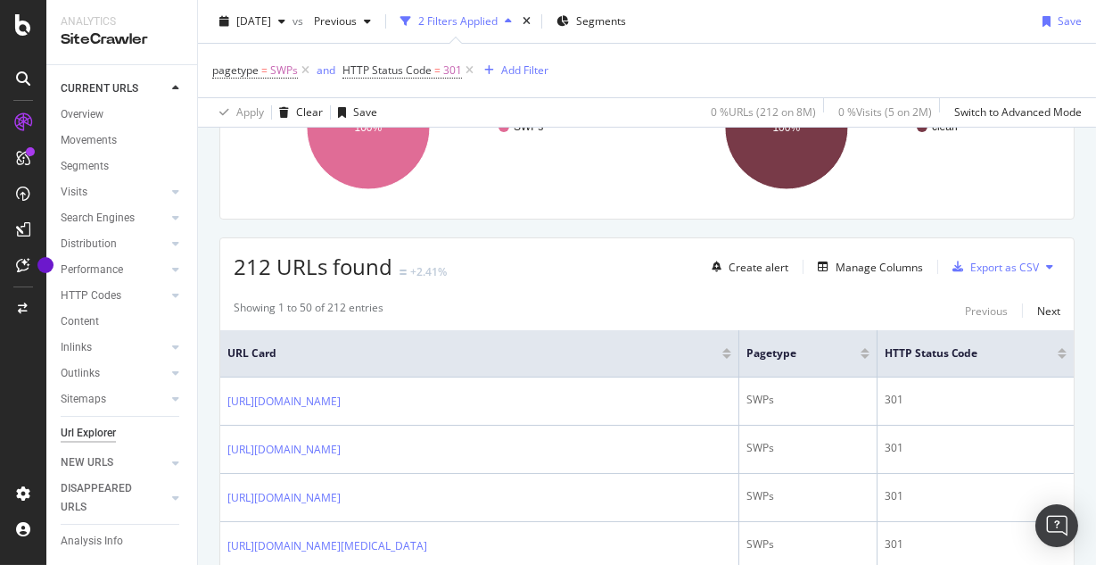
click at [249, 269] on span "212 URLs found" at bounding box center [313, 266] width 159 height 29
copy span "212"
click at [256, 271] on span "212 URLs found" at bounding box center [313, 266] width 159 height 29
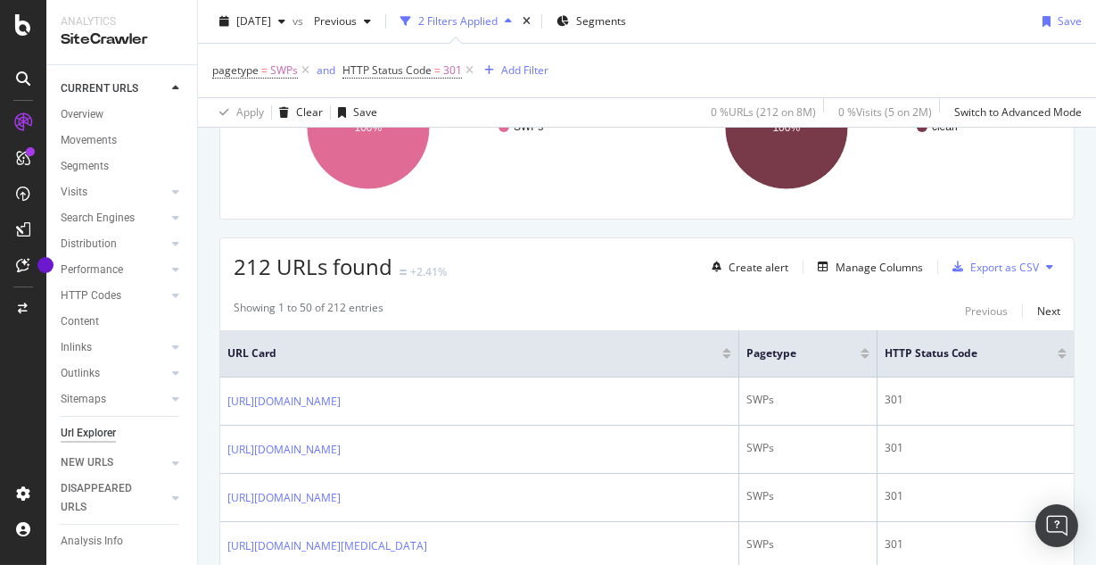
click at [497, 312] on div "Showing 1 to 50 of 212 entries Previous Next" at bounding box center [647, 310] width 854 height 21
click at [602, 262] on div "212 URLs found +2.41% Create alert Manage Columns Export as CSV" at bounding box center [647, 260] width 854 height 44
click at [646, 267] on div "212 URLs found +2.41% Create alert Manage Columns Export as CSV" at bounding box center [647, 260] width 854 height 44
click at [121, 268] on div "Performance" at bounding box center [92, 269] width 62 height 19
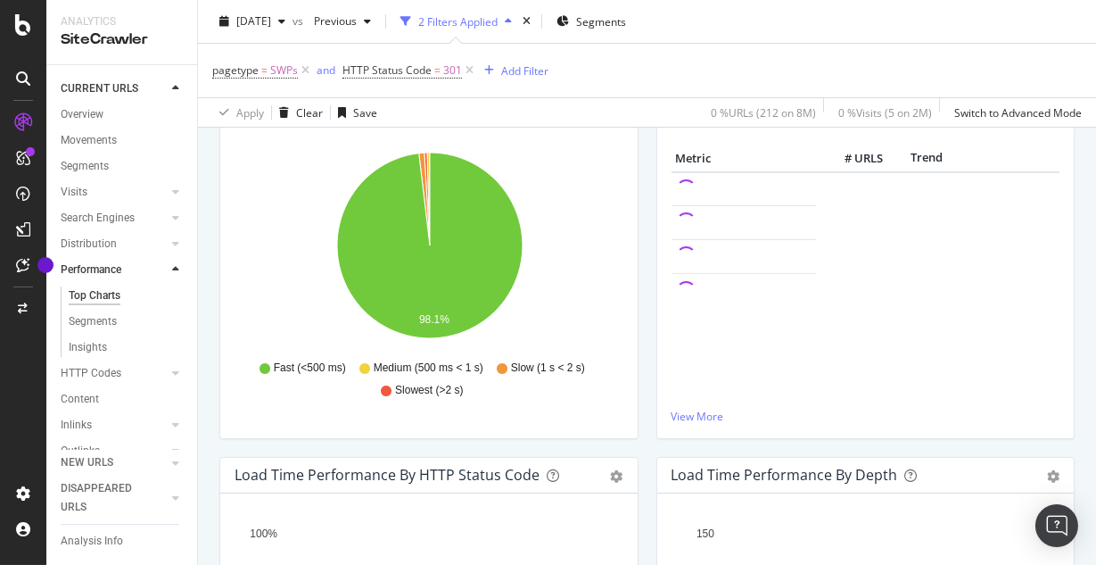
scroll to position [212, 0]
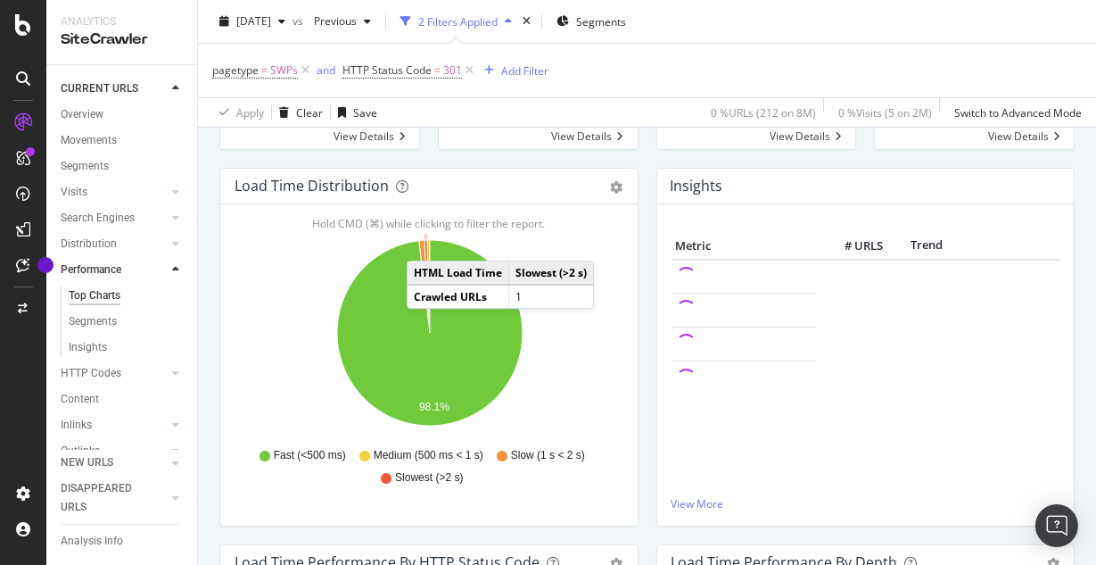
click at [425, 243] on icon "A chart." at bounding box center [427, 286] width 5 height 93
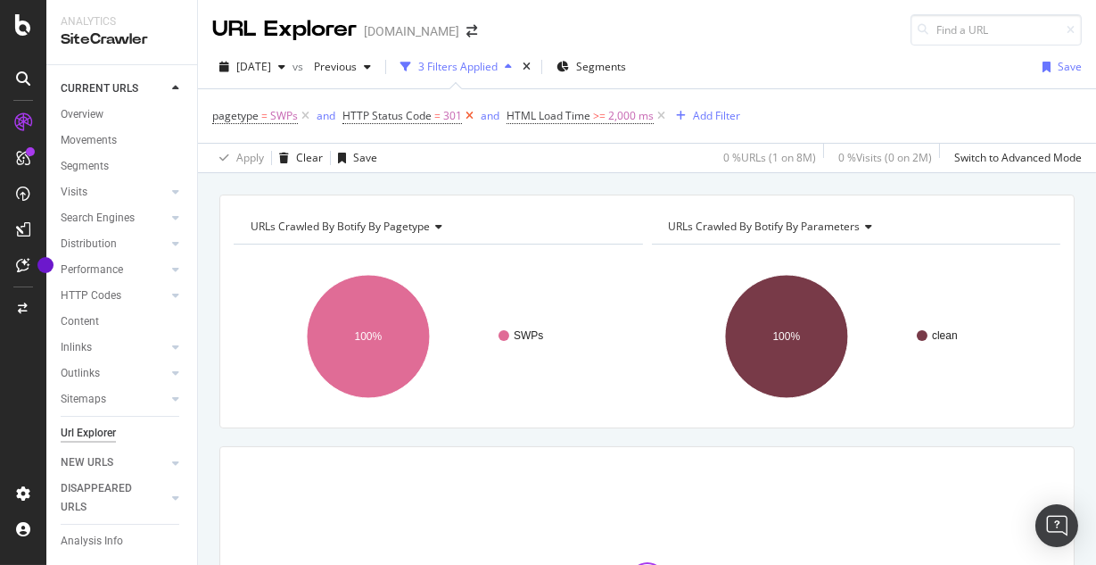
click at [471, 115] on icon at bounding box center [469, 116] width 15 height 18
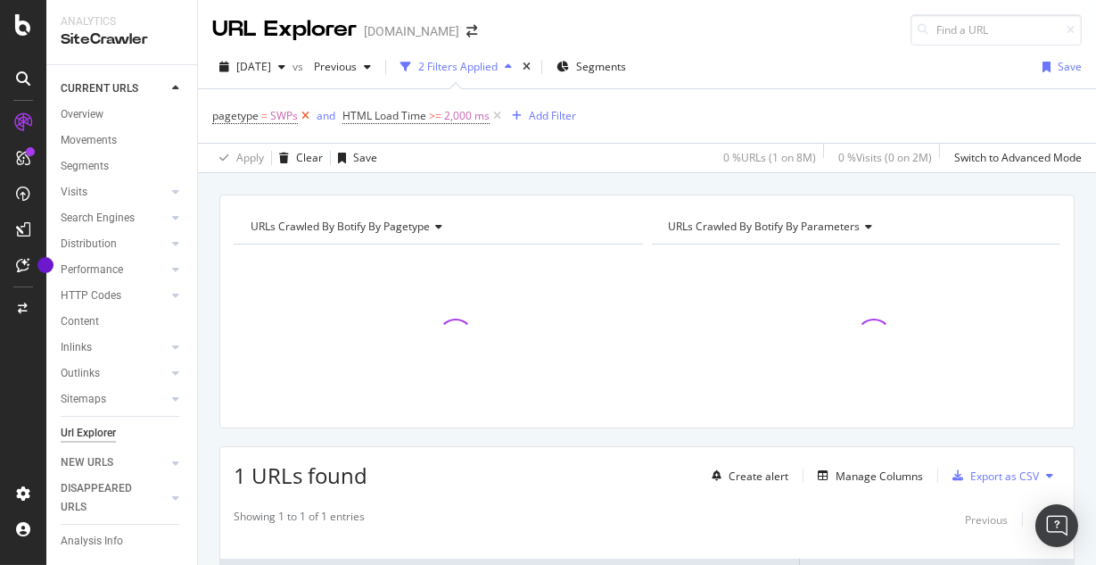
click at [304, 119] on icon at bounding box center [305, 116] width 15 height 18
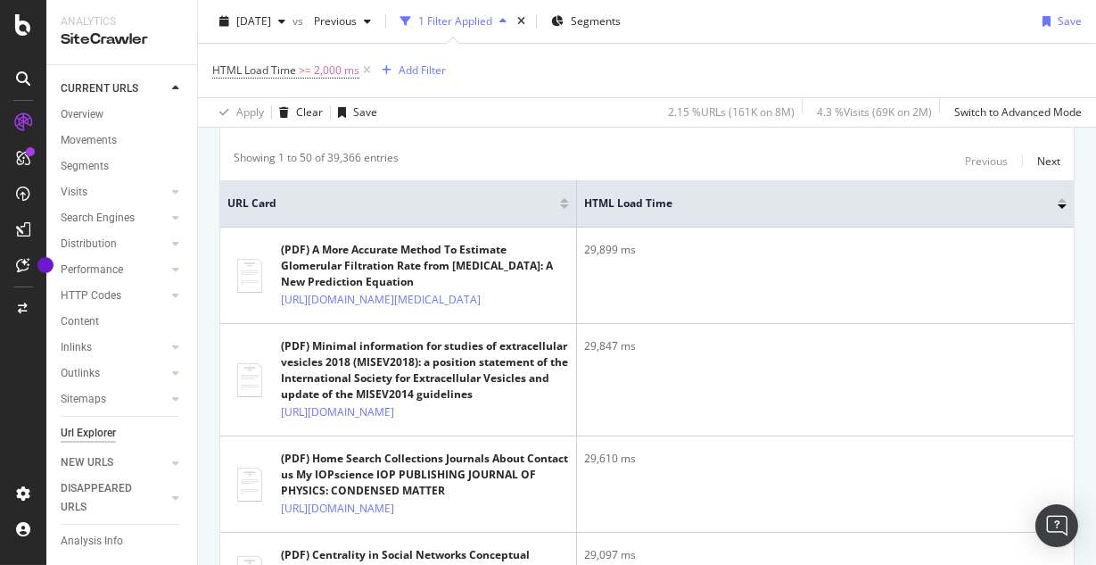
scroll to position [383, 0]
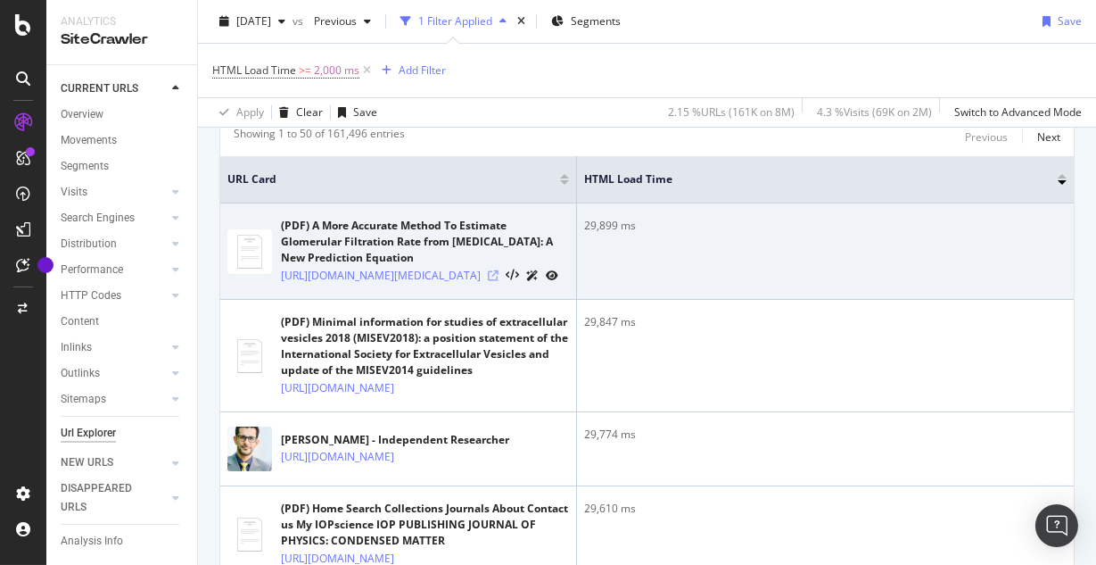
click at [499, 281] on icon at bounding box center [493, 275] width 11 height 11
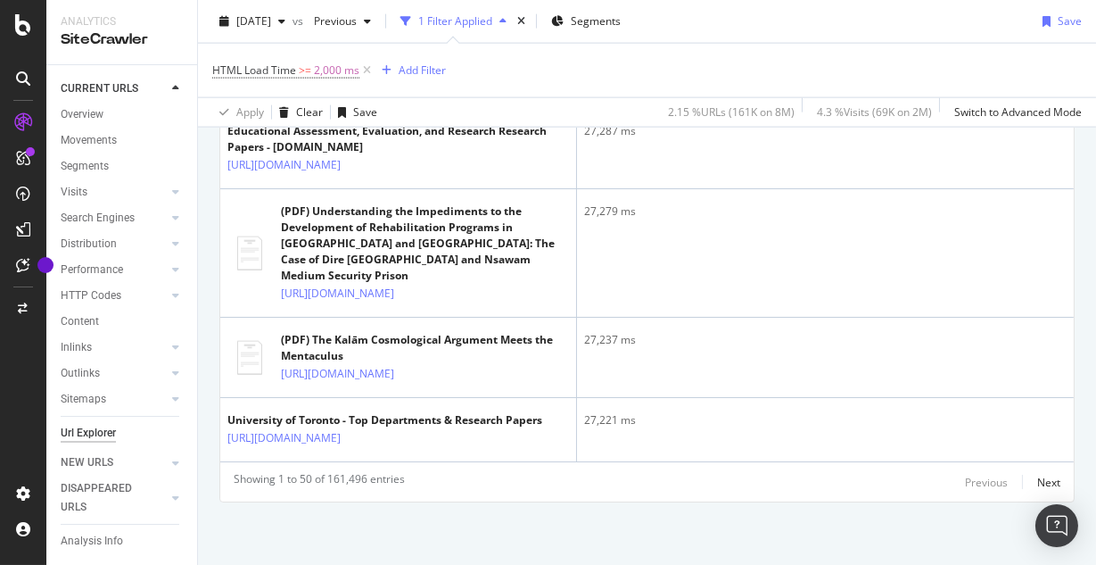
scroll to position [4839, 0]
click at [92, 116] on div "Overview" at bounding box center [82, 114] width 43 height 19
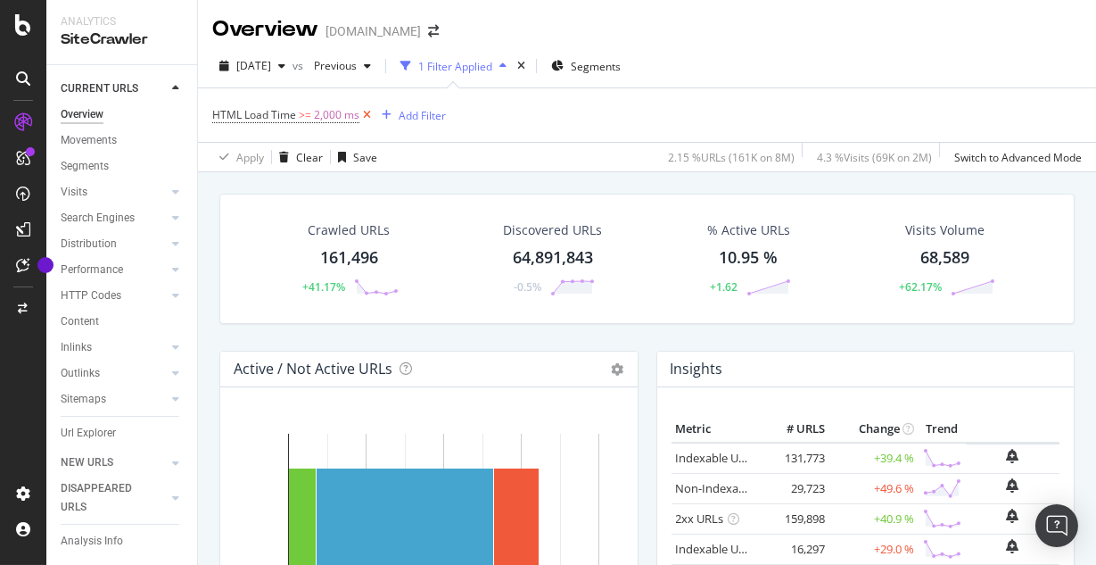
click at [366, 112] on icon at bounding box center [366, 115] width 15 height 18
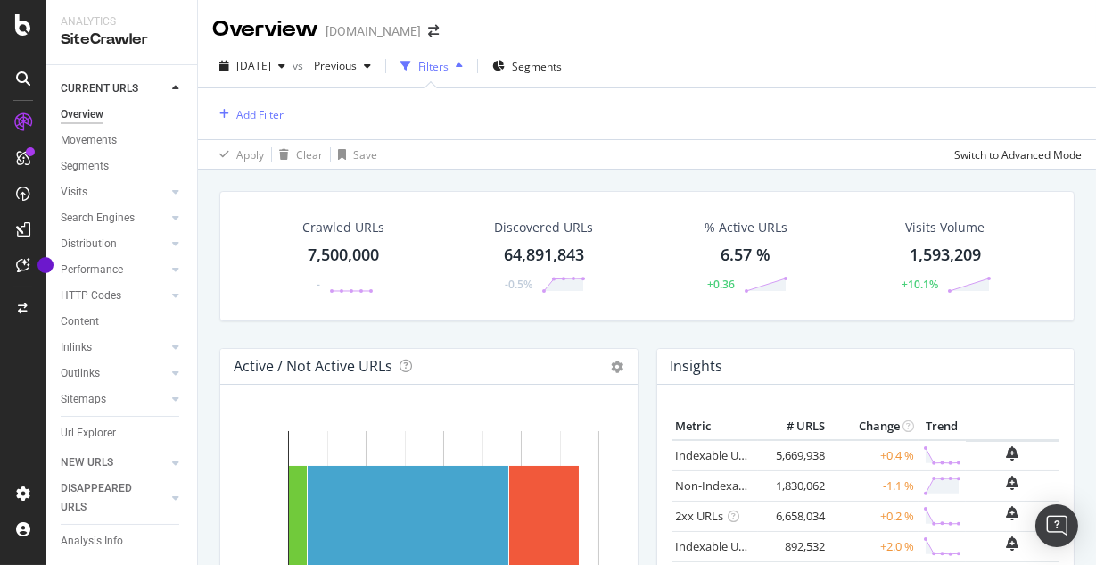
click at [558, 333] on div "Crawled URLs 7,500,000 - Discovered URLs 64,891,843 -0.5% % Active URLs 6.57 % …" at bounding box center [647, 269] width 873 height 157
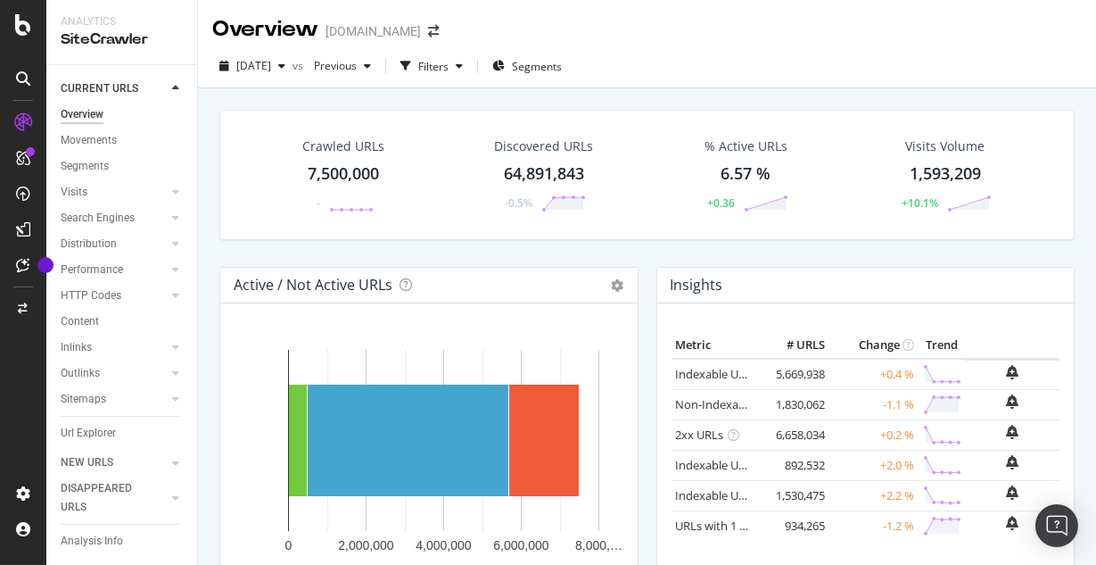
click at [659, 59] on div "2025 Sep. 4th vs Previous Filters Segments" at bounding box center [647, 70] width 898 height 36
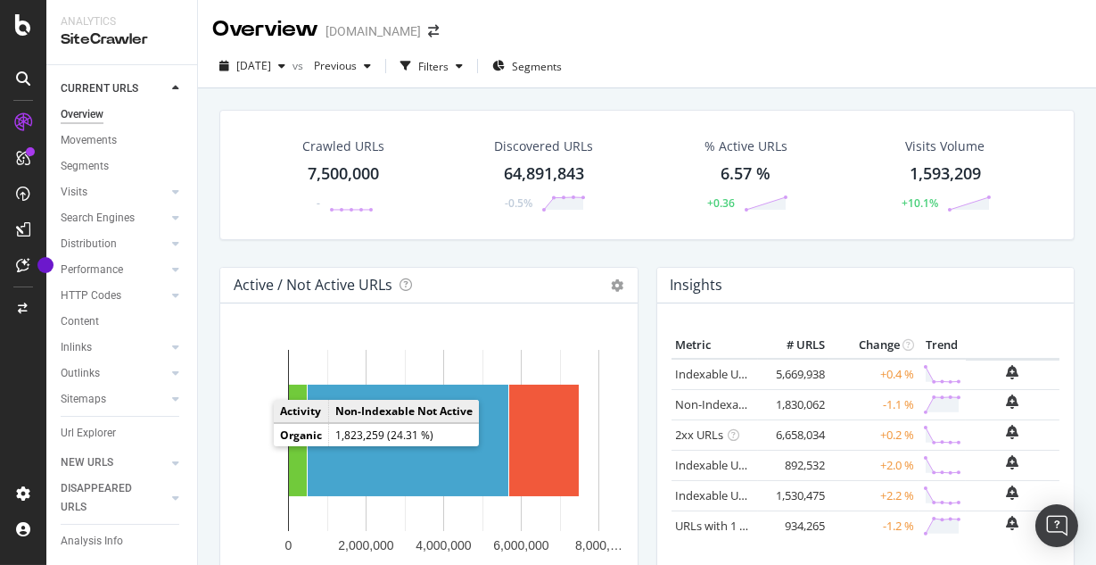
click at [238, 371] on rect "A chart." at bounding box center [429, 471] width 389 height 278
click at [172, 217] on icon at bounding box center [175, 217] width 7 height 11
click at [21, 27] on icon at bounding box center [23, 24] width 16 height 21
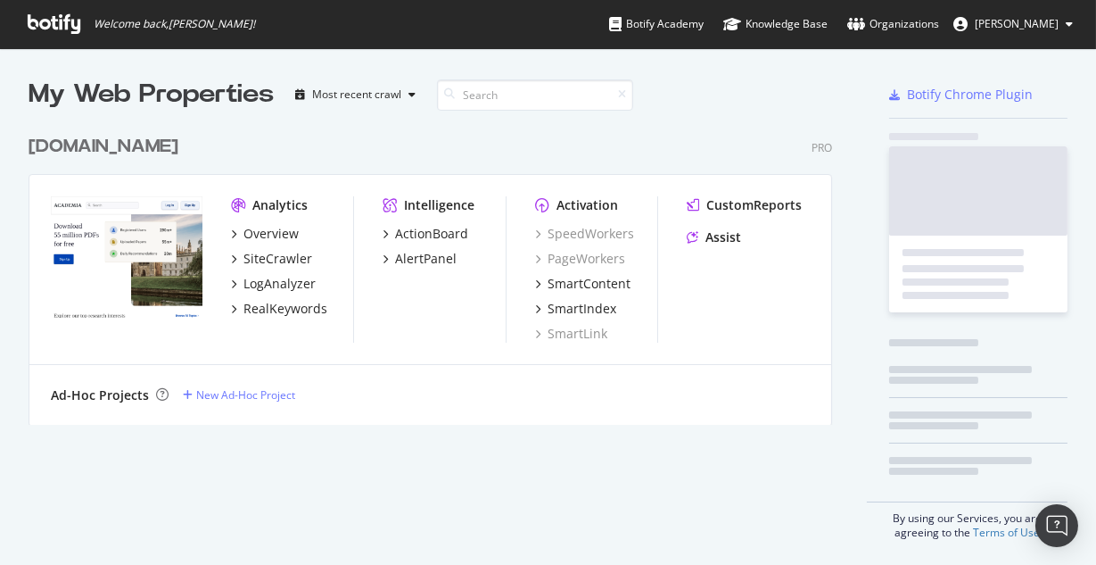
scroll to position [565, 1096]
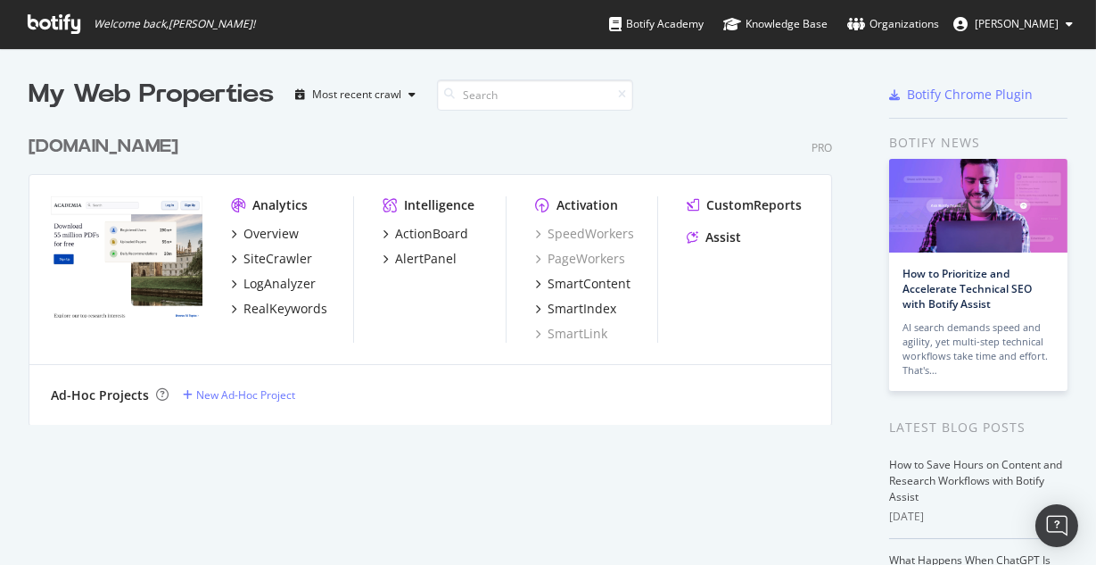
click at [388, 386] on div "Ad-Hoc Projects New Ad-Hoc Project" at bounding box center [430, 395] width 759 height 18
click at [295, 251] on div "SiteCrawler" at bounding box center [278, 259] width 69 height 18
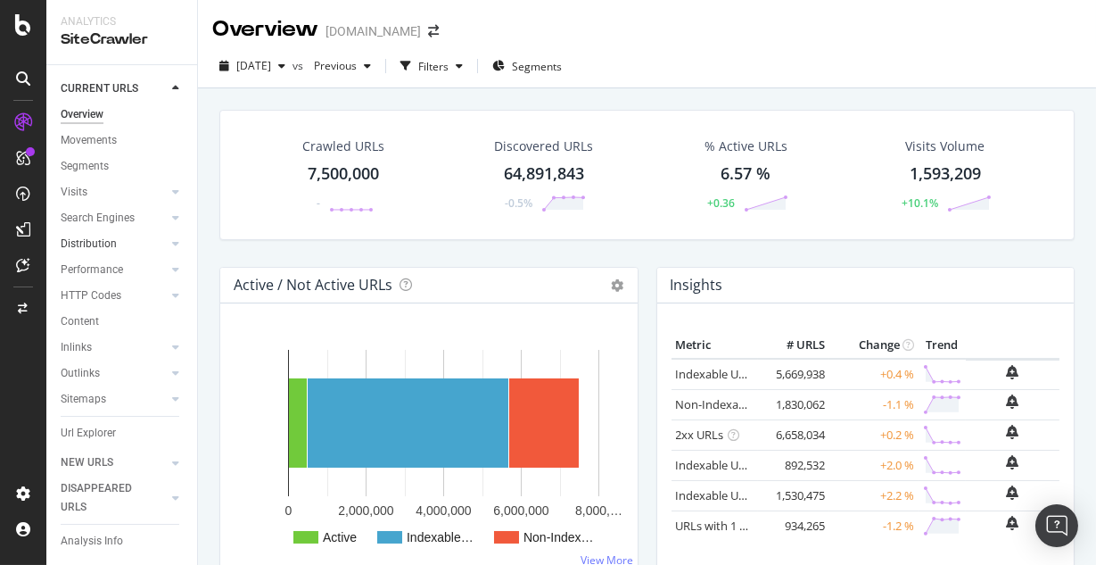
click at [164, 244] on div at bounding box center [158, 244] width 18 height 18
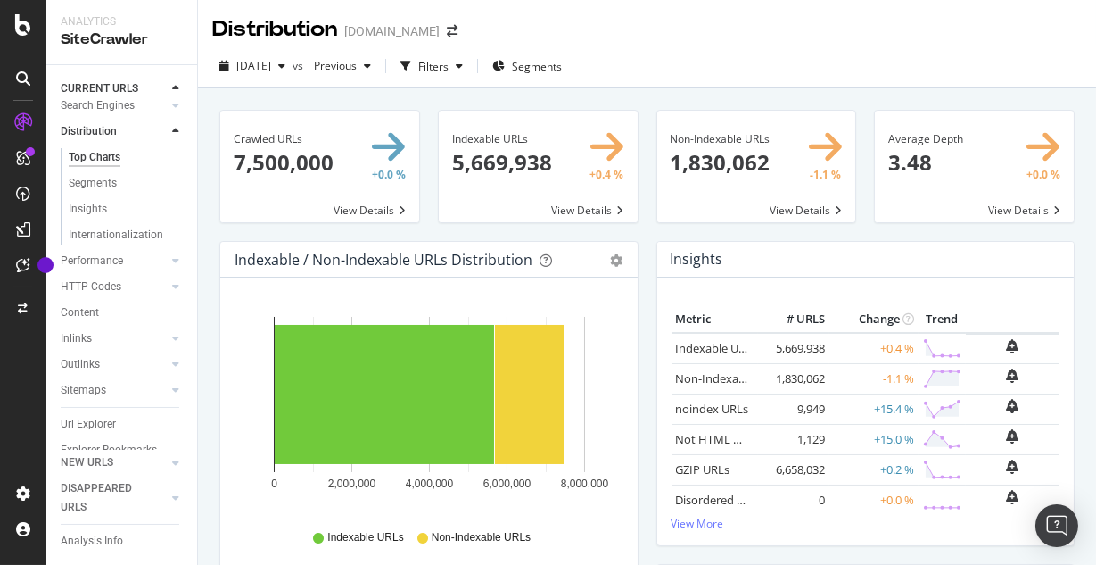
scroll to position [136, 0]
click at [92, 290] on div "Content" at bounding box center [80, 289] width 38 height 19
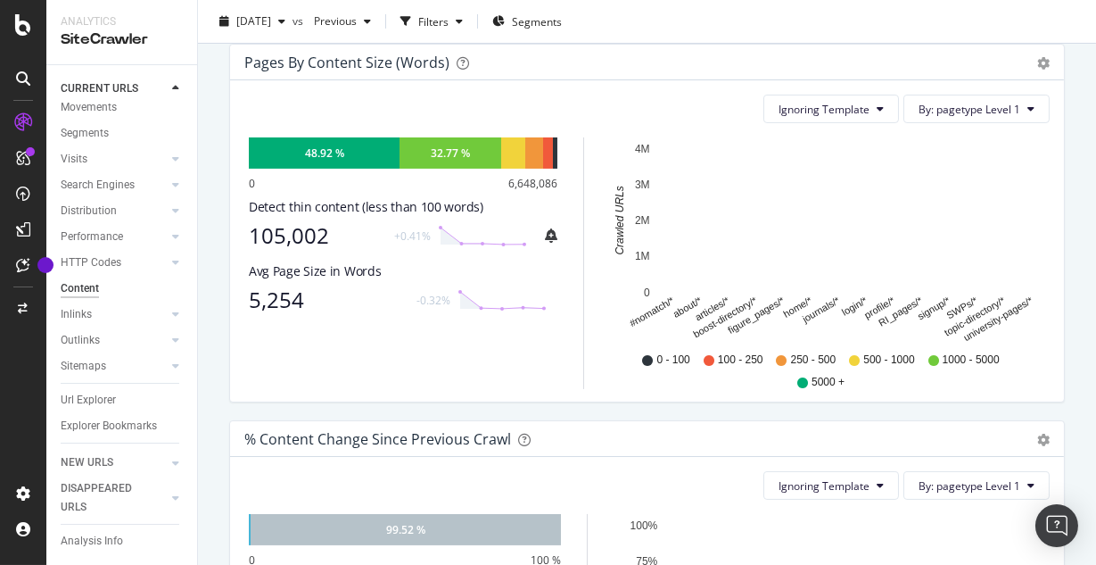
scroll to position [610, 0]
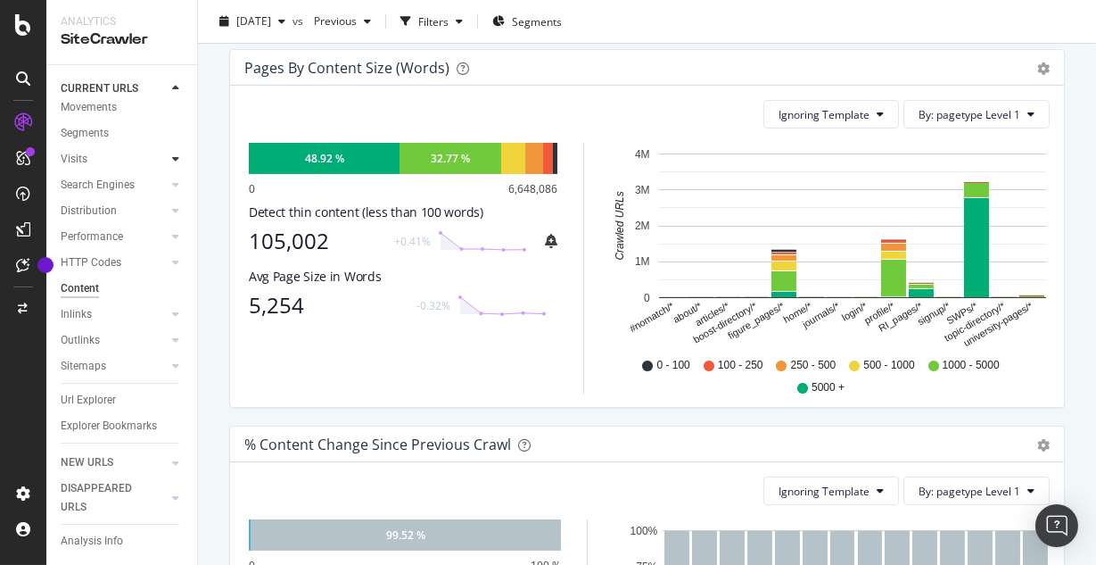
click at [172, 159] on icon at bounding box center [175, 158] width 7 height 11
click at [139, 293] on link "Performance" at bounding box center [114, 288] width 106 height 19
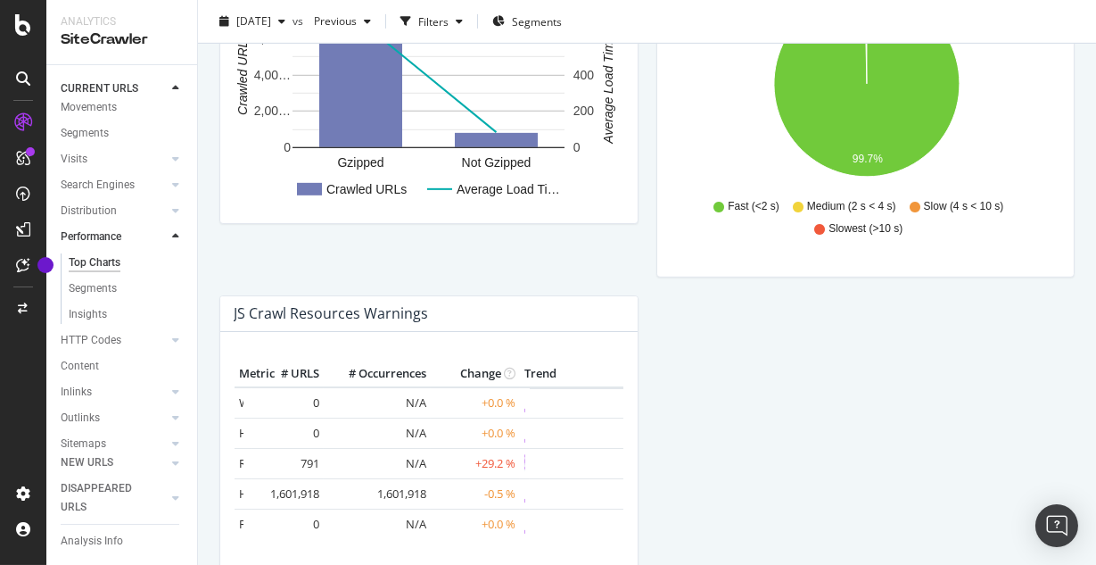
scroll to position [1792, 0]
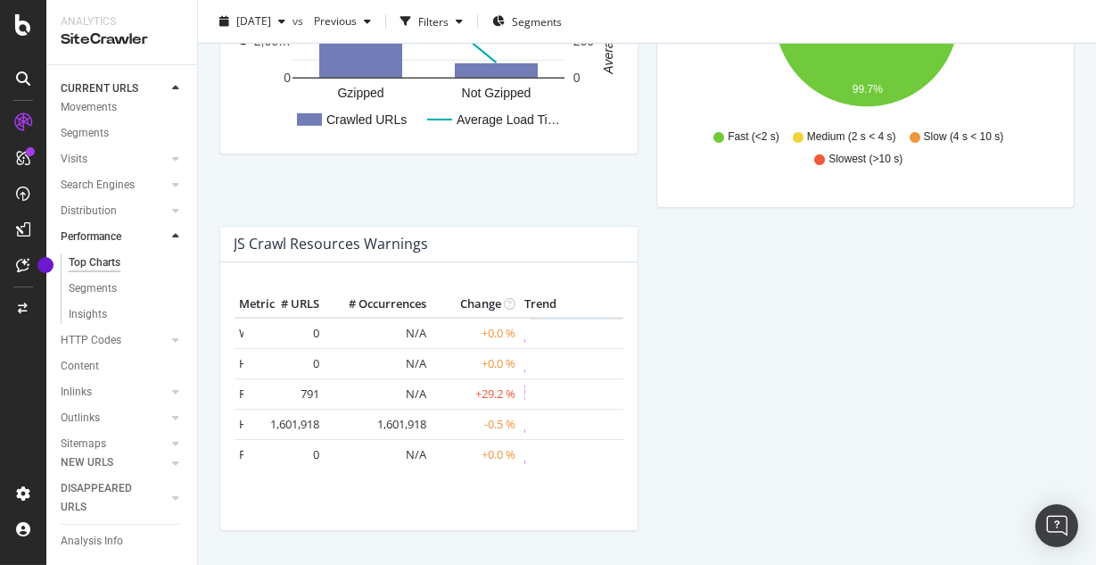
click at [314, 391] on td "791" at bounding box center [287, 393] width 71 height 30
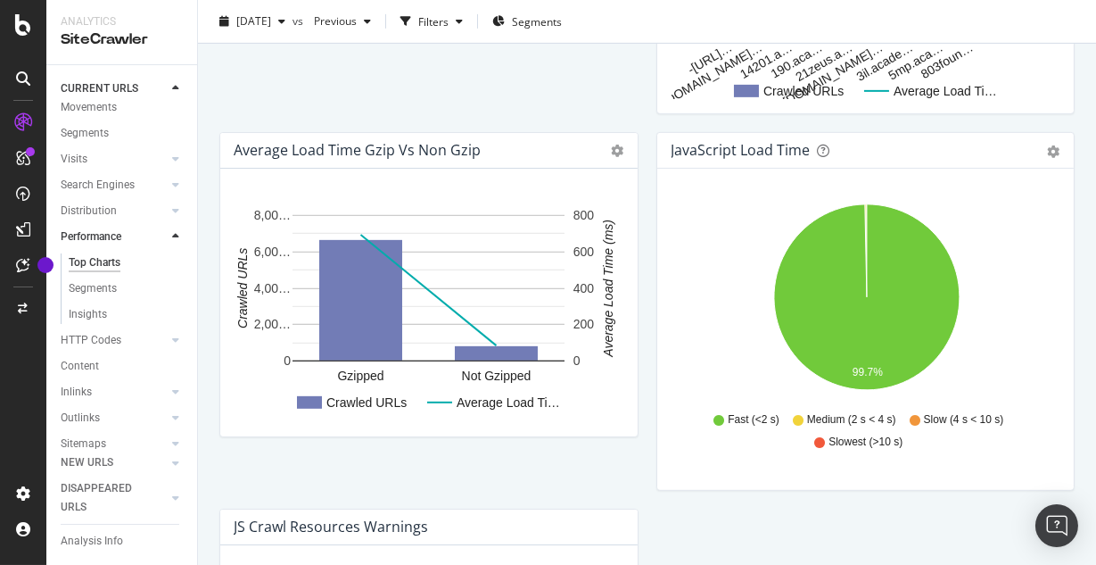
scroll to position [1342, 0]
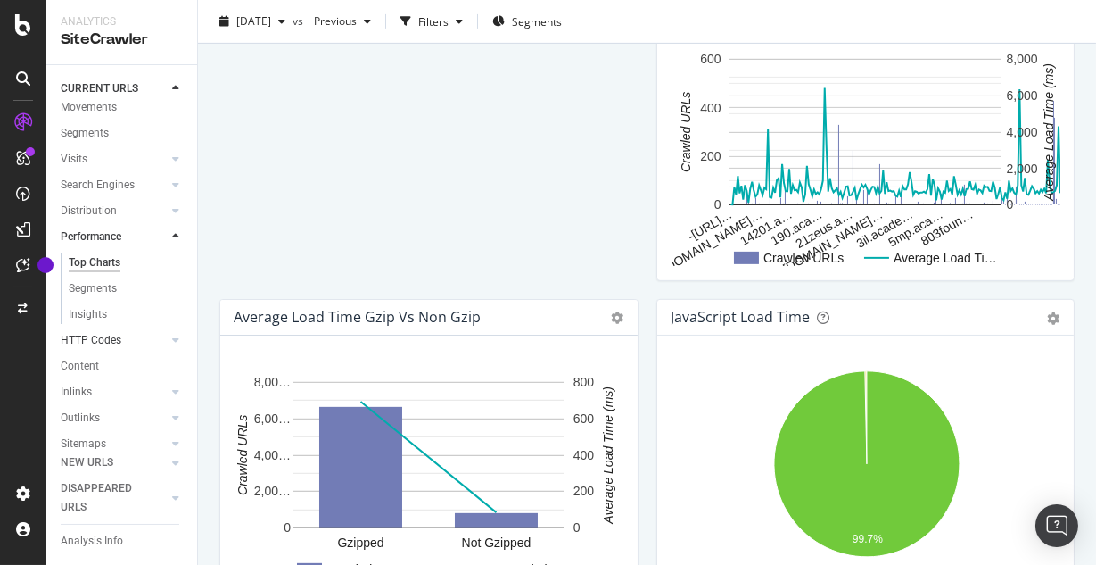
click at [144, 339] on link "HTTP Codes" at bounding box center [114, 340] width 106 height 19
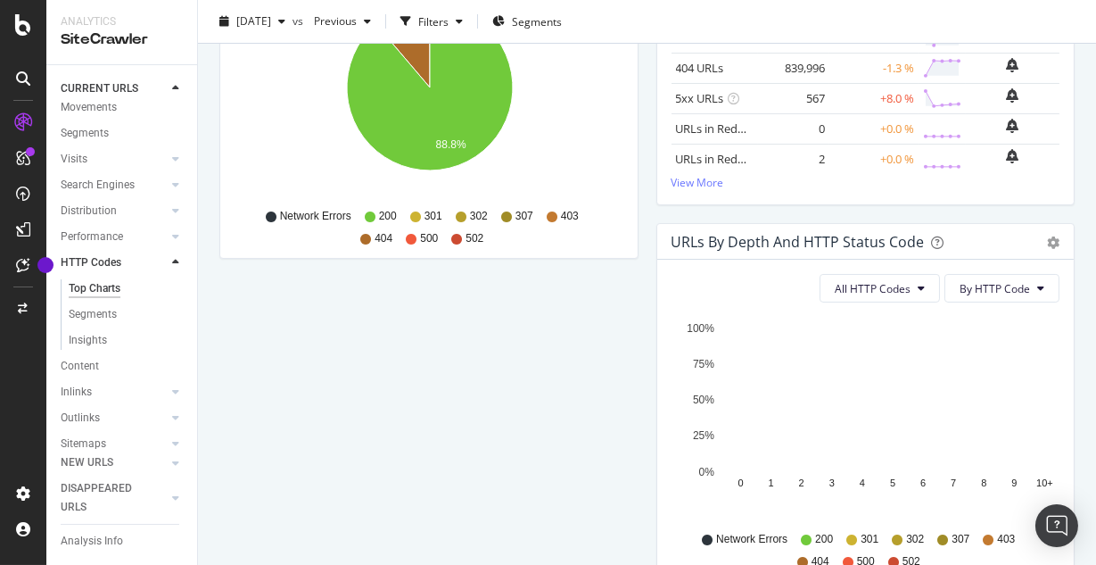
scroll to position [317, 0]
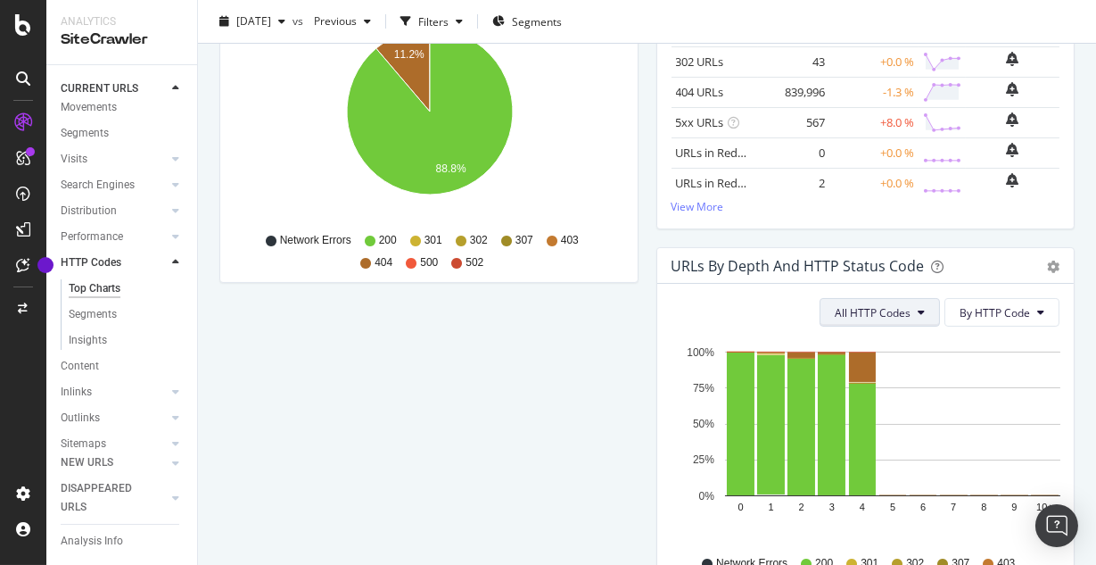
click at [863, 316] on span "All HTTP Codes" at bounding box center [873, 312] width 76 height 15
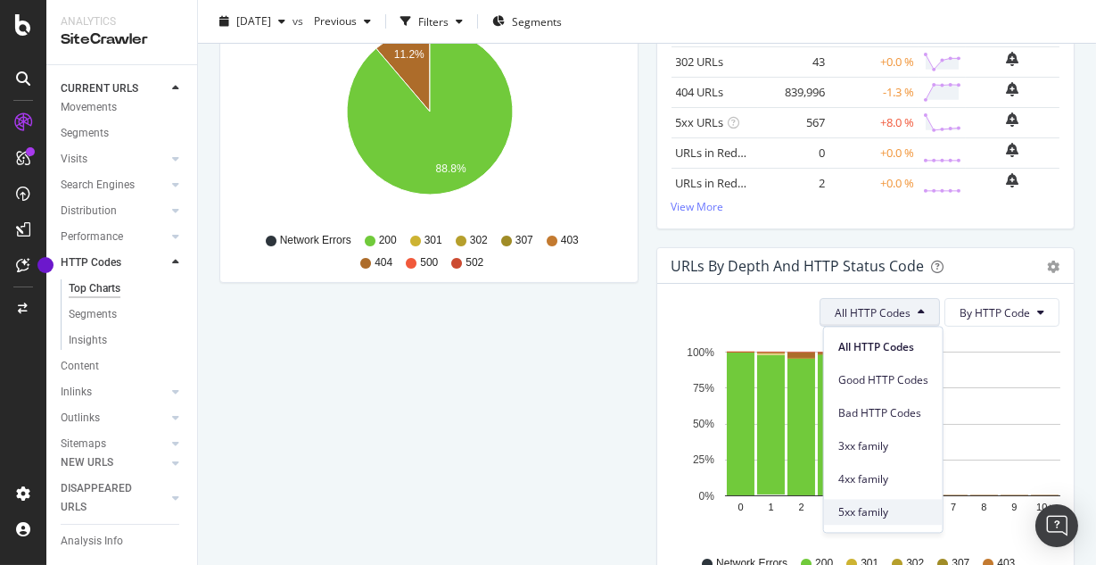
click at [897, 462] on span "5xx family" at bounding box center [883, 512] width 90 height 16
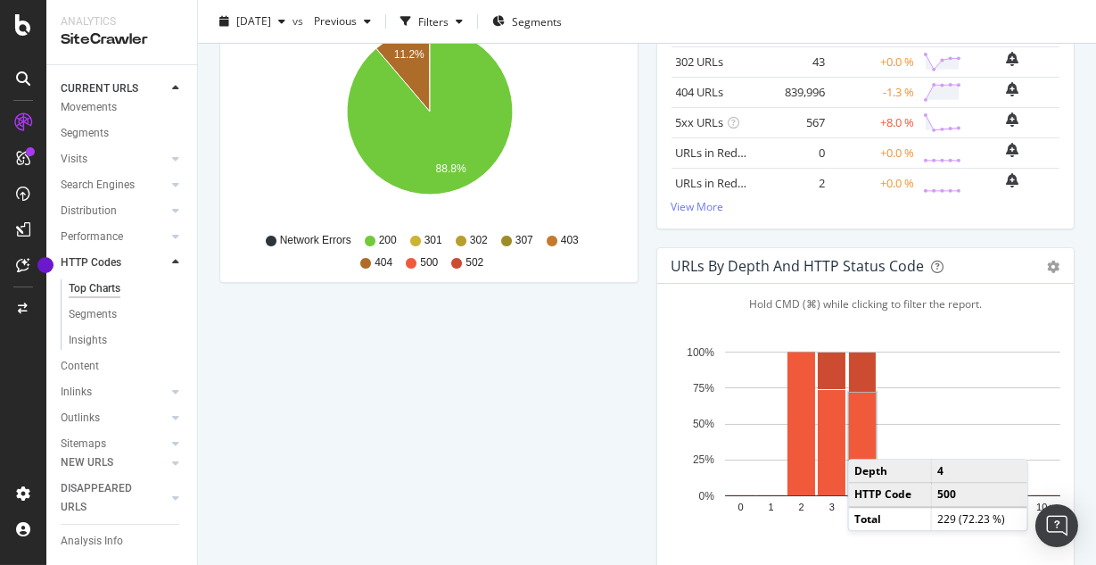
click at [865, 441] on rect "A chart." at bounding box center [862, 443] width 27 height 103
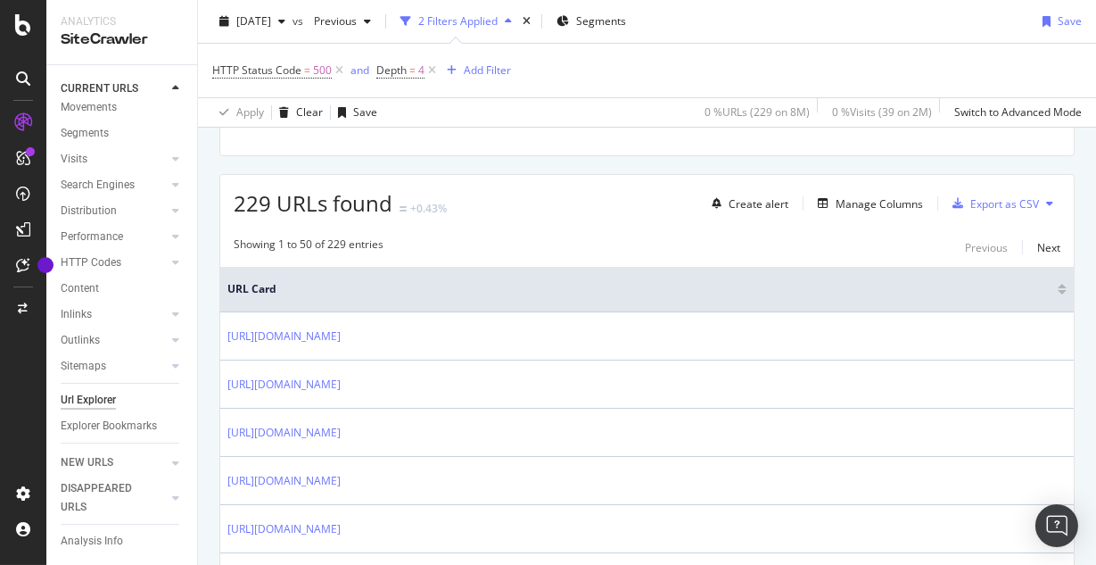
scroll to position [291, 0]
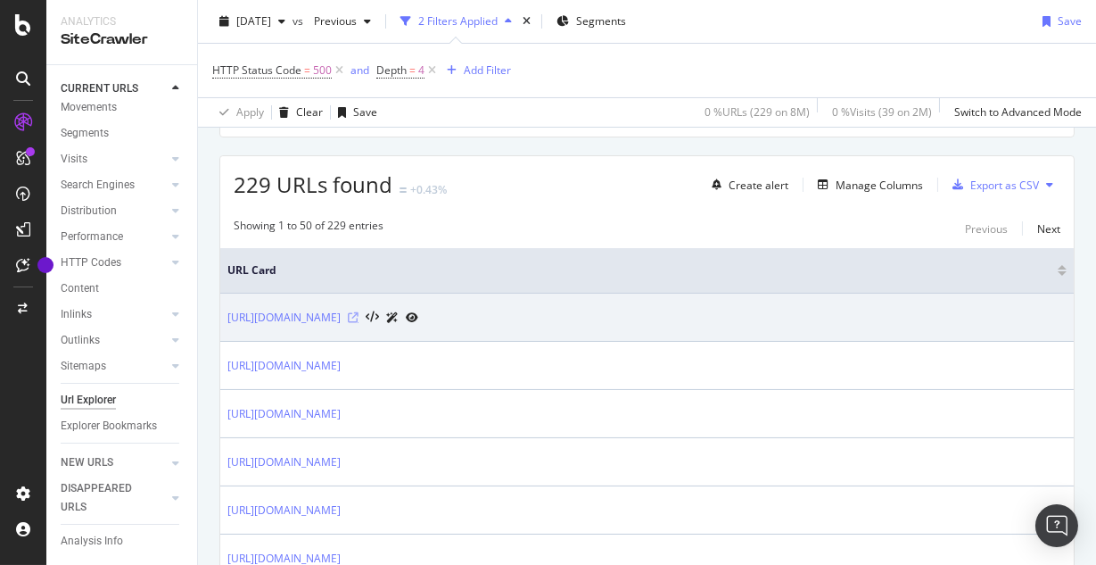
click at [359, 323] on icon at bounding box center [353, 317] width 11 height 11
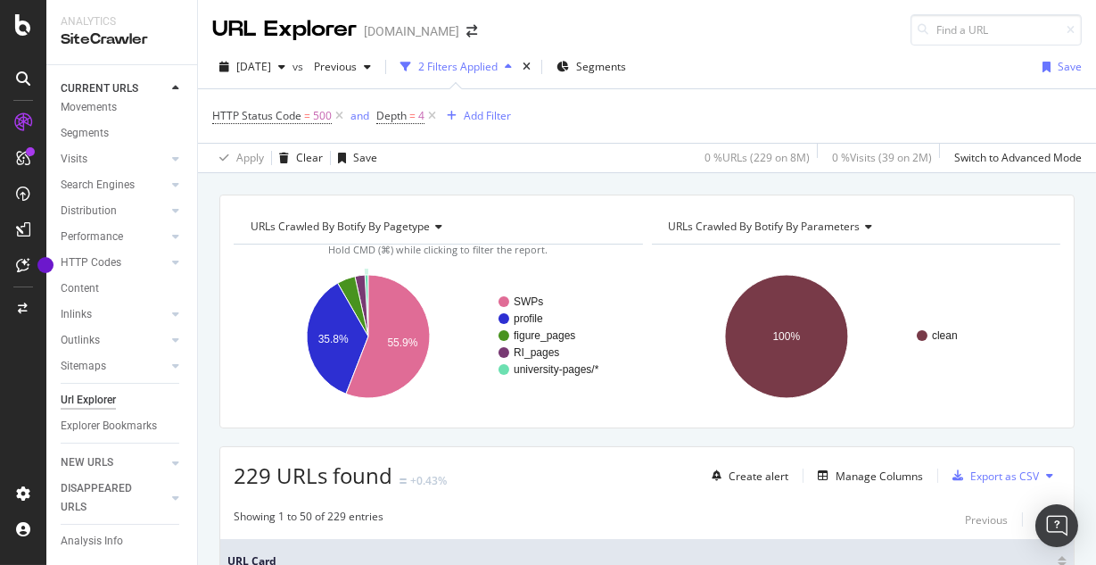
scroll to position [22, 0]
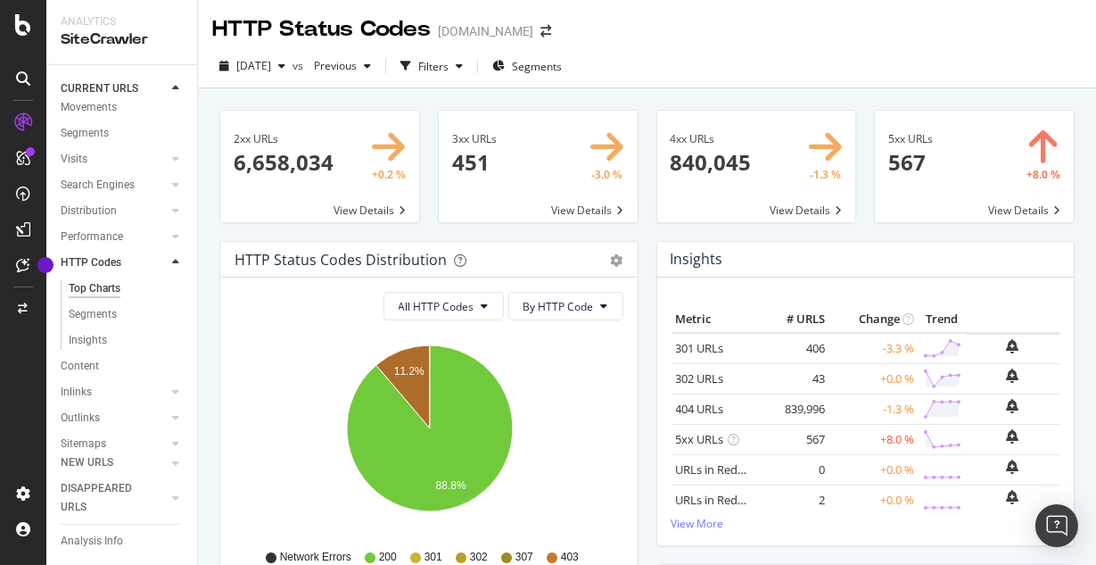
click at [698, 169] on span at bounding box center [756, 166] width 199 height 111
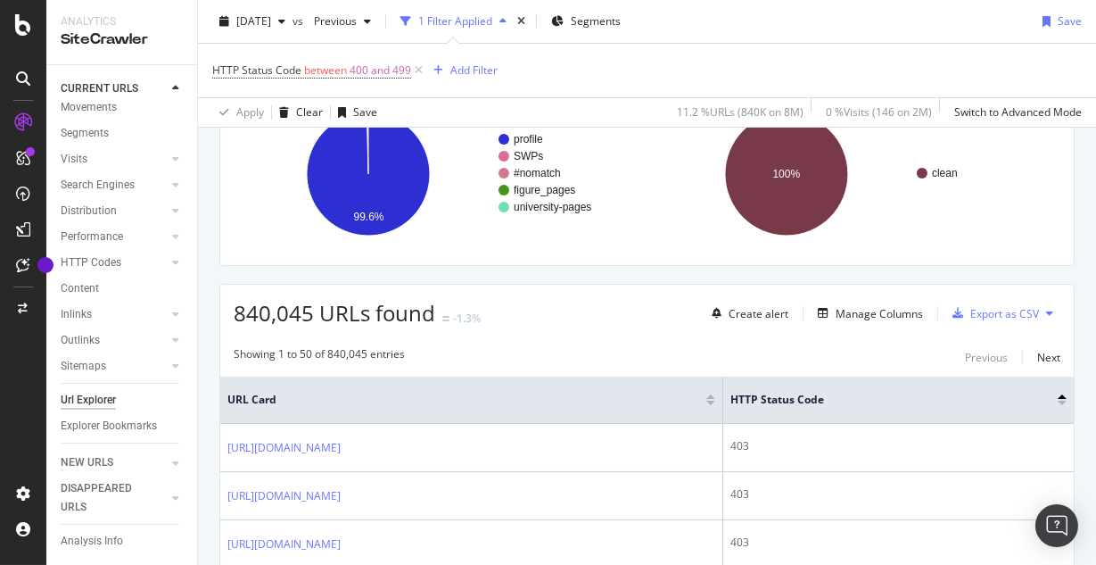
scroll to position [164, 0]
click at [171, 159] on div at bounding box center [176, 159] width 18 height 18
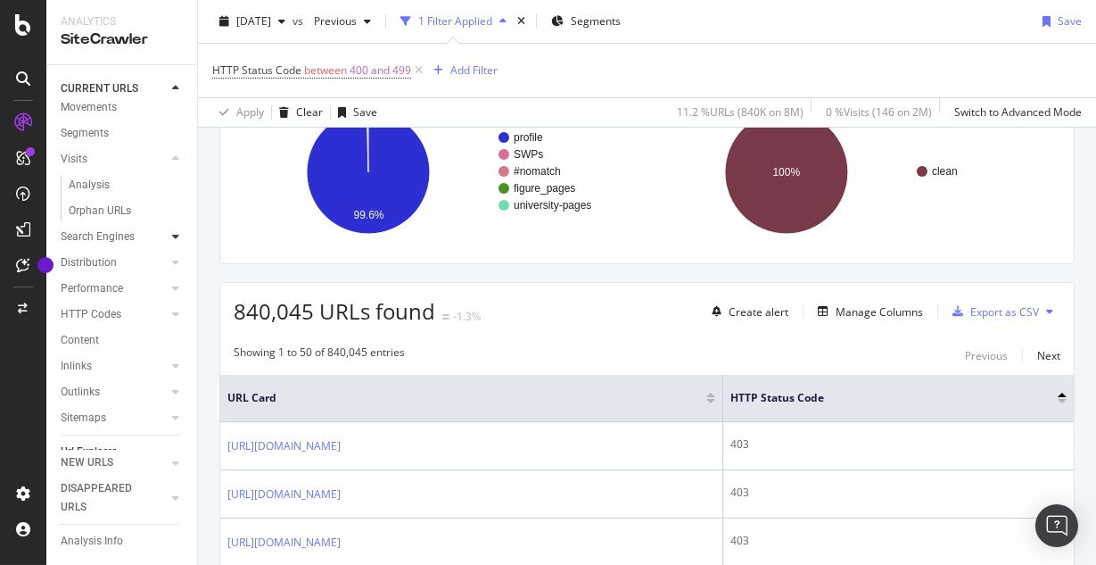
click at [169, 234] on div at bounding box center [176, 236] width 18 height 18
click at [127, 309] on div "Orphans Explorer" at bounding box center [110, 314] width 83 height 19
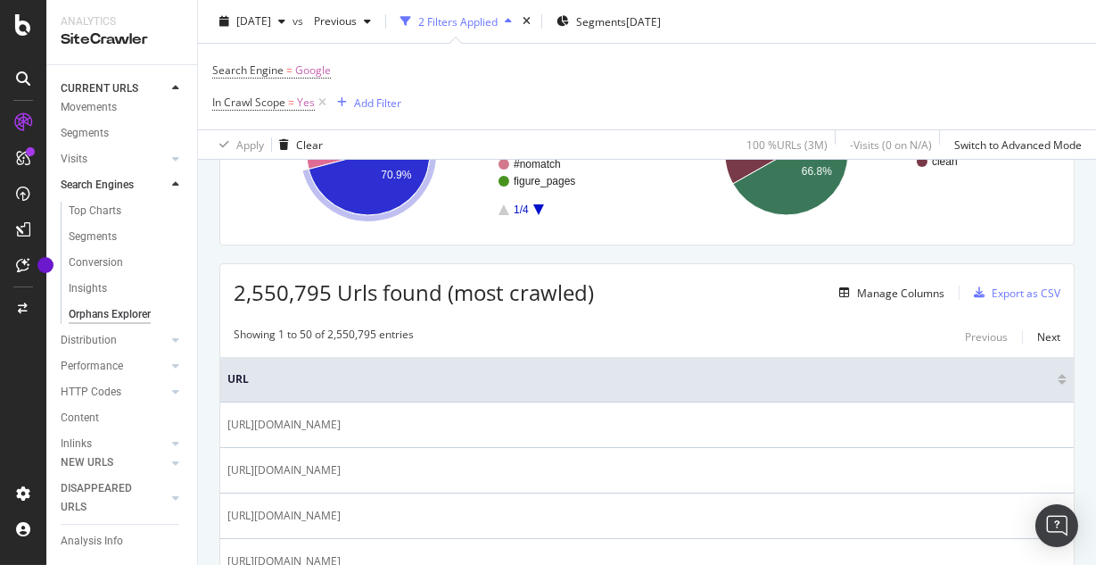
scroll to position [228, 0]
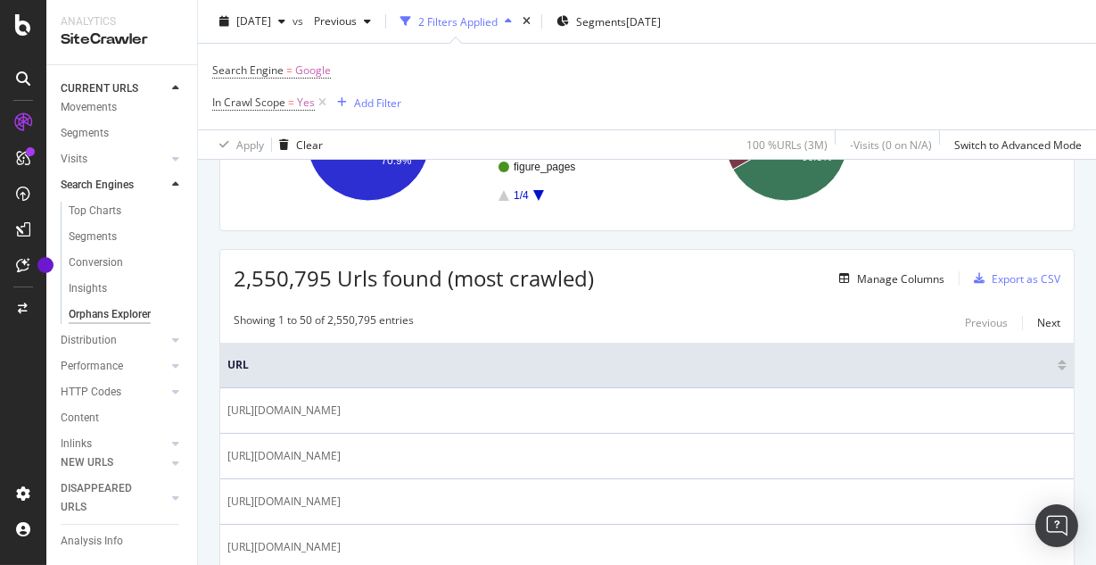
click at [533, 354] on th "URL" at bounding box center [647, 365] width 854 height 45
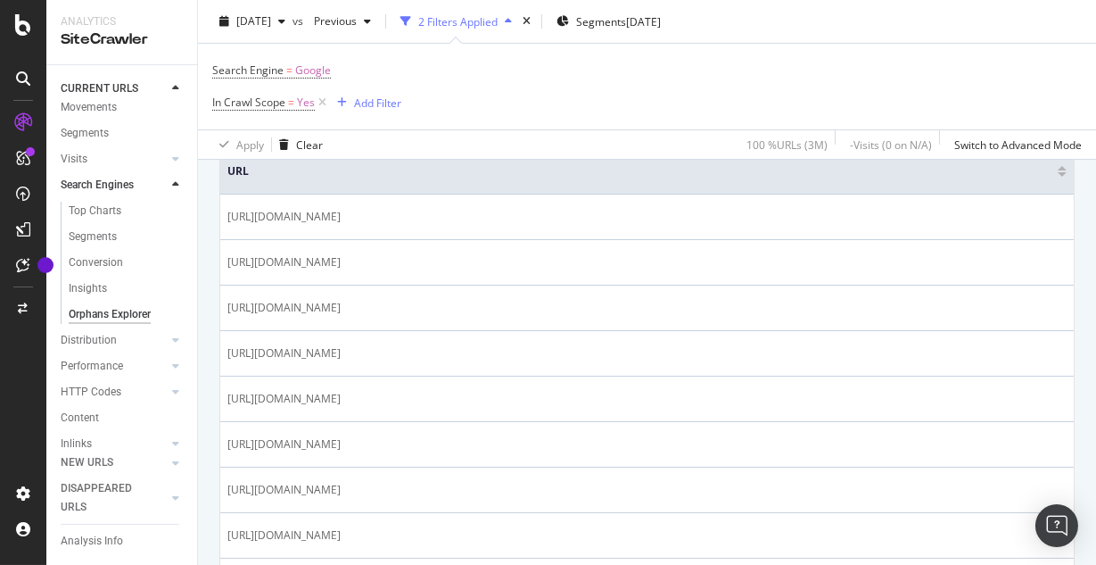
scroll to position [423, 0]
click at [533, 354] on div "http://152.academia.edu/AlexanderFranco" at bounding box center [646, 352] width 839 height 16
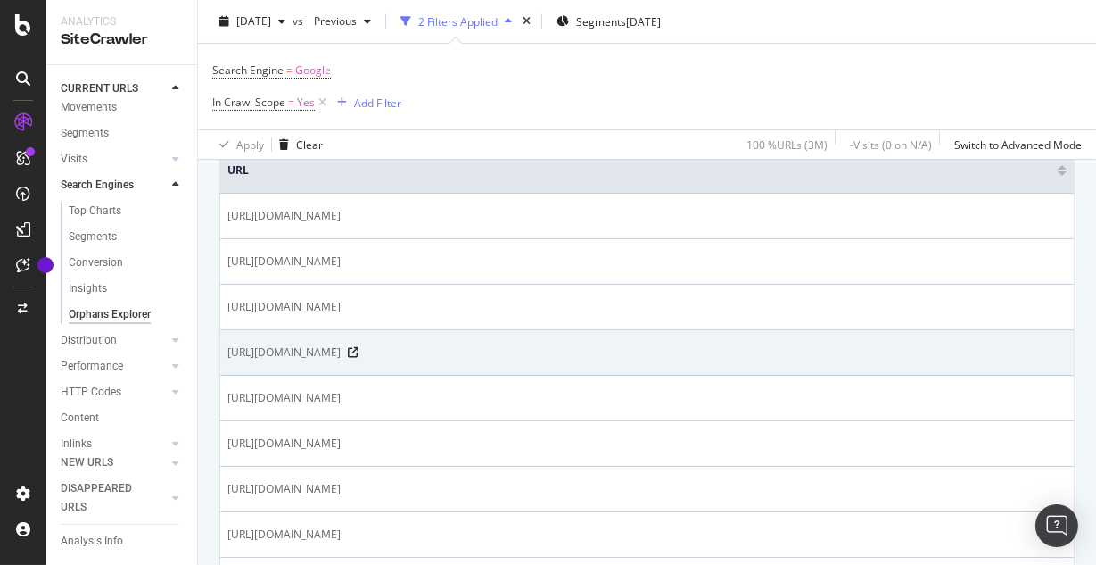
click at [567, 354] on div "http://152.academia.edu/AlexanderFranco" at bounding box center [646, 352] width 839 height 16
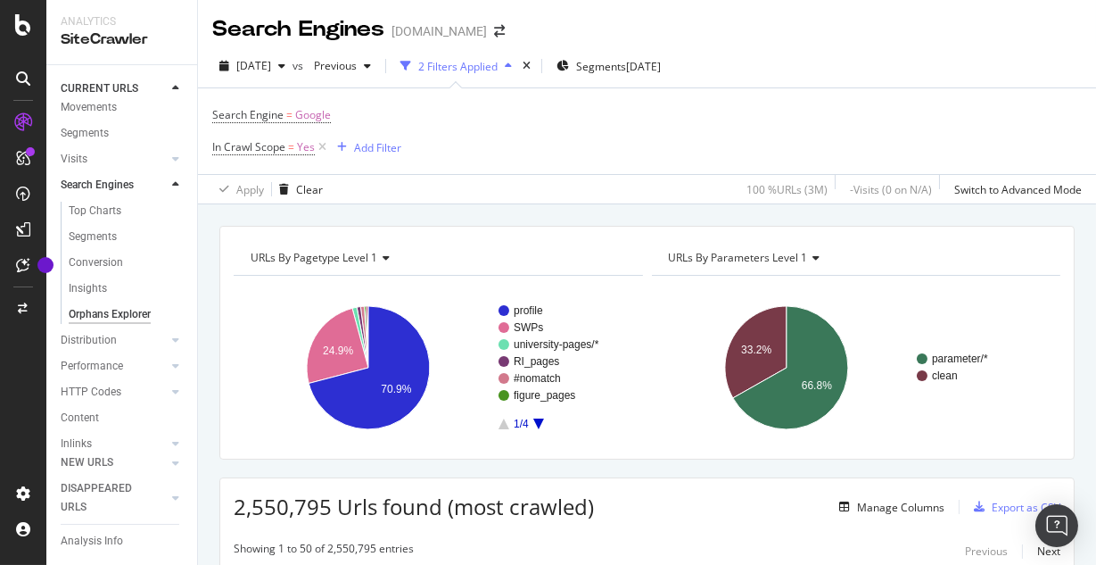
click at [541, 186] on div "Apply Clear 100 % URLs ( 3M ) - Visits ( 0 on N/A ) Switch to Advanced Mode" at bounding box center [647, 188] width 898 height 29
click at [539, 184] on div "Apply Clear 100 % URLs ( 3M ) - Visits ( 0 on N/A ) Switch to Advanced Mode" at bounding box center [647, 188] width 898 height 29
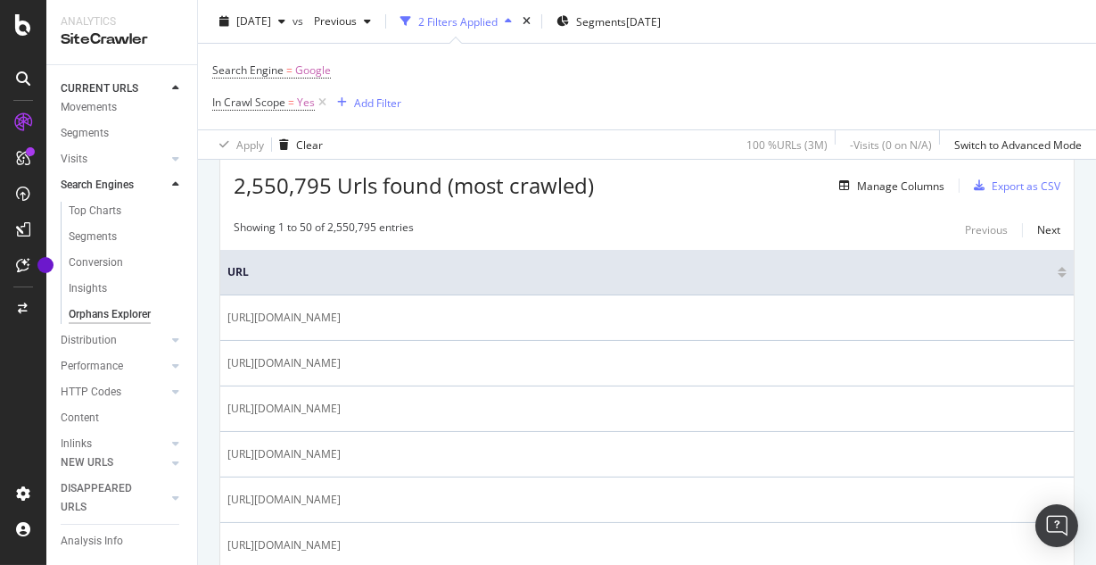
scroll to position [327, 0]
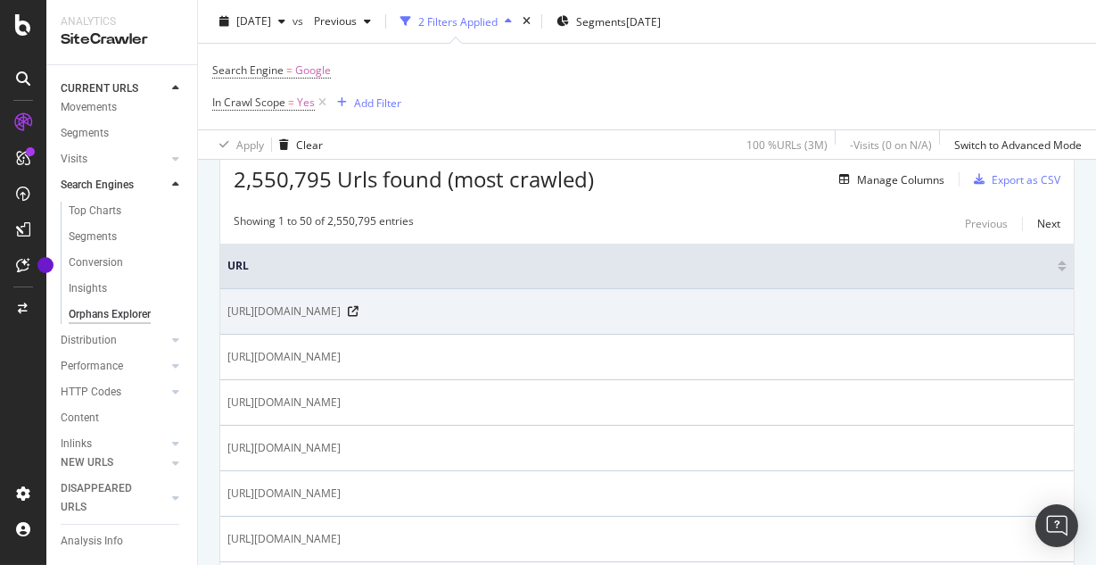
click at [309, 313] on span "http://011www.academia.edu/wp-admin/" at bounding box center [283, 311] width 113 height 16
click at [359, 314] on icon at bounding box center [353, 311] width 11 height 11
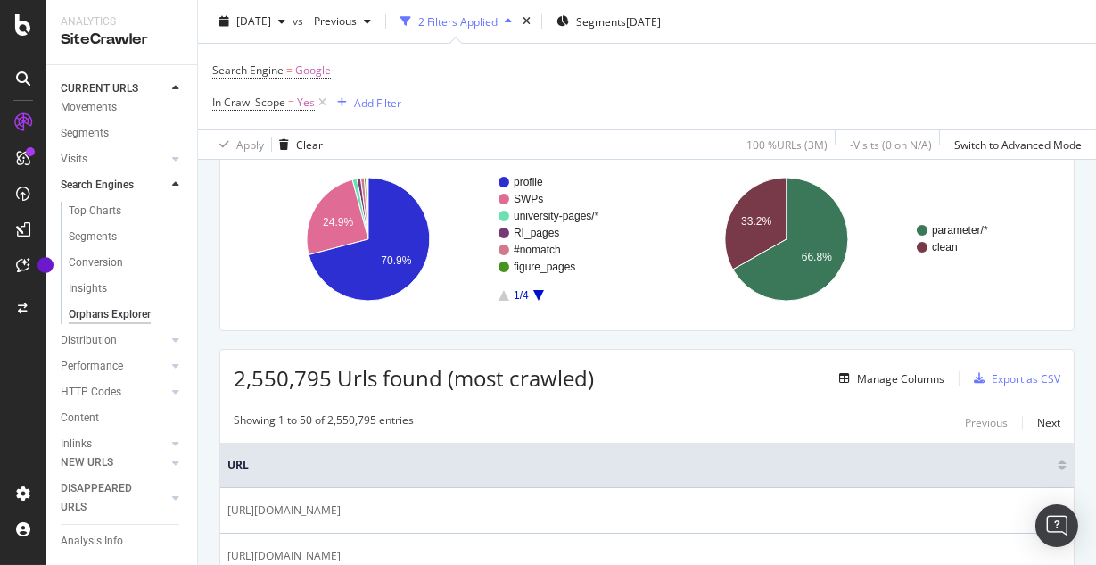
scroll to position [70, 0]
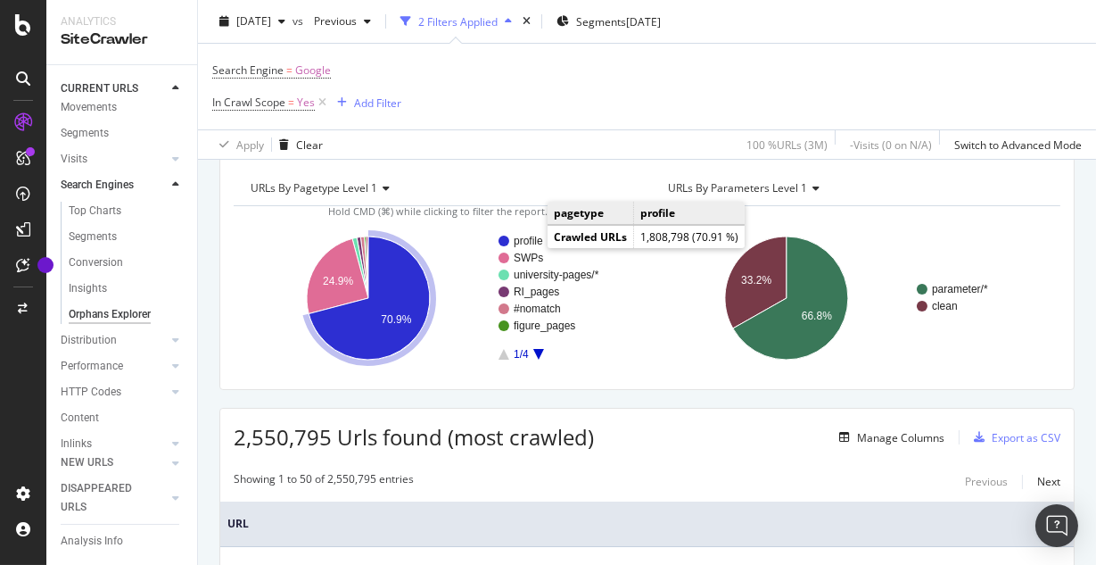
click at [530, 244] on text "profile" at bounding box center [528, 241] width 29 height 12
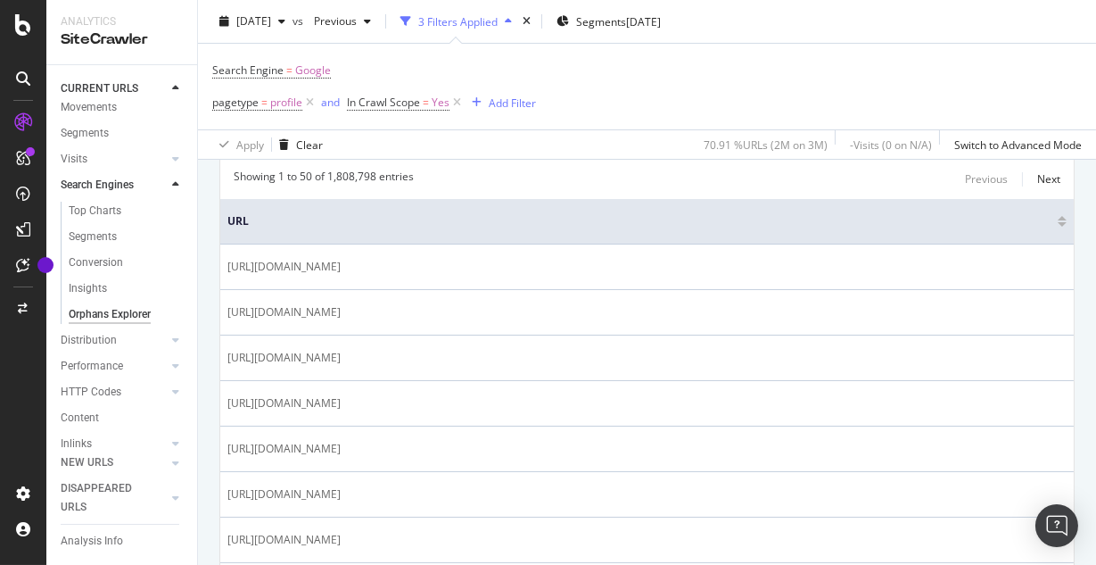
scroll to position [403, 0]
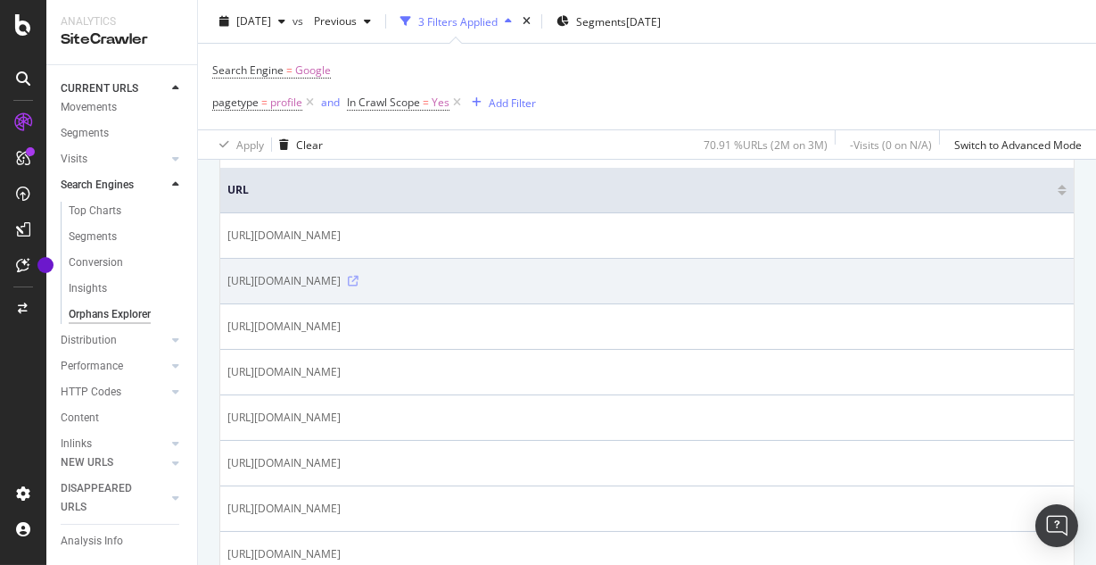
click at [359, 282] on icon at bounding box center [353, 281] width 11 height 11
click at [341, 285] on span "[URL][DOMAIN_NAME]" at bounding box center [283, 281] width 113 height 16
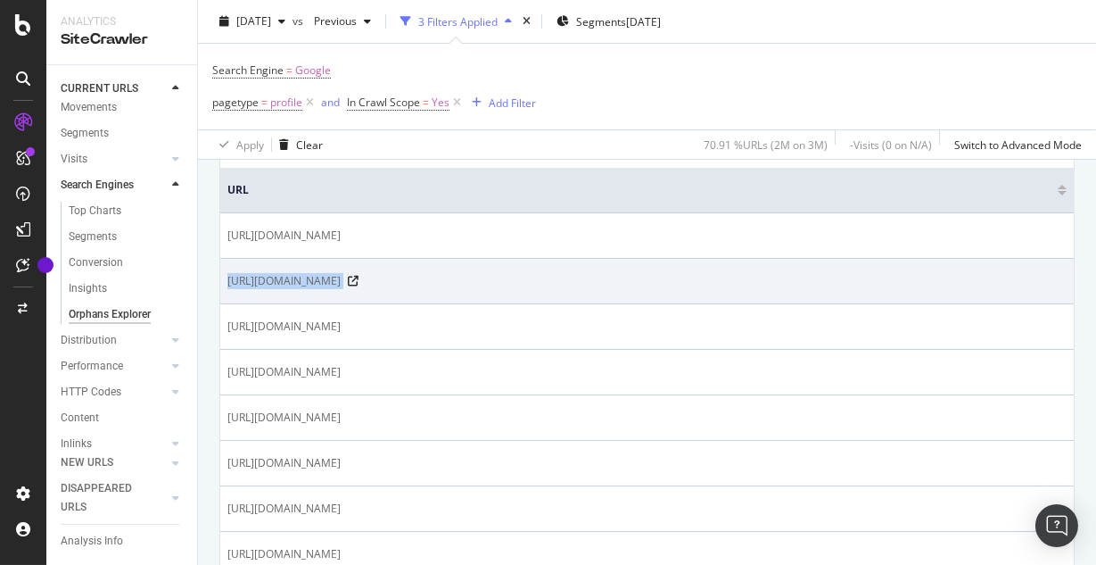
copy tbody "[URL][DOMAIN_NAME]"
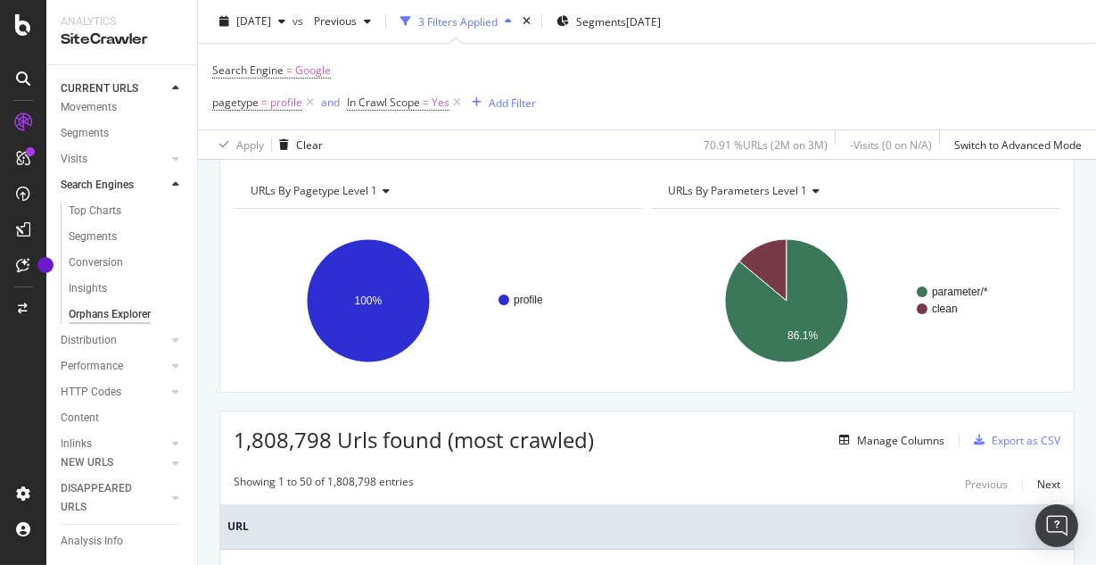
scroll to position [0, 0]
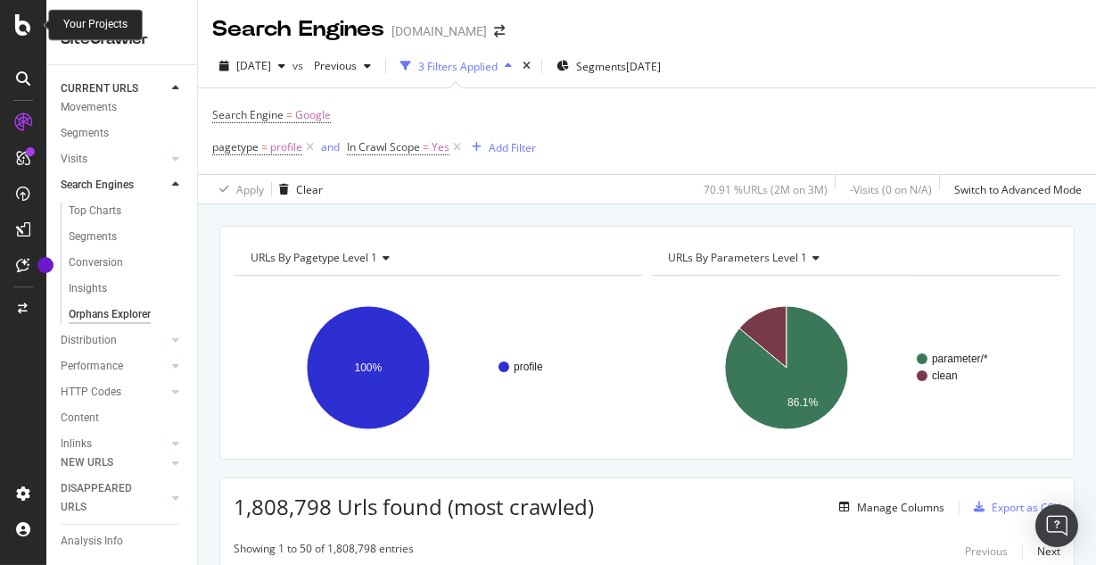
click at [25, 25] on icon at bounding box center [23, 24] width 16 height 21
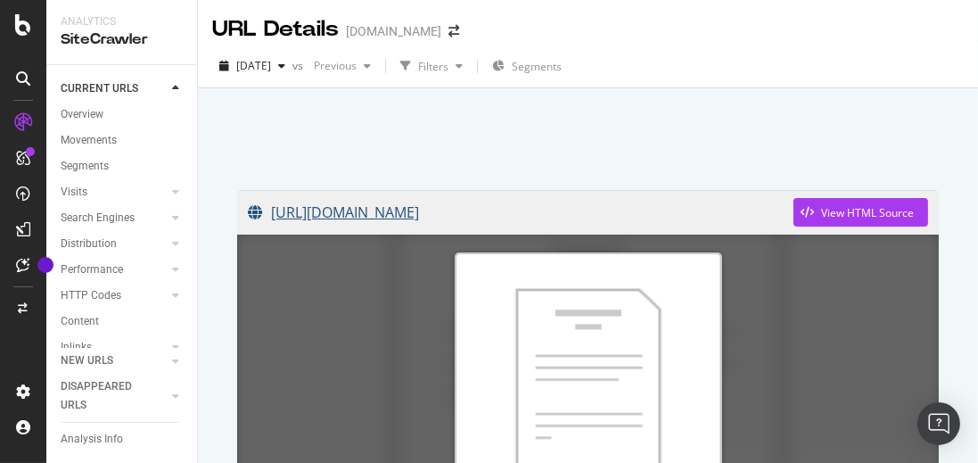
click at [689, 215] on link "https://www.academia.edu/47478690/Cognitive_Characteristics_of_Adolescent_Suici…" at bounding box center [521, 212] width 546 height 45
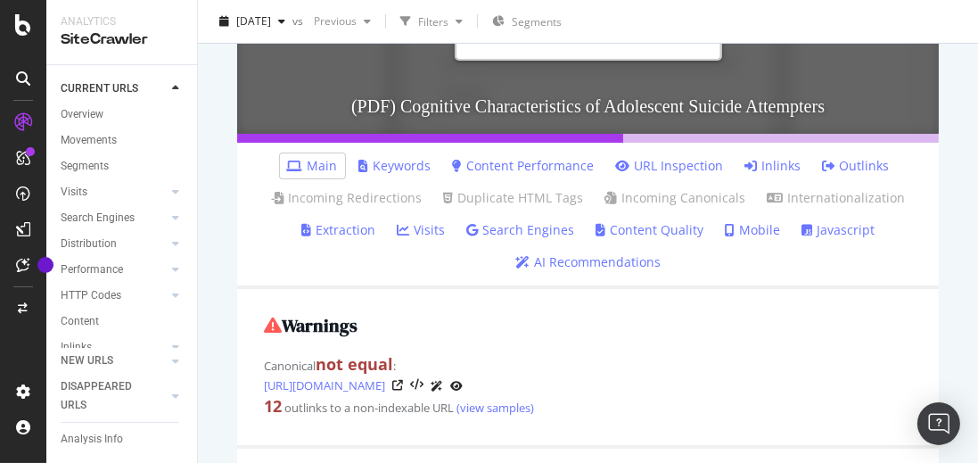
scroll to position [521, 0]
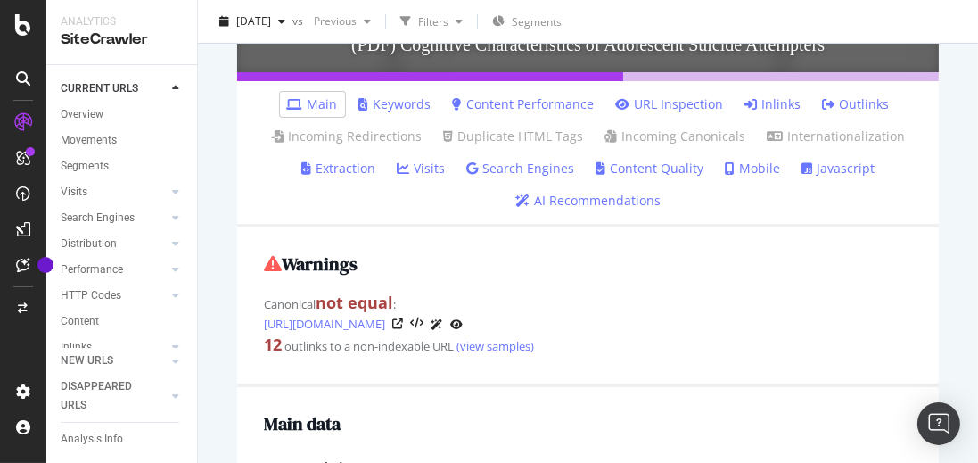
click at [781, 109] on link "Inlinks" at bounding box center [774, 104] width 56 height 18
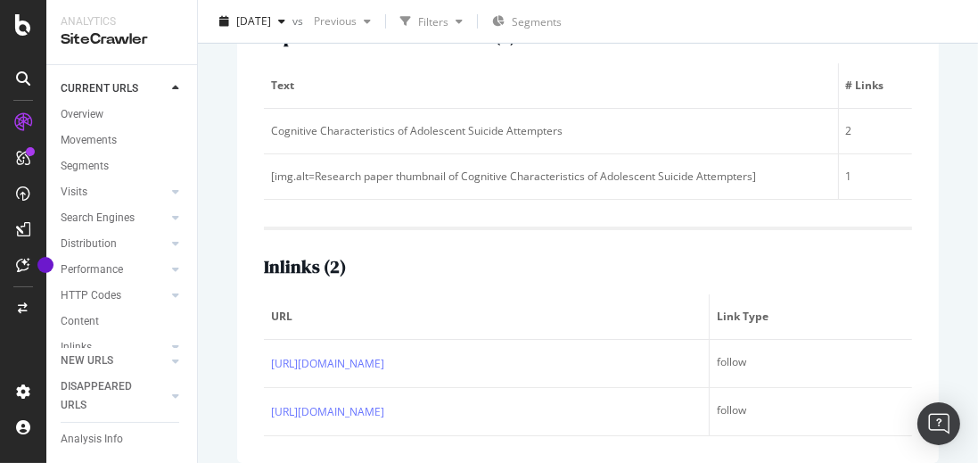
scroll to position [781, 0]
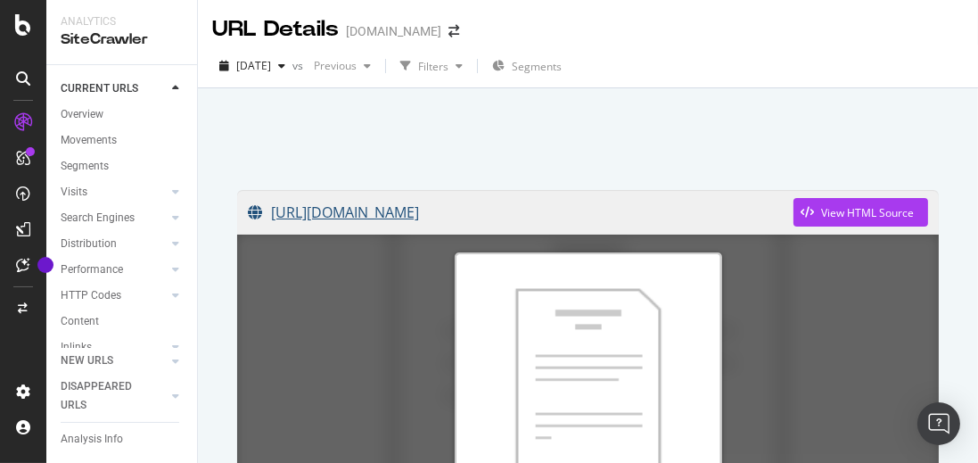
click at [686, 216] on link "https://www.academia.edu/64979615/Comparing_Ontology_Development_Tools_Based_on…" at bounding box center [521, 212] width 546 height 45
click at [661, 220] on link "[URL][DOMAIN_NAME]" at bounding box center [521, 212] width 546 height 45
click at [596, 211] on link "https://www.academia.edu/12740451/Complete_genome_sequence_of_Streptosporangium…" at bounding box center [521, 212] width 546 height 45
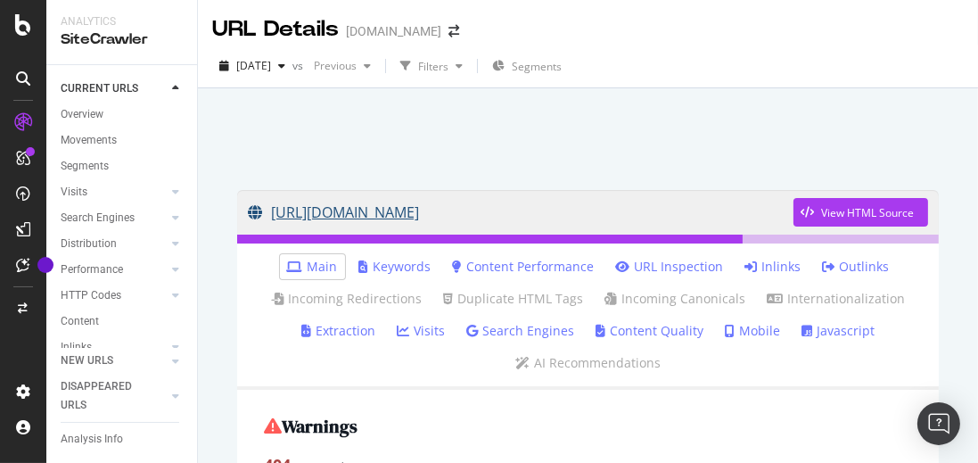
click at [479, 219] on link "[URL][DOMAIN_NAME]" at bounding box center [521, 212] width 546 height 45
click at [785, 275] on link "Inlinks" at bounding box center [774, 267] width 56 height 18
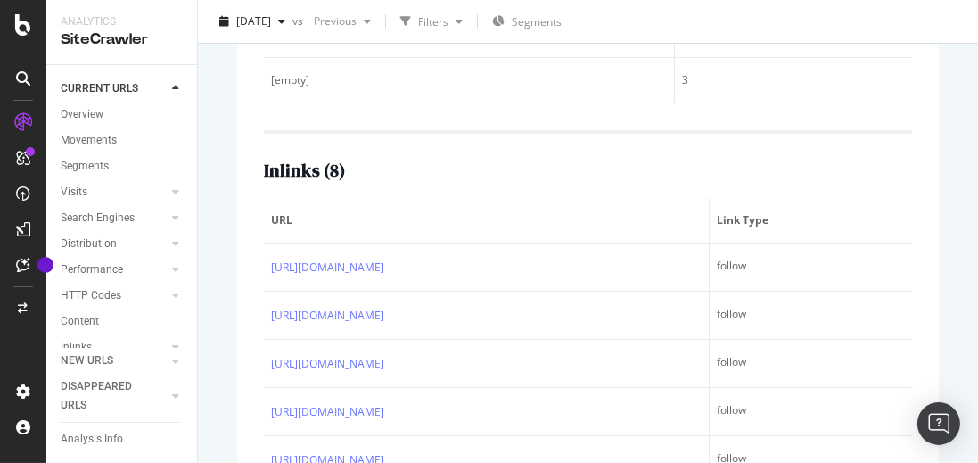
scroll to position [32, 0]
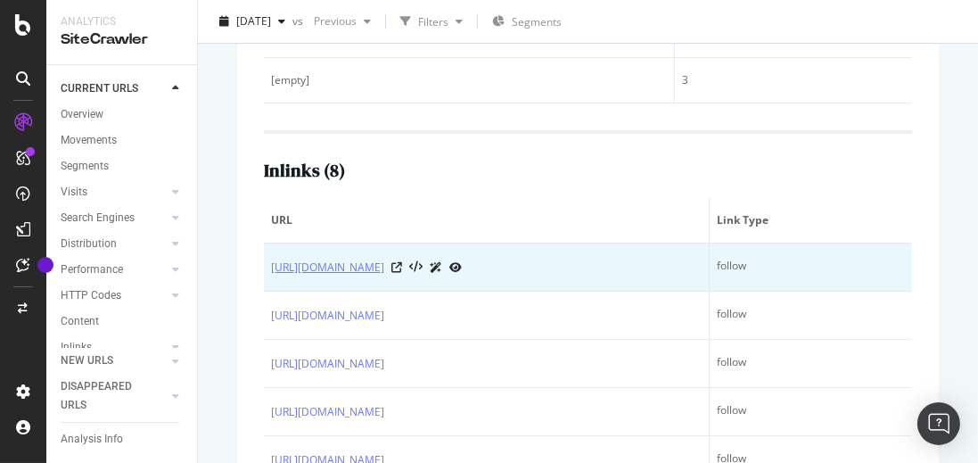
click at [383, 259] on link "[URL][DOMAIN_NAME]" at bounding box center [327, 268] width 113 height 18
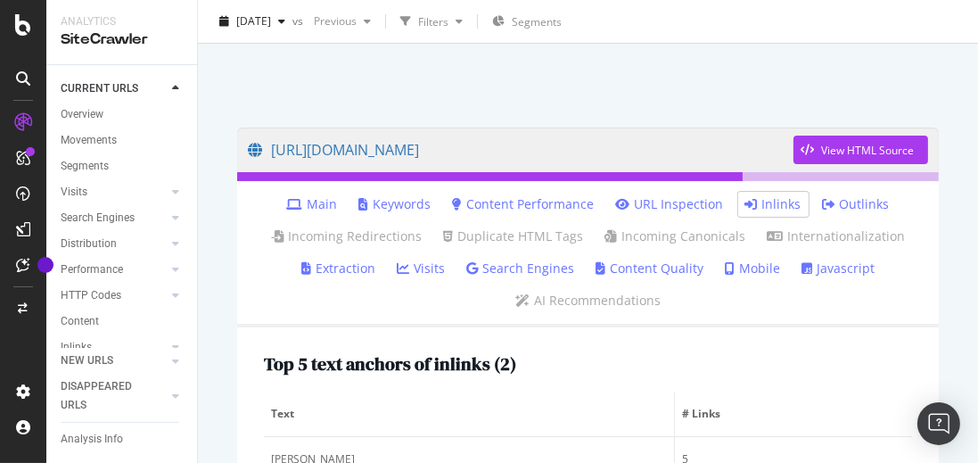
scroll to position [0, 0]
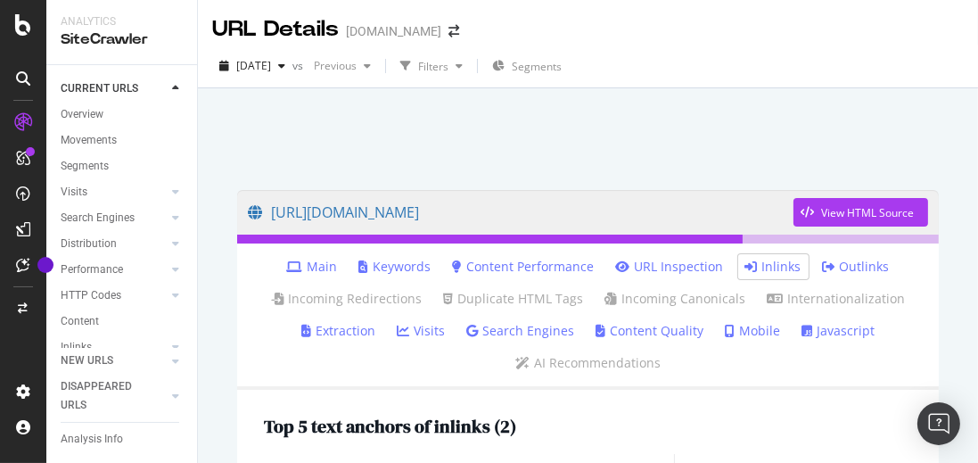
drag, startPoint x: 582, startPoint y: 214, endPoint x: 424, endPoint y: 2, distance: 265.1
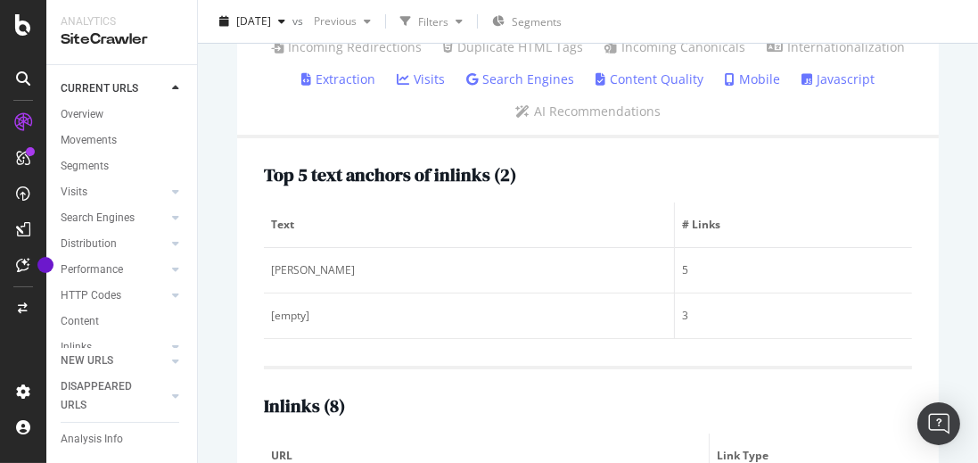
scroll to position [96, 0]
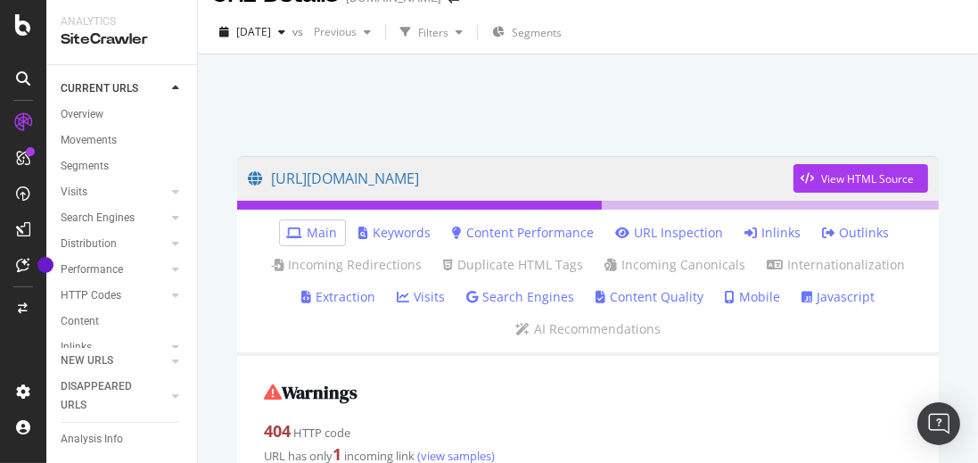
scroll to position [8, 0]
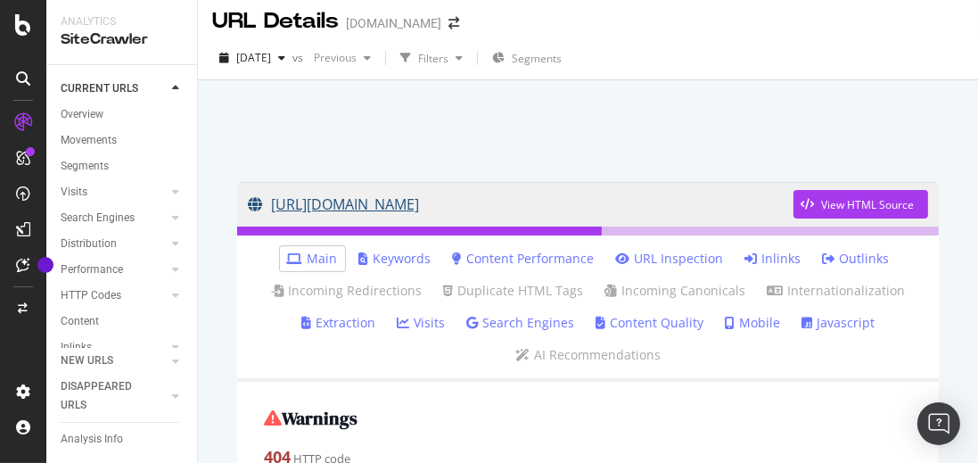
click at [565, 202] on link "https://case.academia.edu/works/19586200/edit" at bounding box center [521, 204] width 546 height 45
click at [768, 260] on link "Inlinks" at bounding box center [774, 259] width 56 height 18
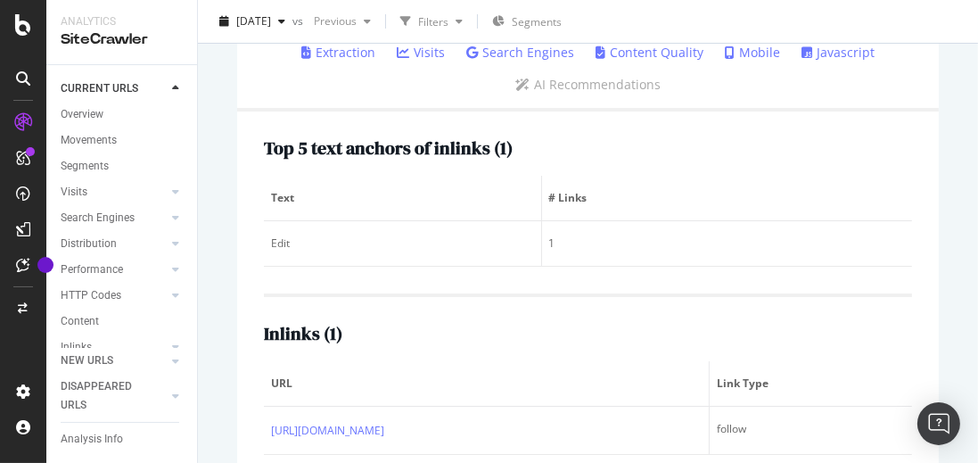
scroll to position [313, 0]
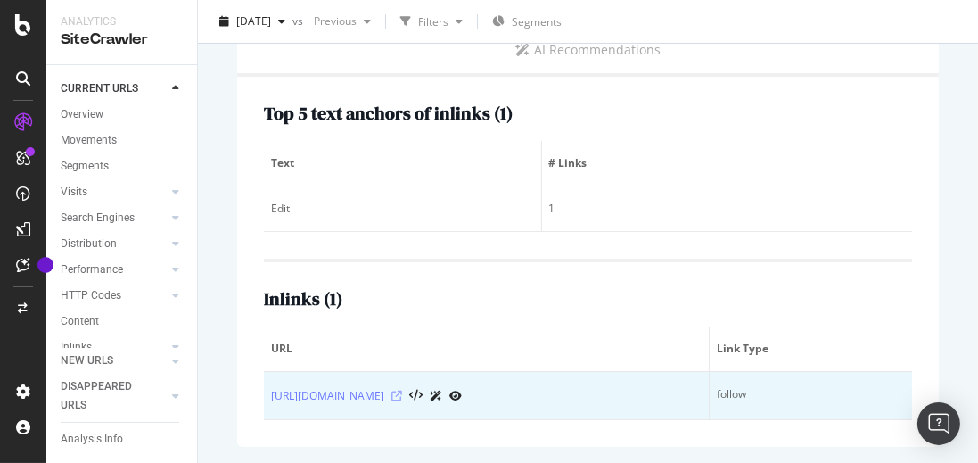
click at [402, 392] on icon at bounding box center [397, 396] width 11 height 11
click at [423, 396] on icon at bounding box center [415, 396] width 13 height 12
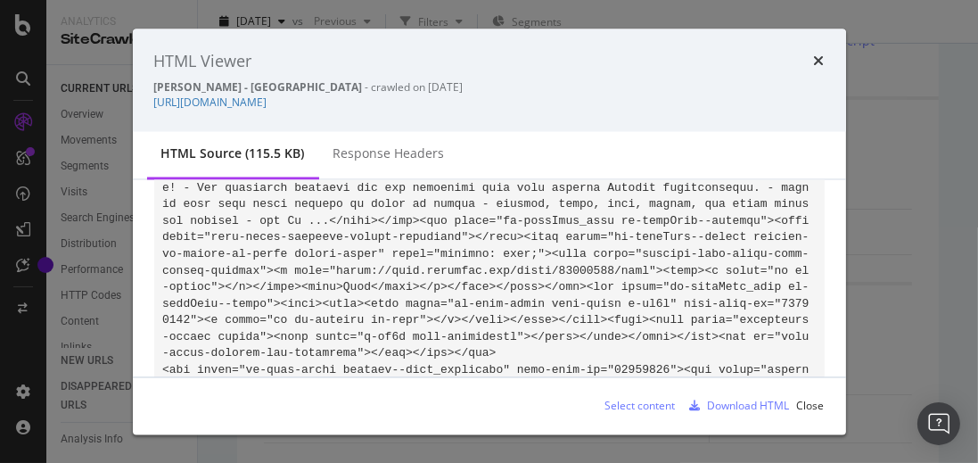
scroll to position [15444, 0]
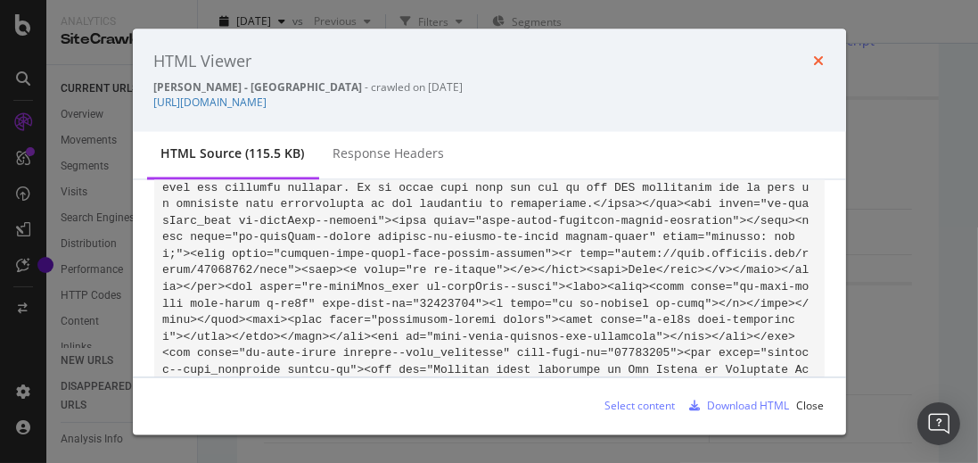
click at [821, 67] on icon "times" at bounding box center [819, 61] width 11 height 14
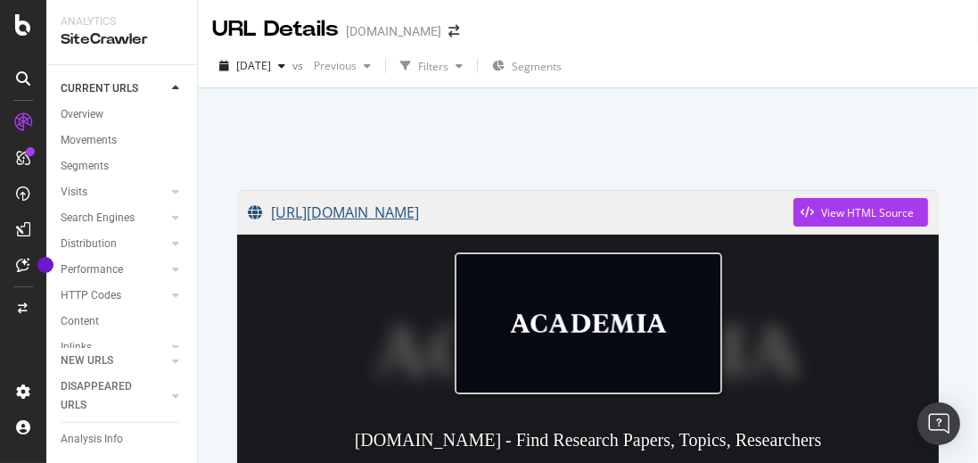
click at [417, 214] on link "[URL][DOMAIN_NAME]" at bounding box center [521, 212] width 546 height 45
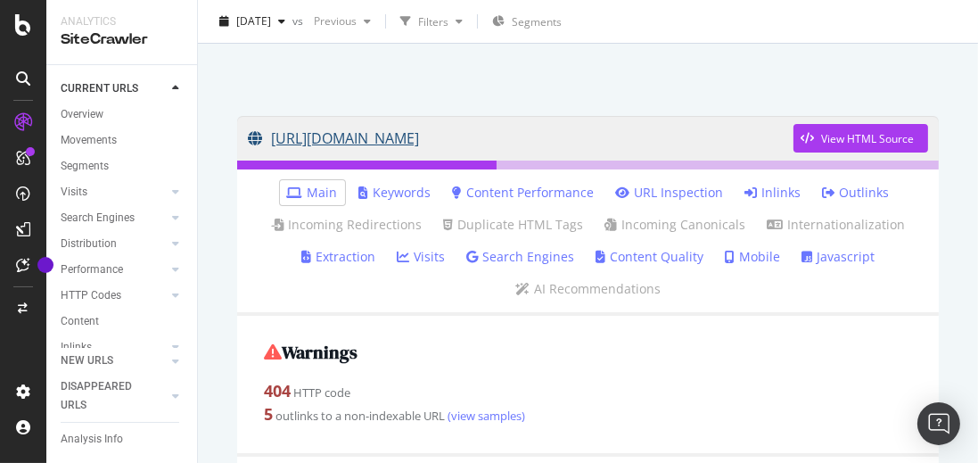
scroll to position [147, 0]
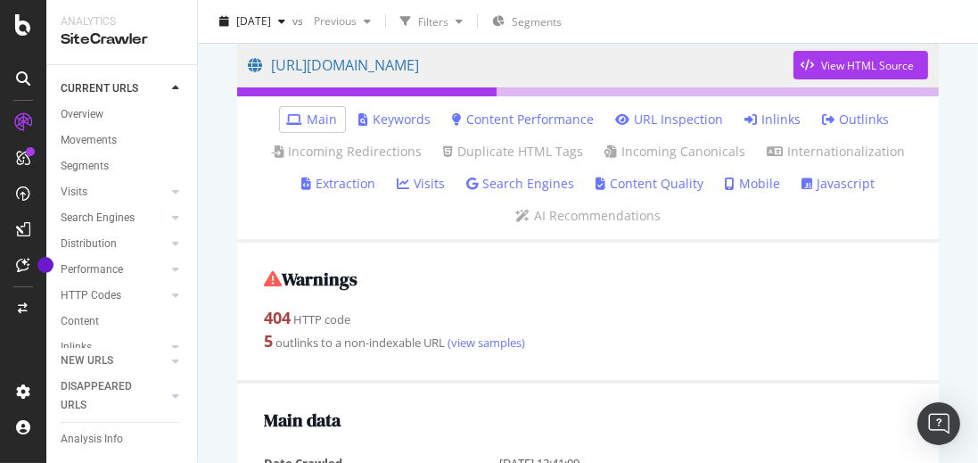
click at [765, 116] on link "Inlinks" at bounding box center [774, 120] width 56 height 18
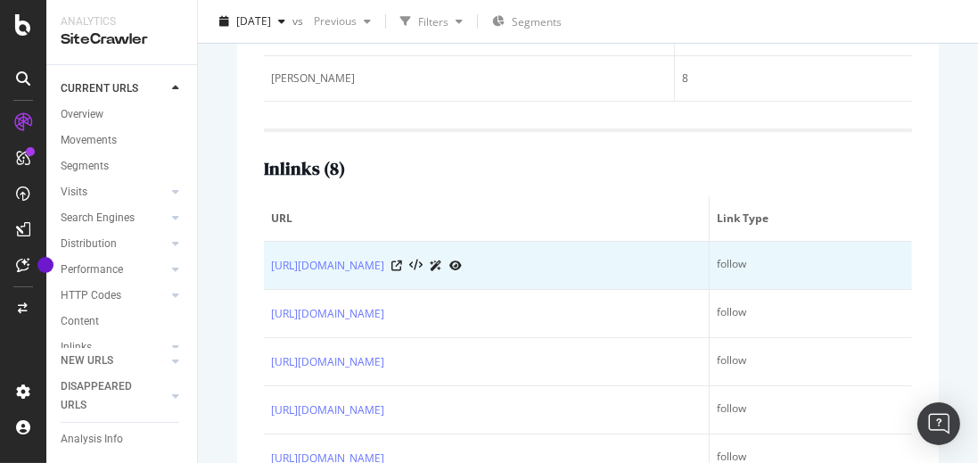
scroll to position [63, 0]
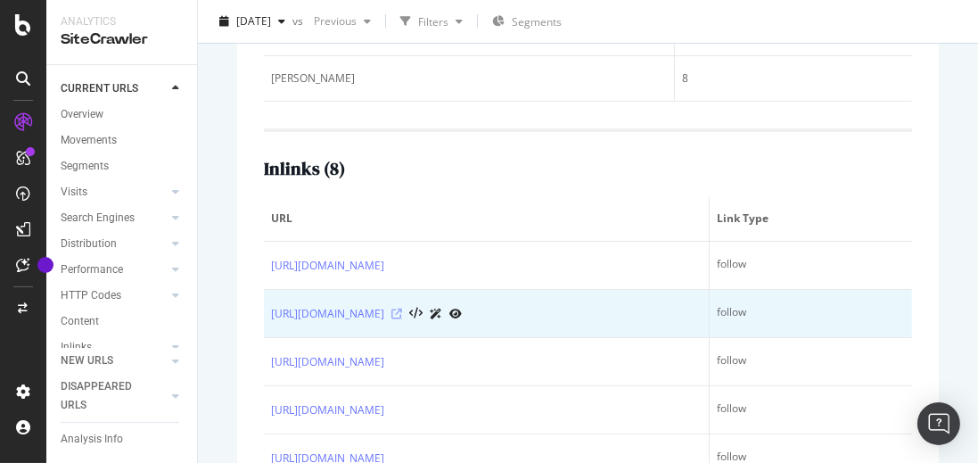
click at [402, 309] on icon at bounding box center [397, 314] width 11 height 11
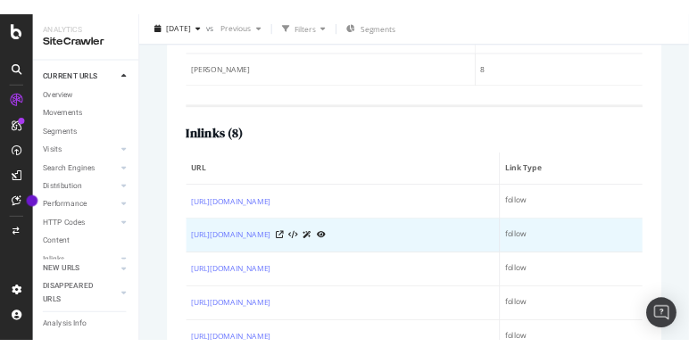
scroll to position [0, 0]
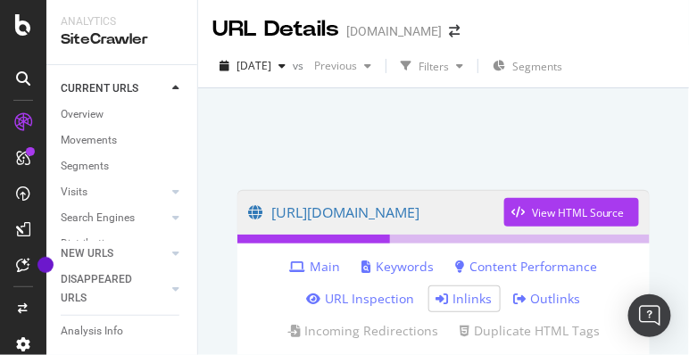
click at [289, 127] on div at bounding box center [443, 134] width 448 height 76
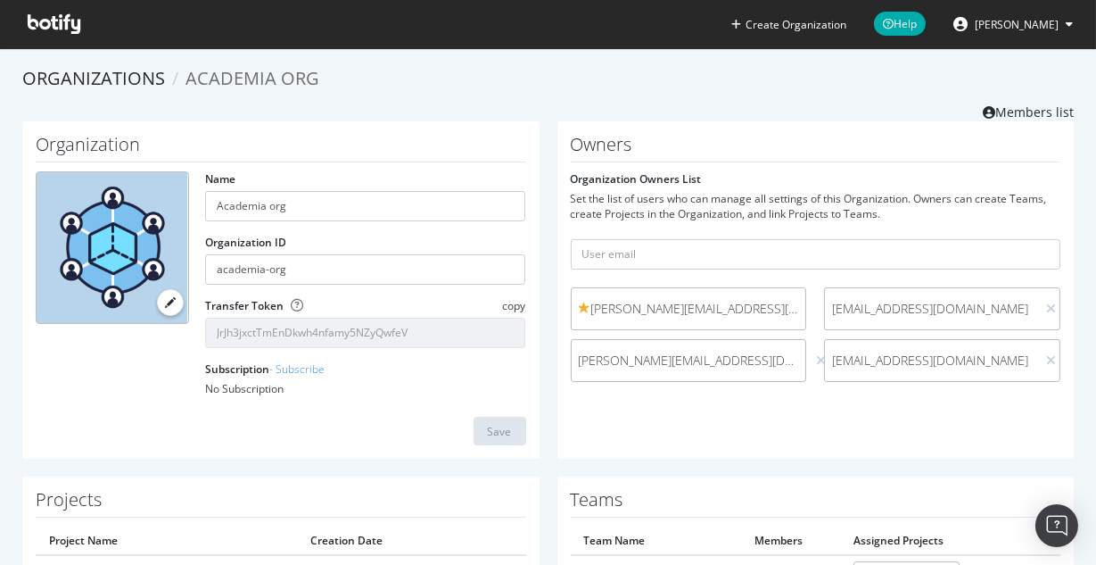
scroll to position [142, 0]
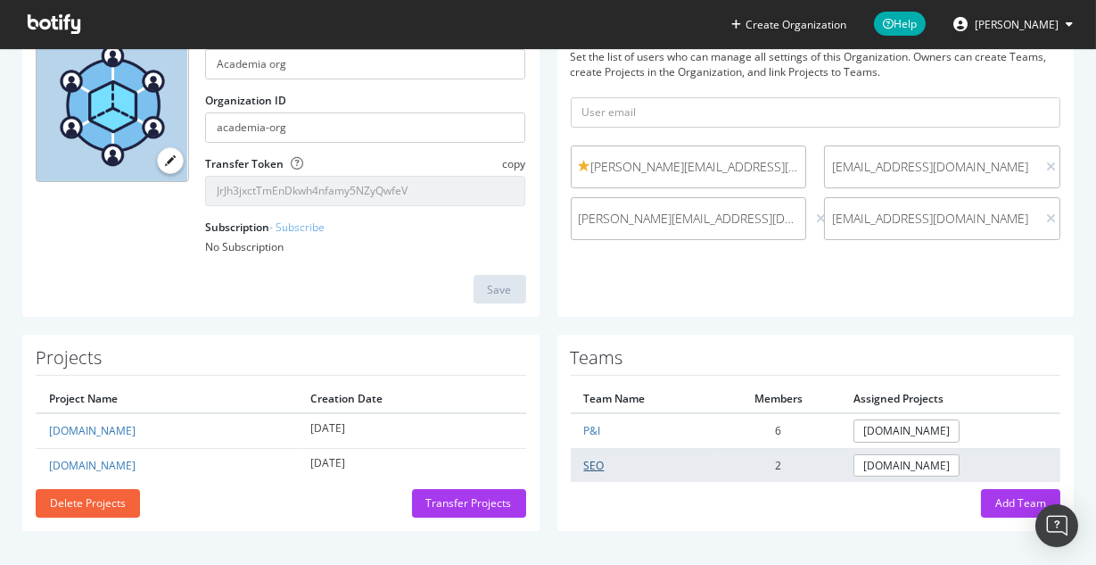
click at [599, 460] on link "SEO" at bounding box center [594, 465] width 21 height 15
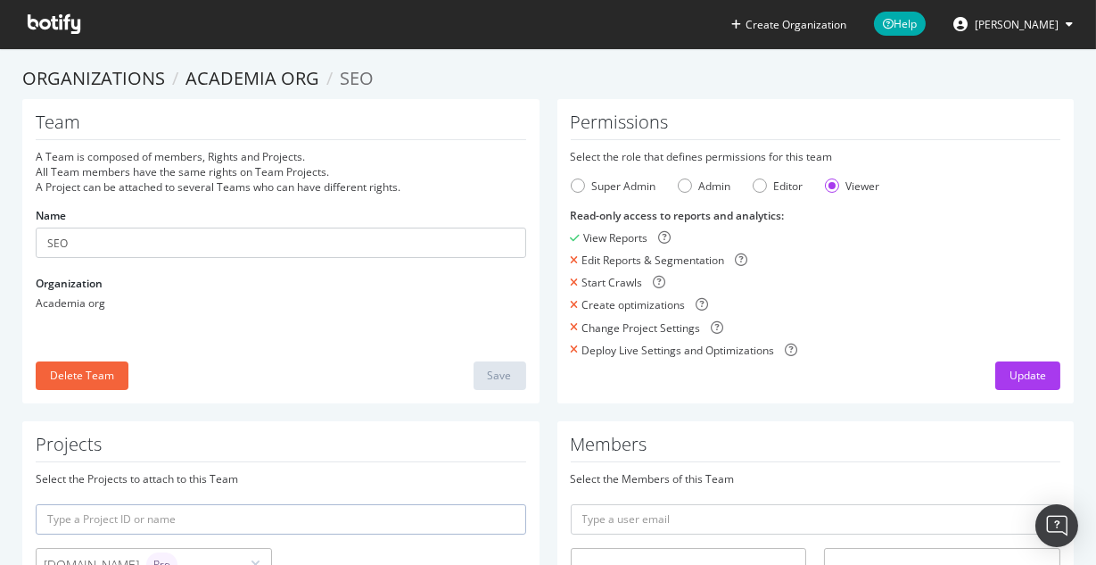
click at [765, 192] on div "Editor" at bounding box center [778, 185] width 51 height 15
click at [1018, 386] on div "Update" at bounding box center [1028, 375] width 37 height 27
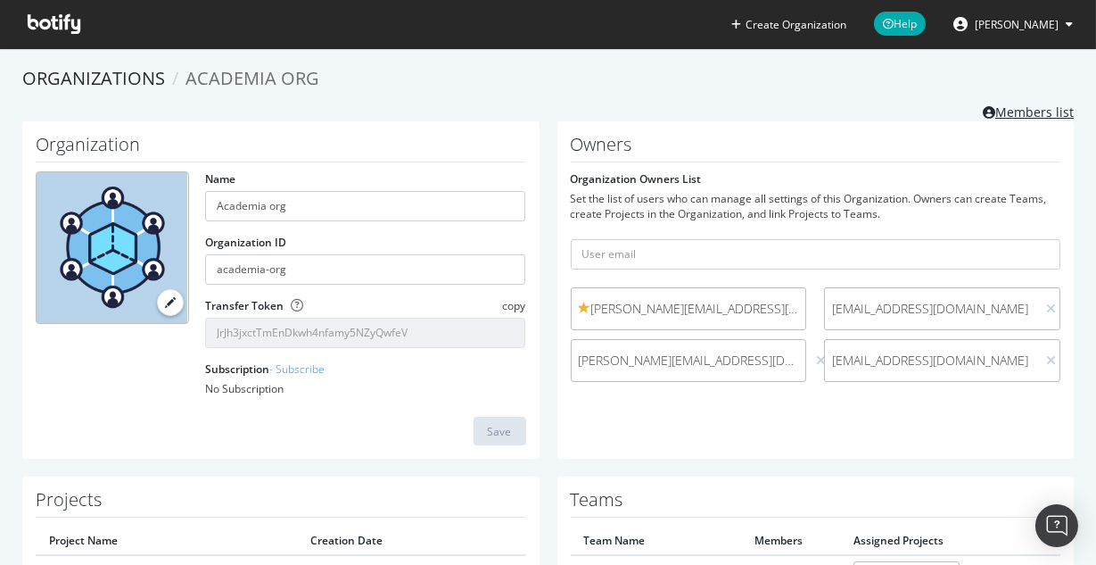
click at [1045, 112] on link "Members list" at bounding box center [1028, 110] width 91 height 22
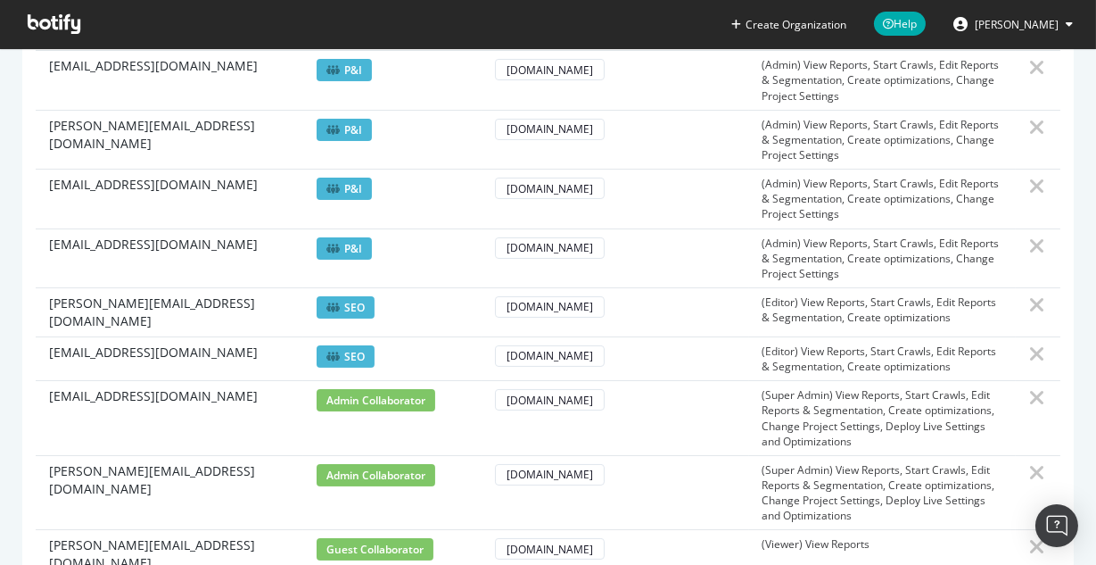
scroll to position [428, 0]
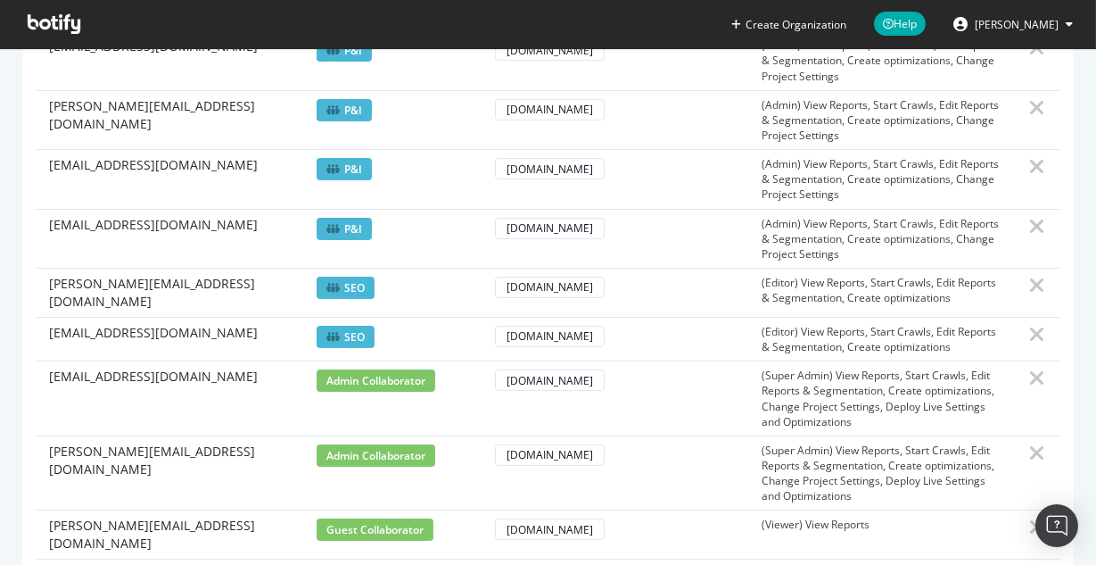
click at [722, 324] on div "[DOMAIN_NAME]" at bounding box center [615, 336] width 241 height 25
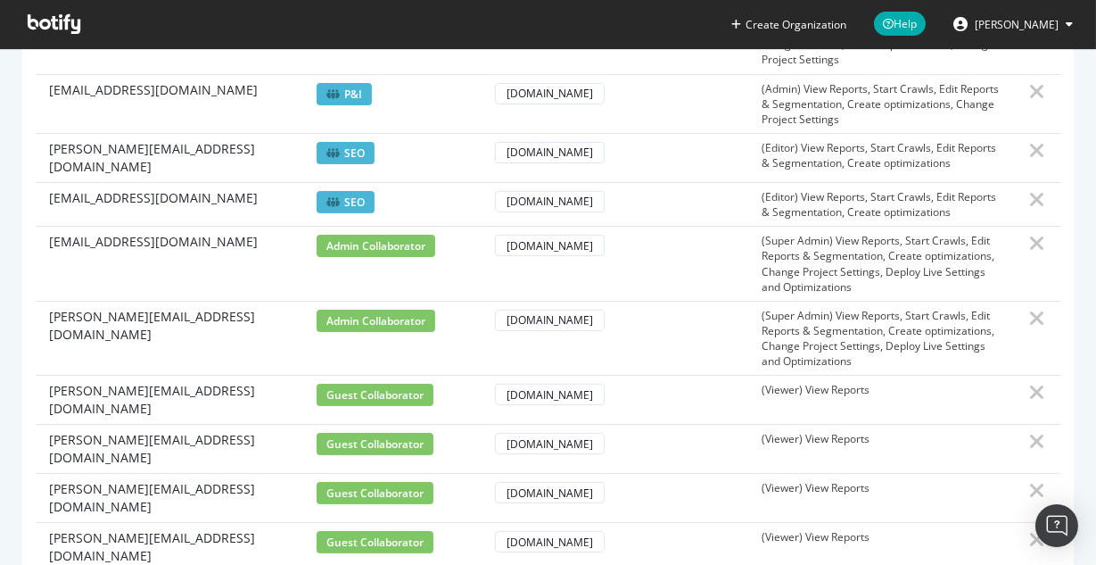
scroll to position [702, 0]
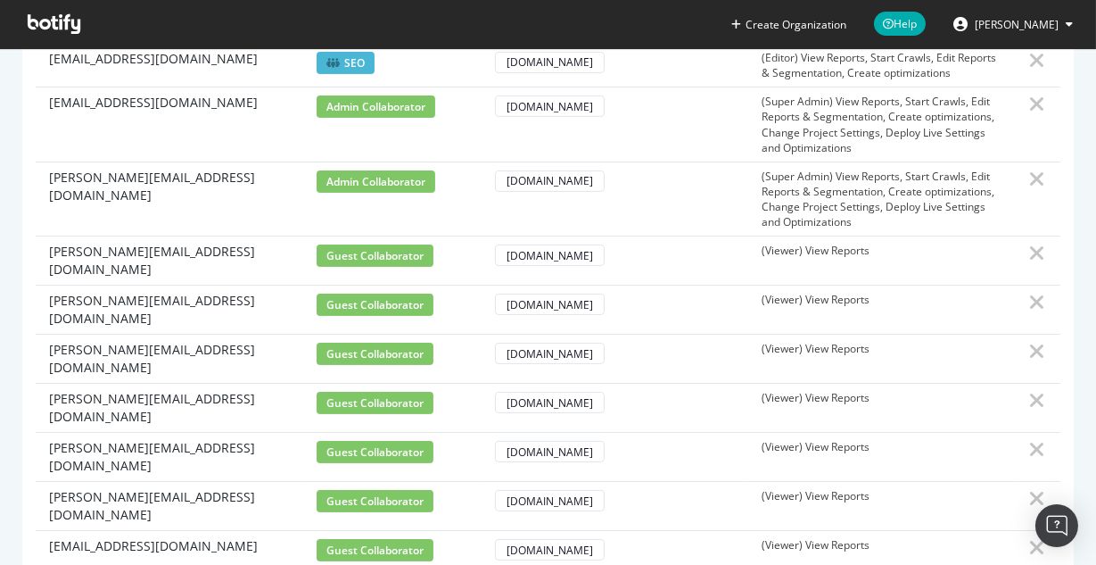
click at [209, 193] on td "daniel@academia.edu" at bounding box center [170, 198] width 268 height 75
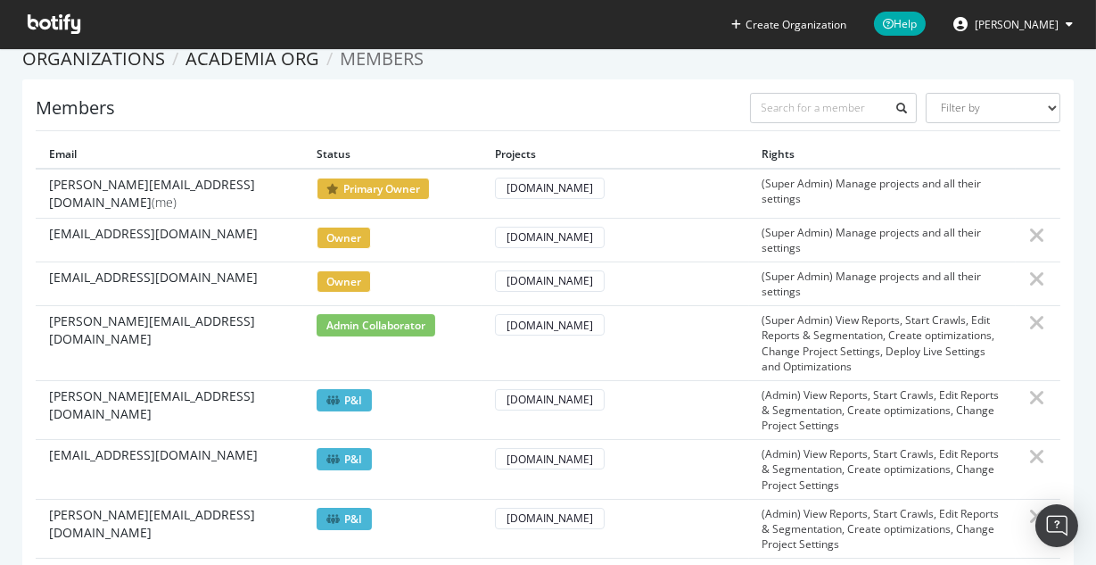
scroll to position [19, 0]
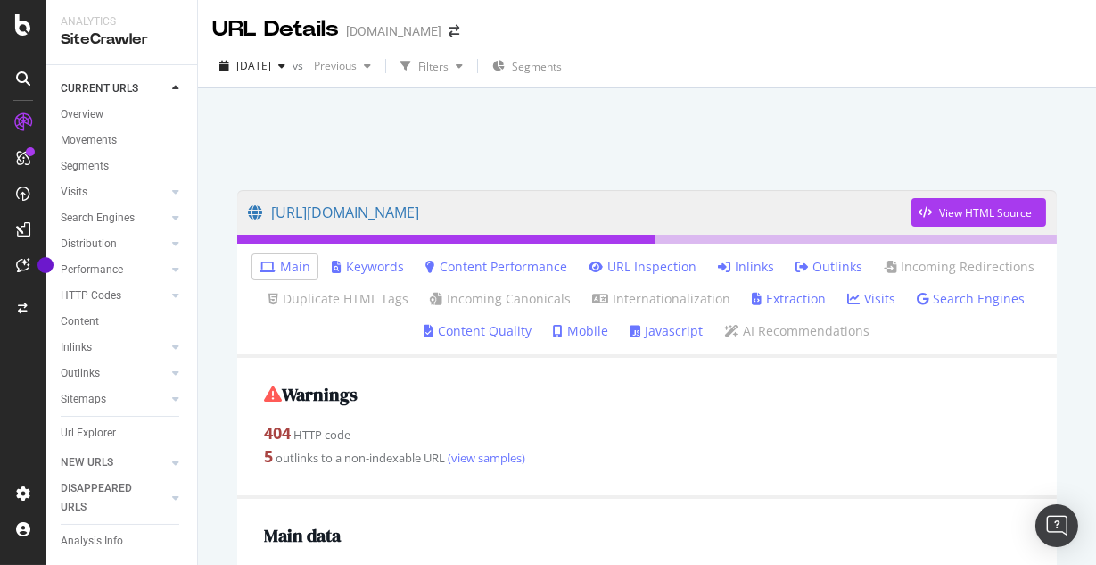
click at [747, 266] on link "Inlinks" at bounding box center [746, 267] width 56 height 18
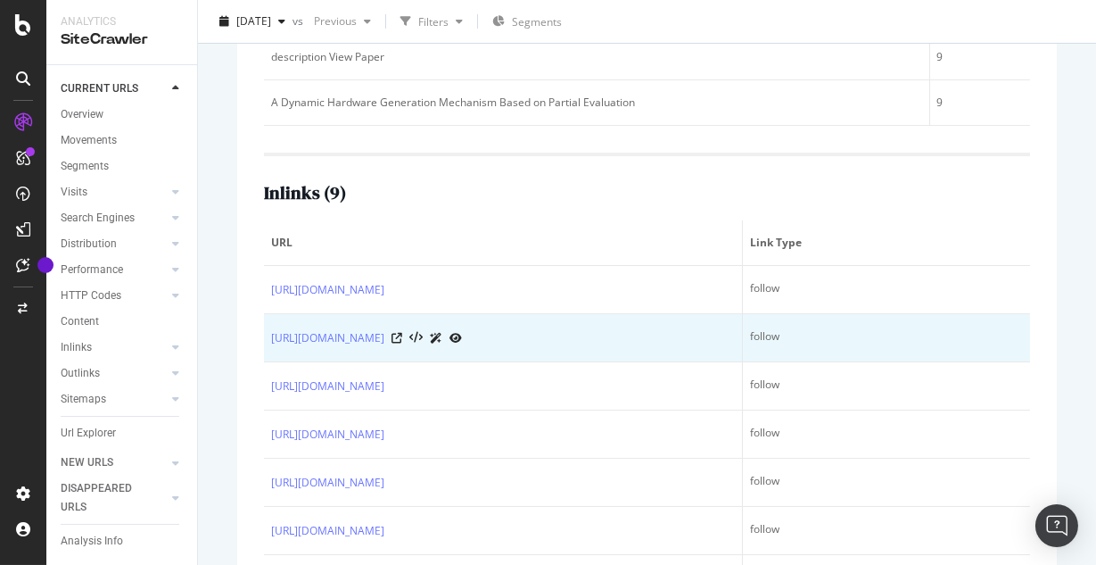
scroll to position [425, 0]
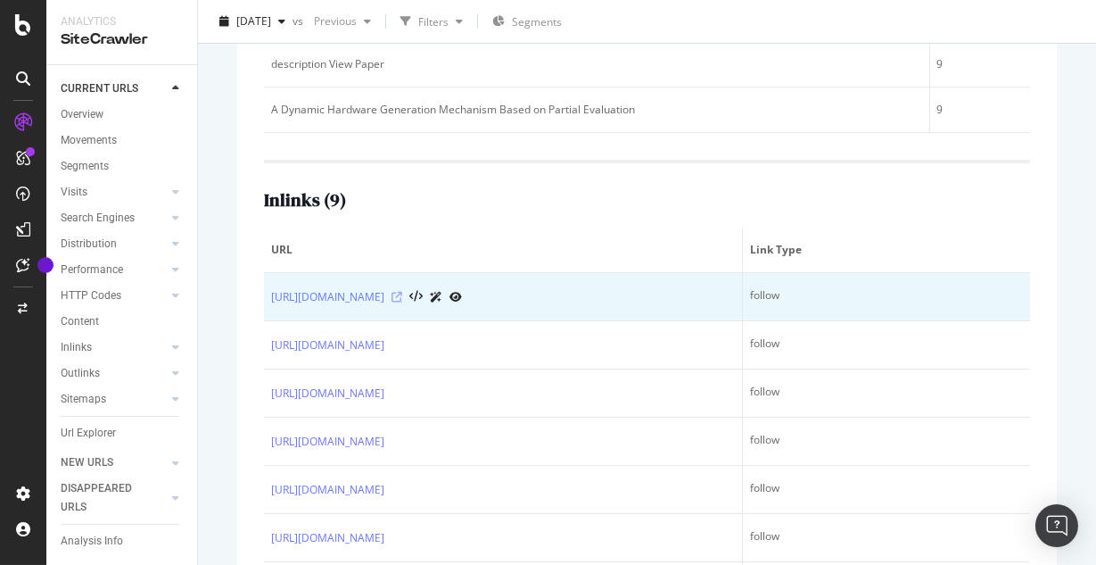
click at [402, 300] on icon at bounding box center [397, 297] width 11 height 11
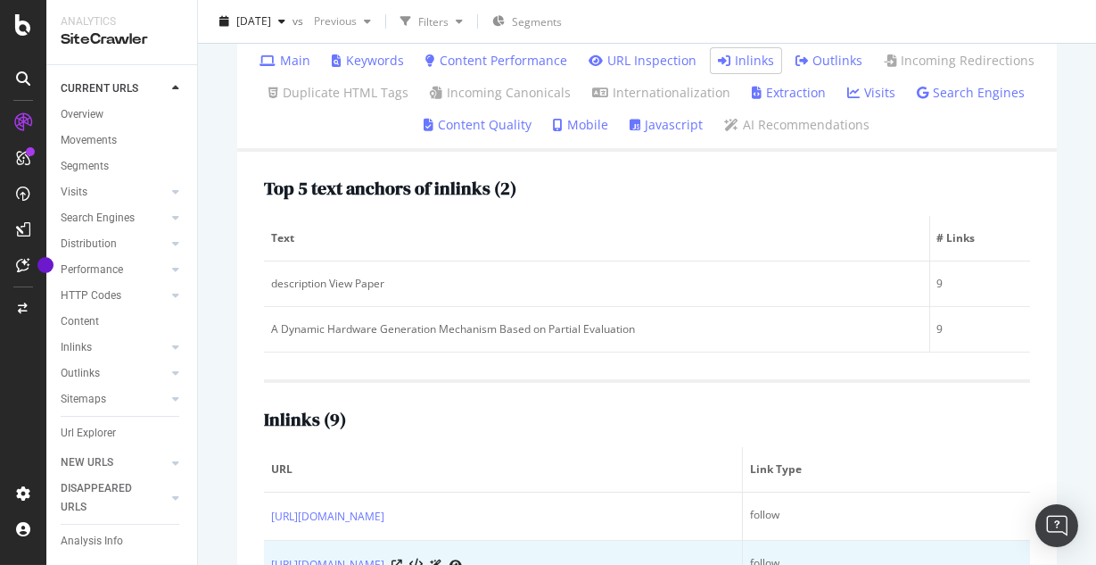
scroll to position [0, 0]
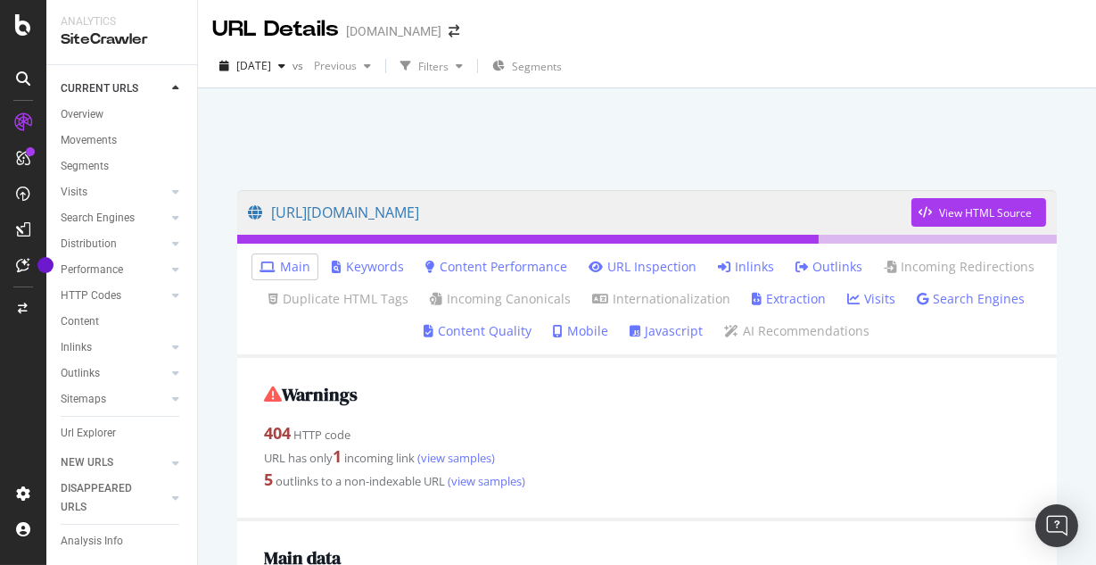
click at [755, 269] on link "Inlinks" at bounding box center [746, 267] width 56 height 18
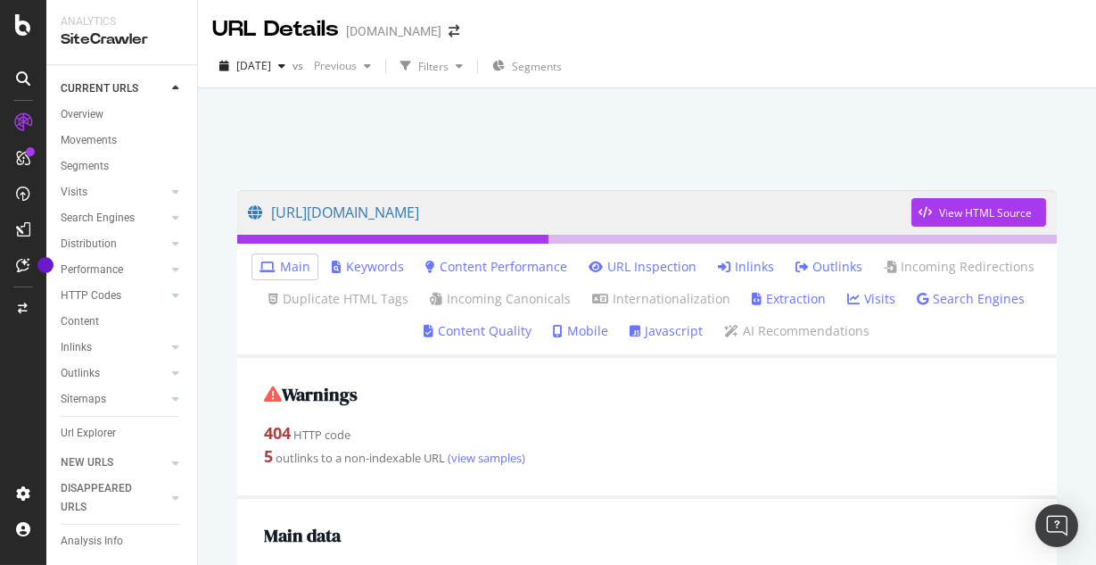
click at [757, 269] on link "Inlinks" at bounding box center [746, 267] width 56 height 18
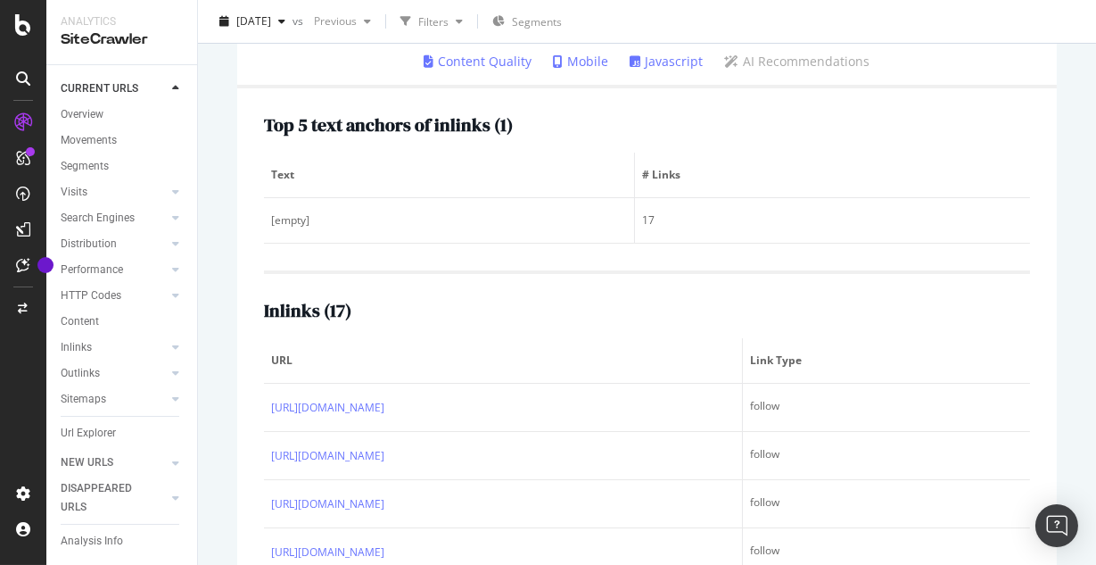
scroll to position [433, 0]
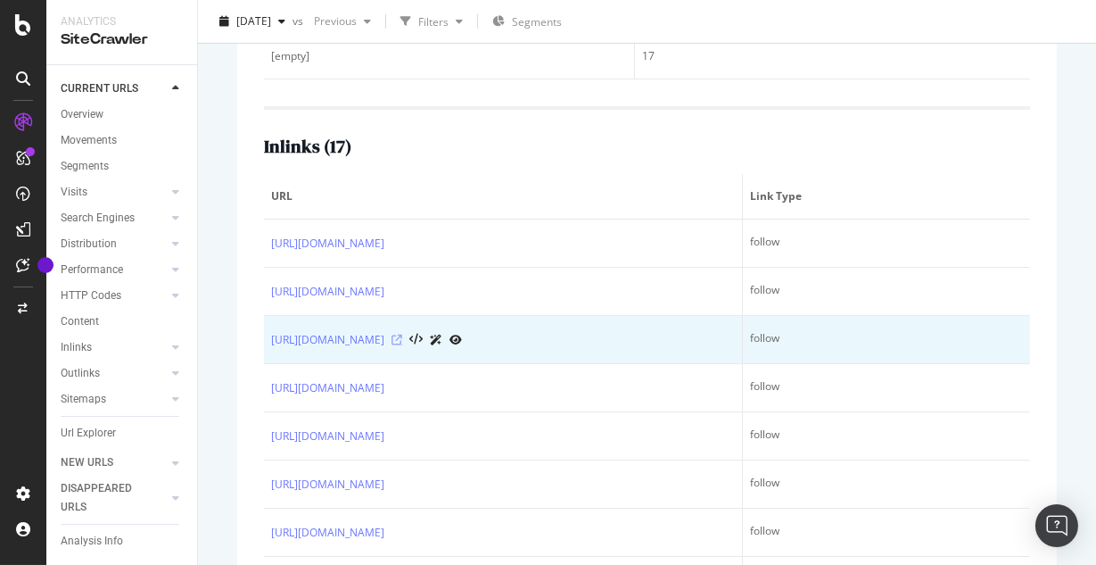
click at [402, 345] on icon at bounding box center [397, 339] width 11 height 11
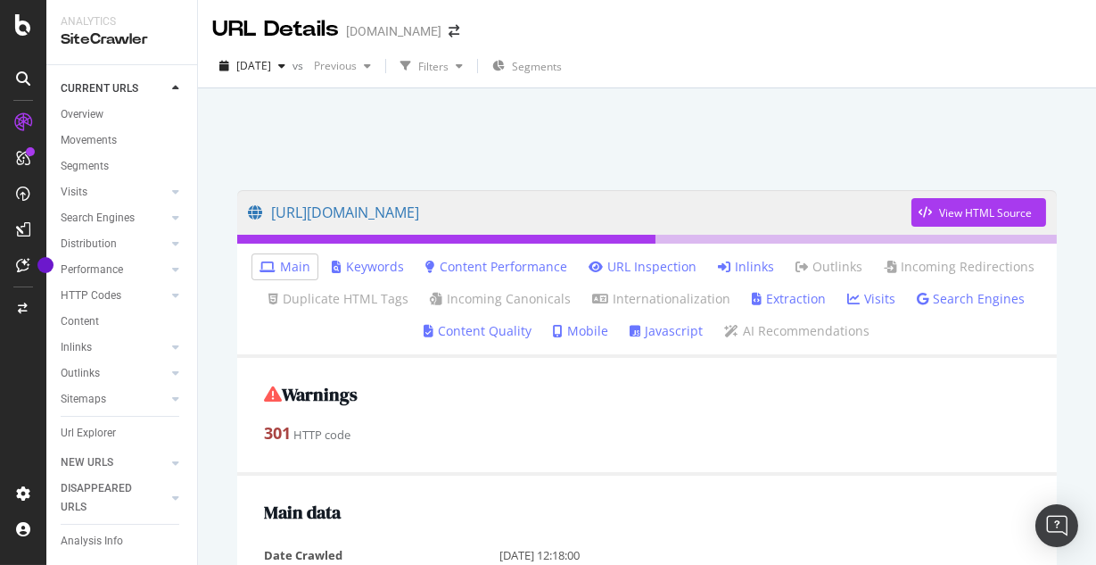
click at [555, 154] on div at bounding box center [646, 134] width 855 height 76
click at [751, 266] on link "Inlinks" at bounding box center [746, 267] width 56 height 18
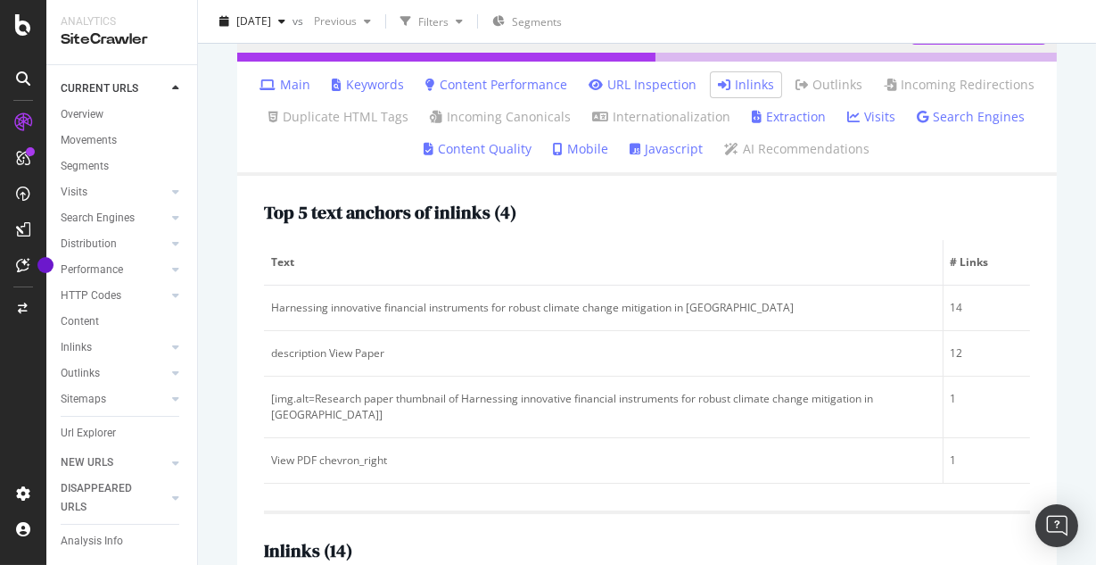
scroll to position [232, 0]
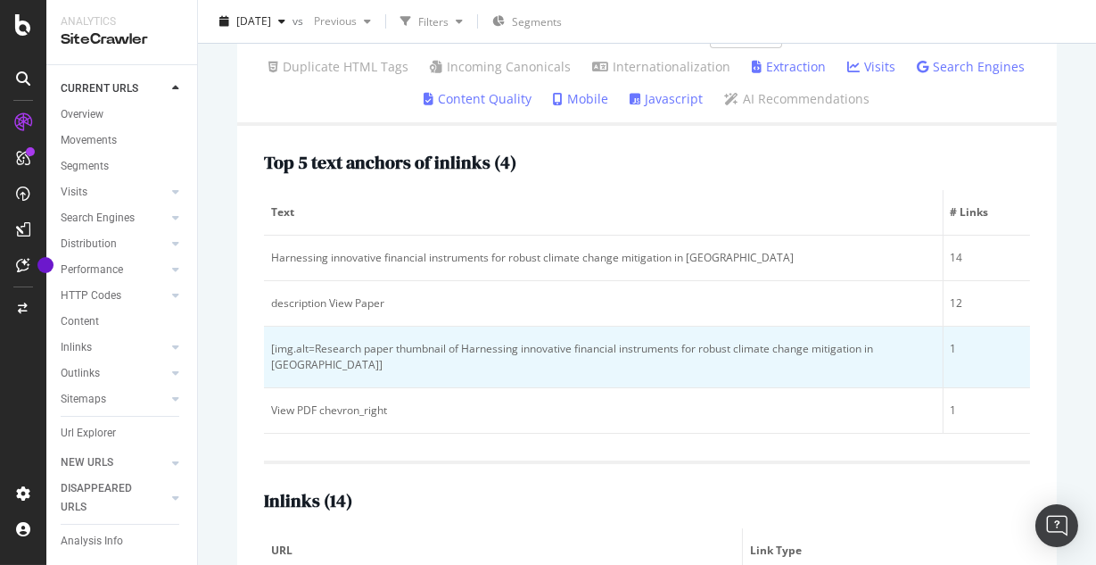
click at [751, 367] on div "[img.alt=Research paper thumbnail of Harnessing innovative financial instrument…" at bounding box center [603, 357] width 665 height 32
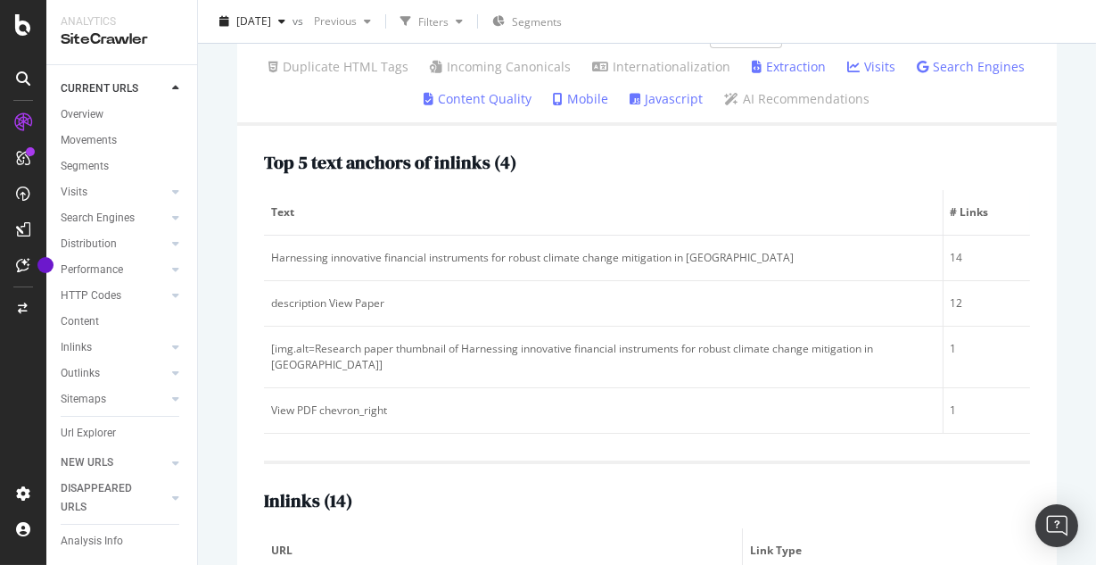
click at [721, 200] on th "Text" at bounding box center [604, 212] width 680 height 45
click at [719, 182] on div "Top 5 text anchors of inlinks ( 4 ) Text # Links Harnessing innovative financia…" at bounding box center [647, 293] width 766 height 281
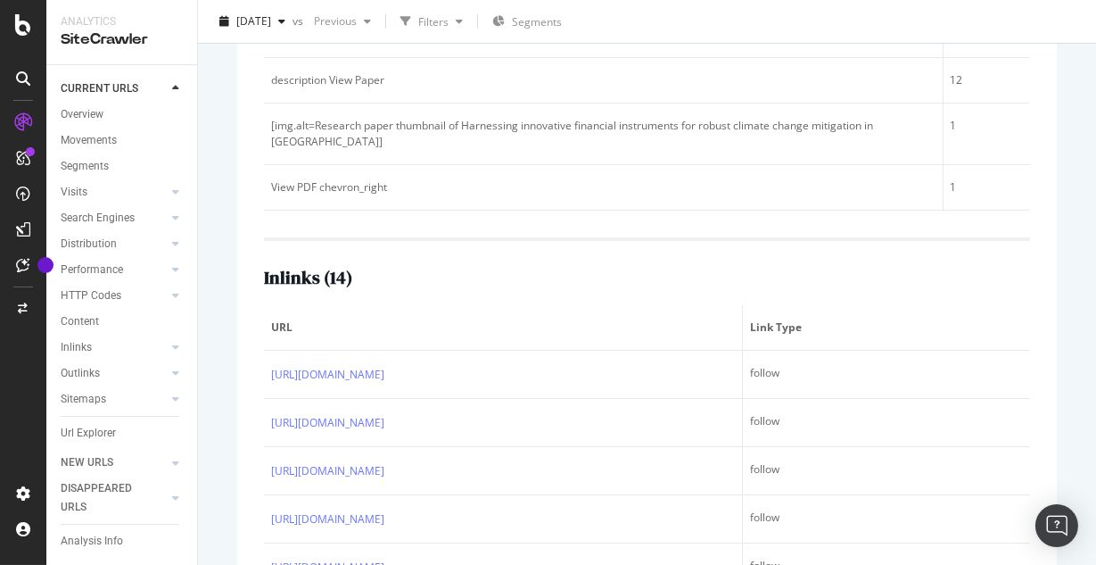
scroll to position [566, 0]
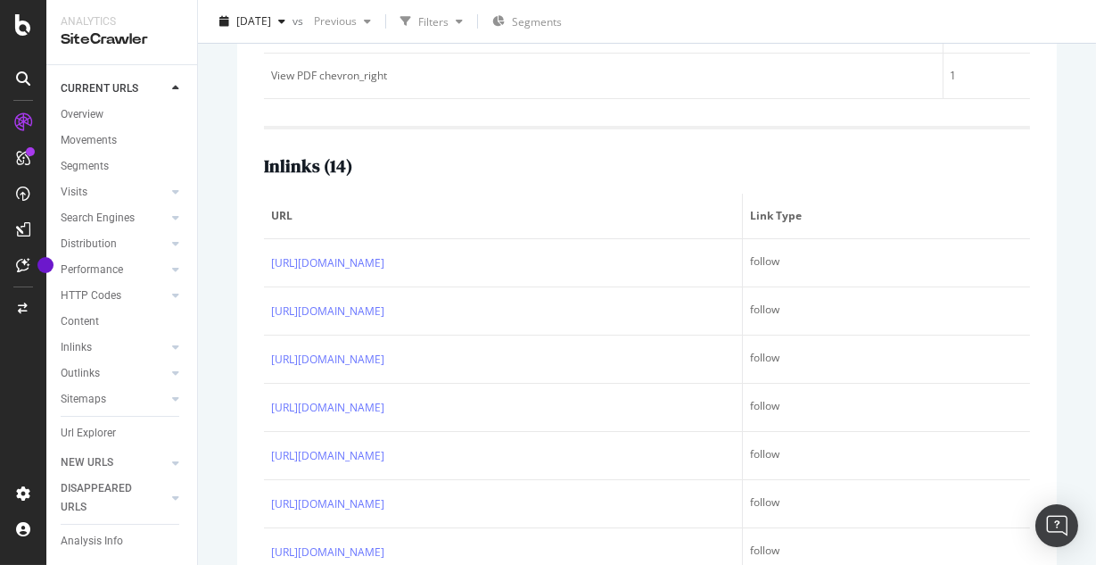
click at [714, 170] on div "Inlinks ( 14 )" at bounding box center [647, 166] width 766 height 20
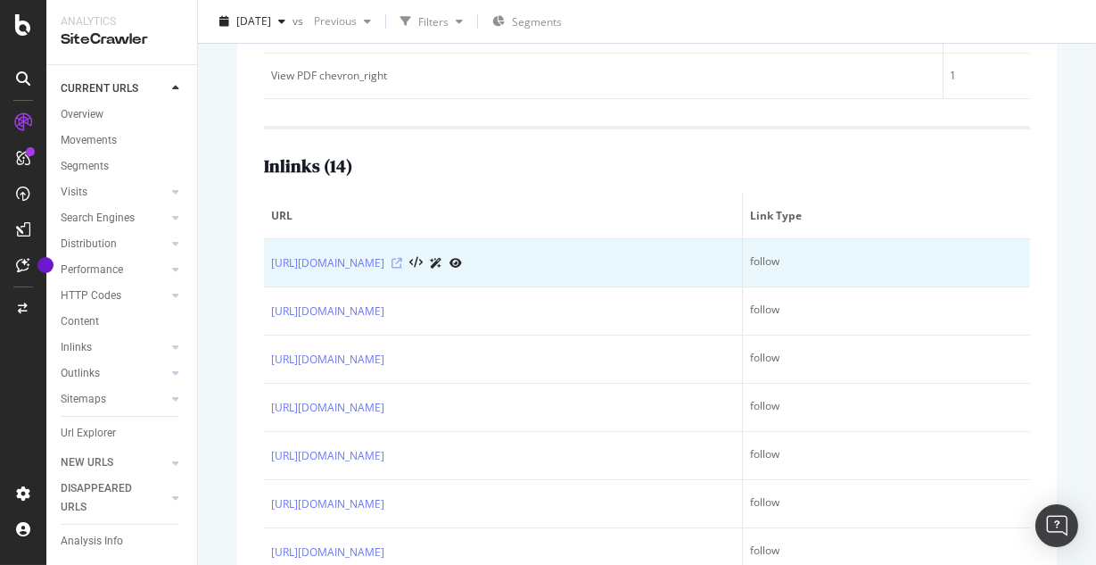
click at [402, 265] on icon at bounding box center [397, 263] width 11 height 11
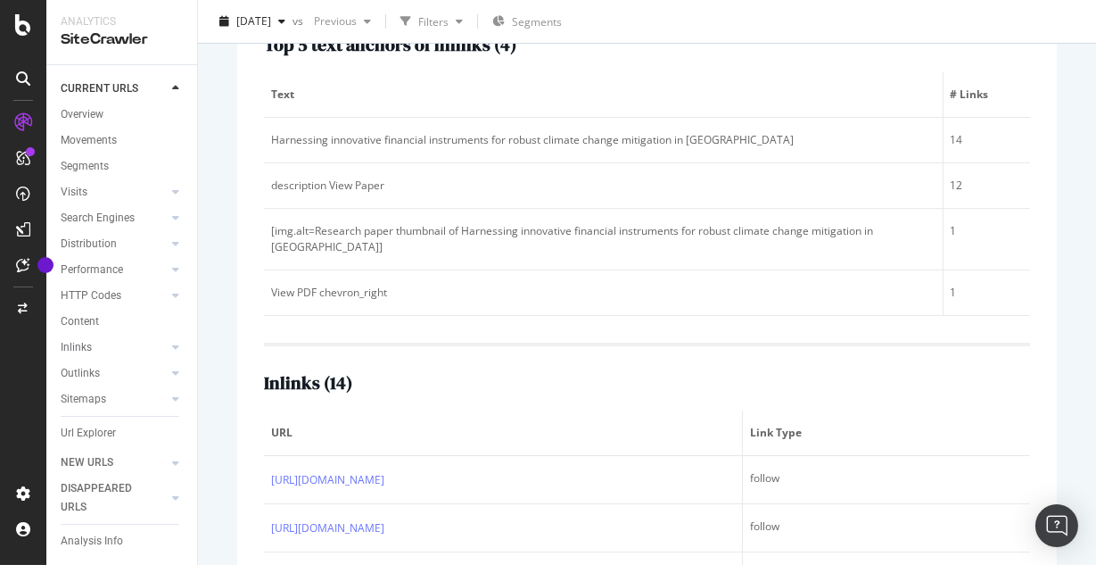
scroll to position [237, 0]
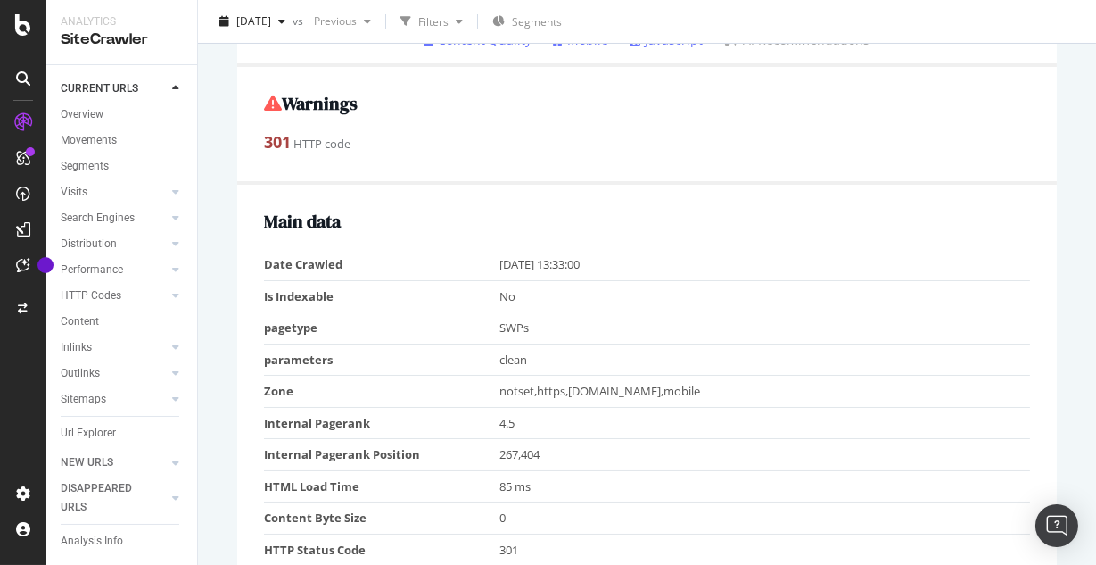
scroll to position [11, 0]
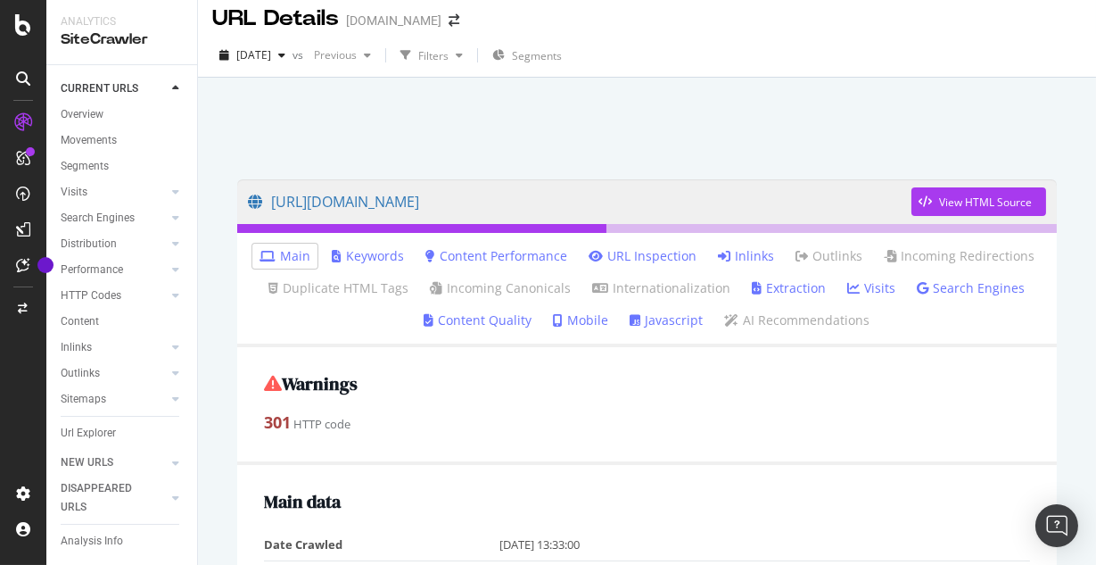
click at [754, 256] on link "Inlinks" at bounding box center [746, 256] width 56 height 18
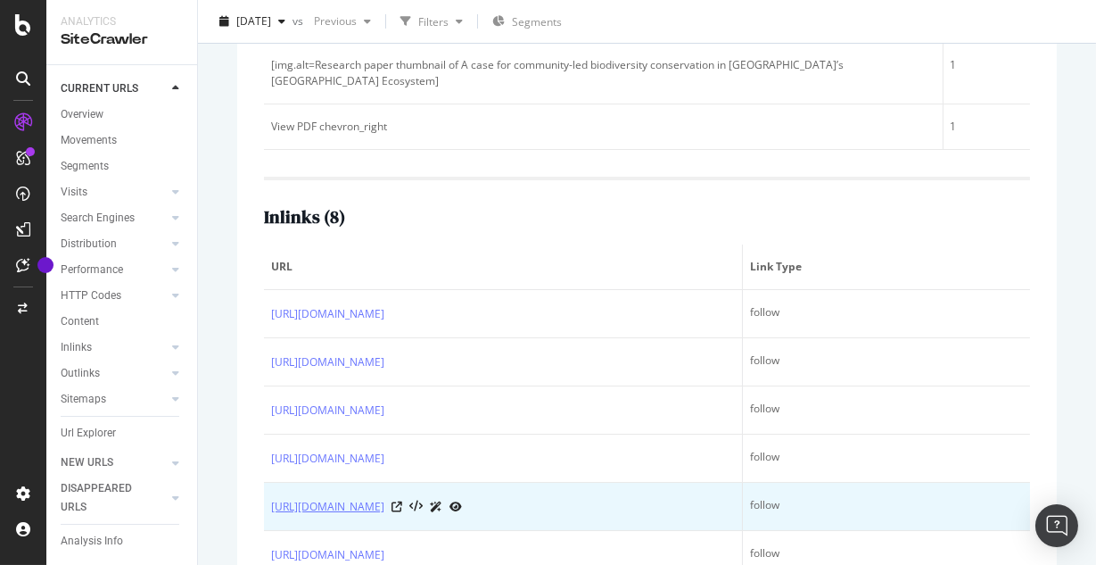
scroll to position [13, 0]
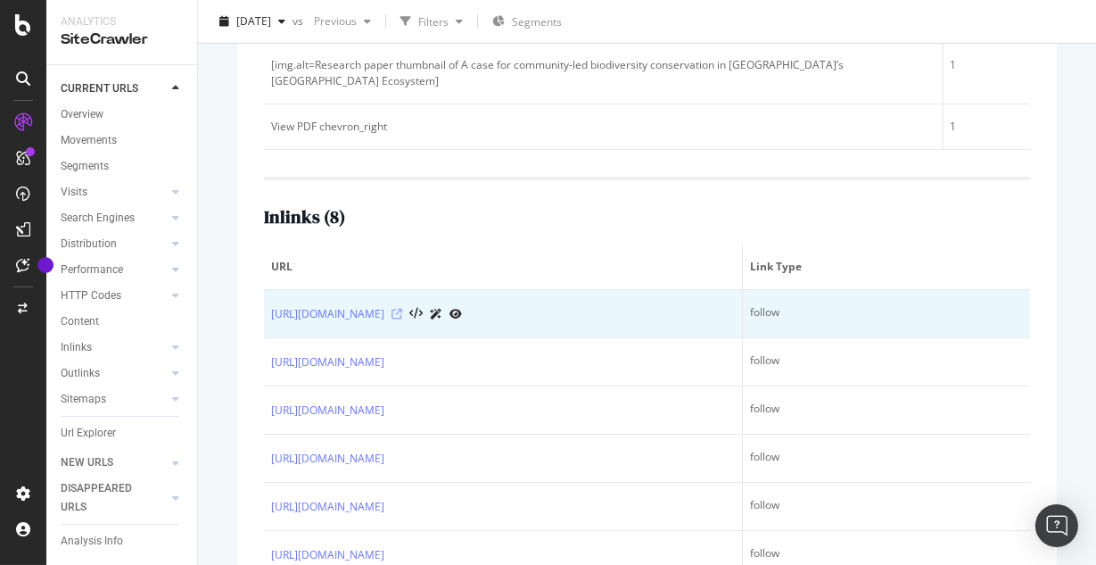
click at [402, 309] on icon at bounding box center [397, 314] width 11 height 11
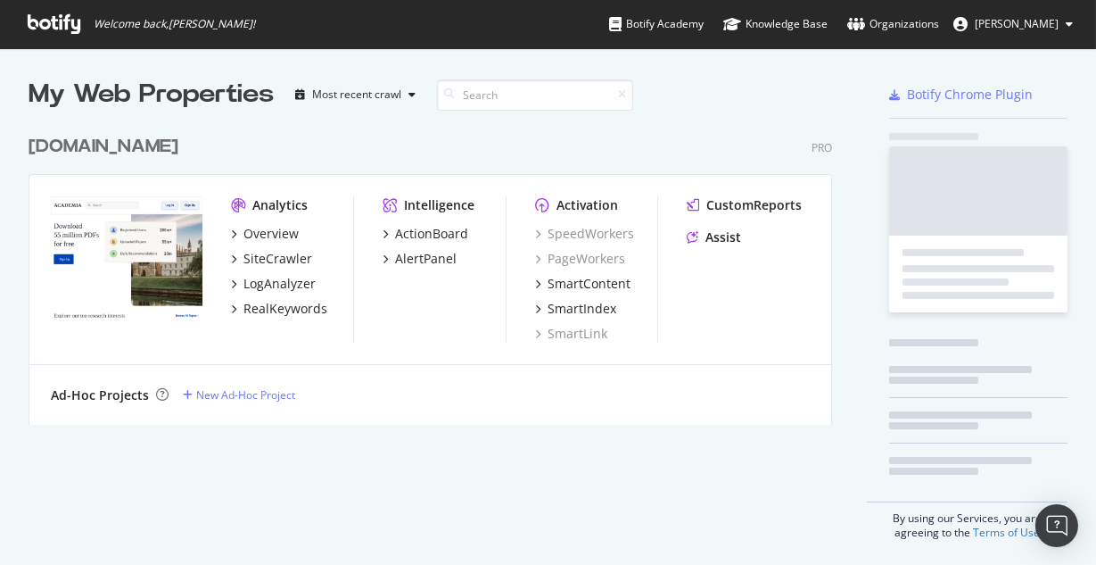
scroll to position [312, 817]
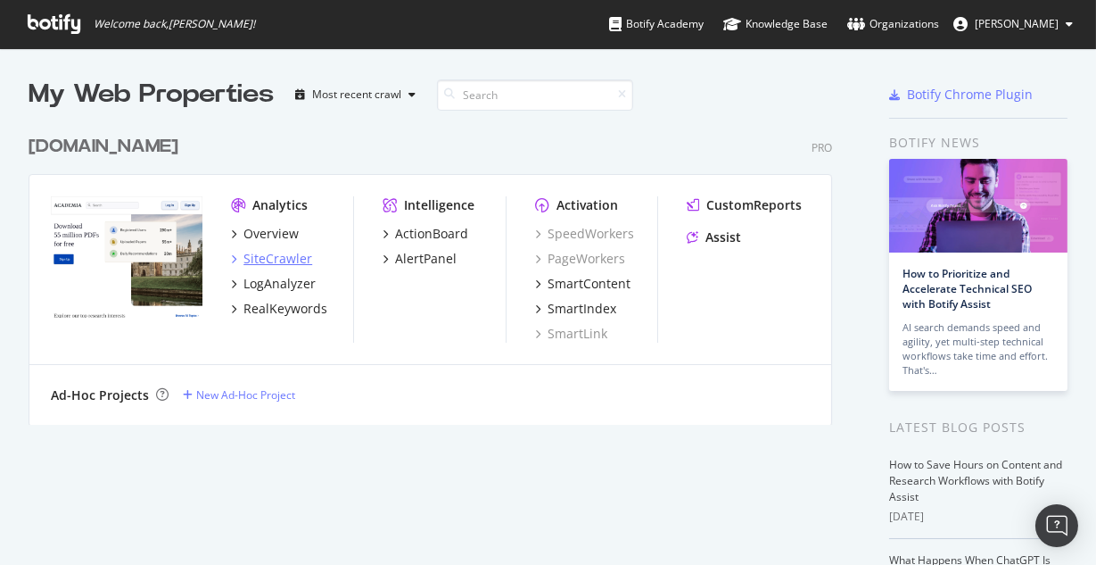
click at [282, 260] on div "SiteCrawler" at bounding box center [278, 259] width 69 height 18
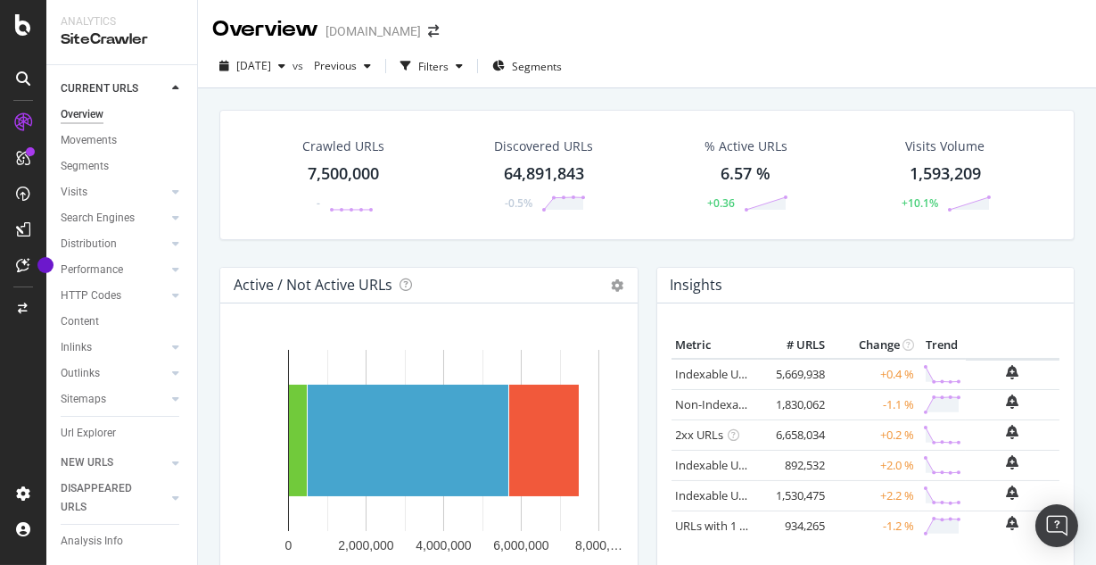
click at [687, 242] on div "Crawled URLs 7,500,000 - Discovered URLs 64,891,843 -0.5% % Active URLs 6.57 % …" at bounding box center [647, 188] width 873 height 157
click at [746, 248] on div "Crawled URLs 7,500,000 - Discovered URLs 64,891,843 -0.5% % Active URLs 6.57 % …" at bounding box center [647, 188] width 873 height 157
click at [755, 245] on div "Crawled URLs 7,500,000 - Discovered URLs 64,891,843 -0.5% % Active URLs 6.57 % …" at bounding box center [647, 188] width 873 height 157
click at [16, 80] on icon at bounding box center [23, 78] width 14 height 14
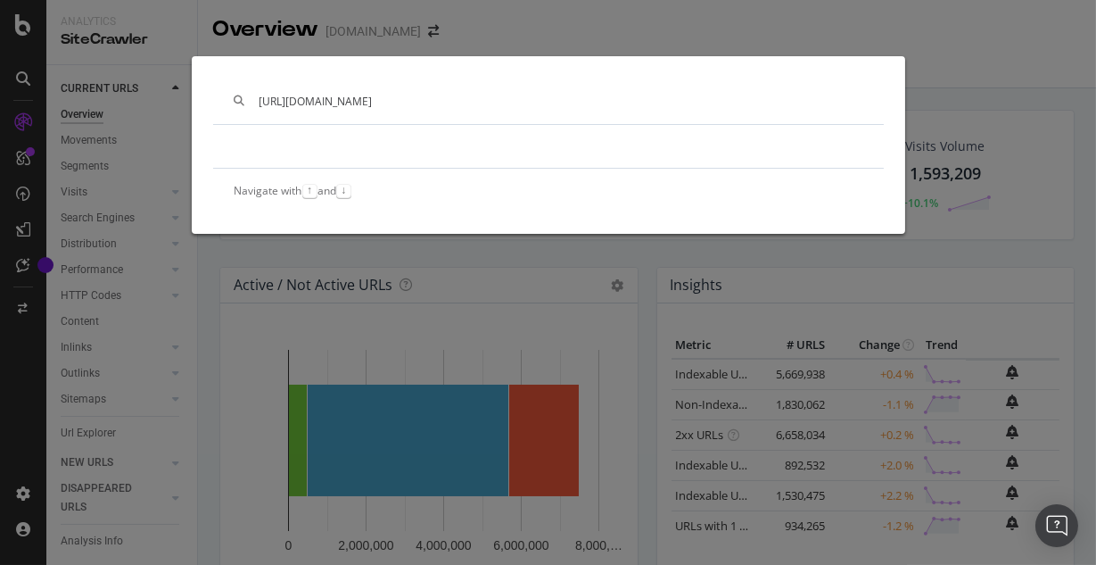
type input "[URL][DOMAIN_NAME]"
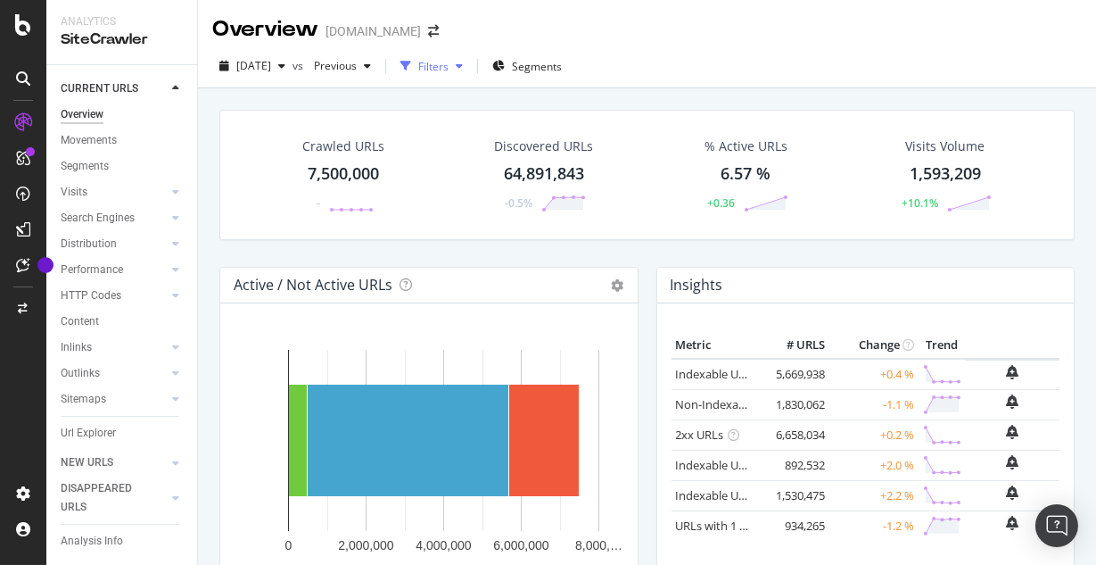
click at [449, 70] on div "Filters" at bounding box center [433, 66] width 30 height 15
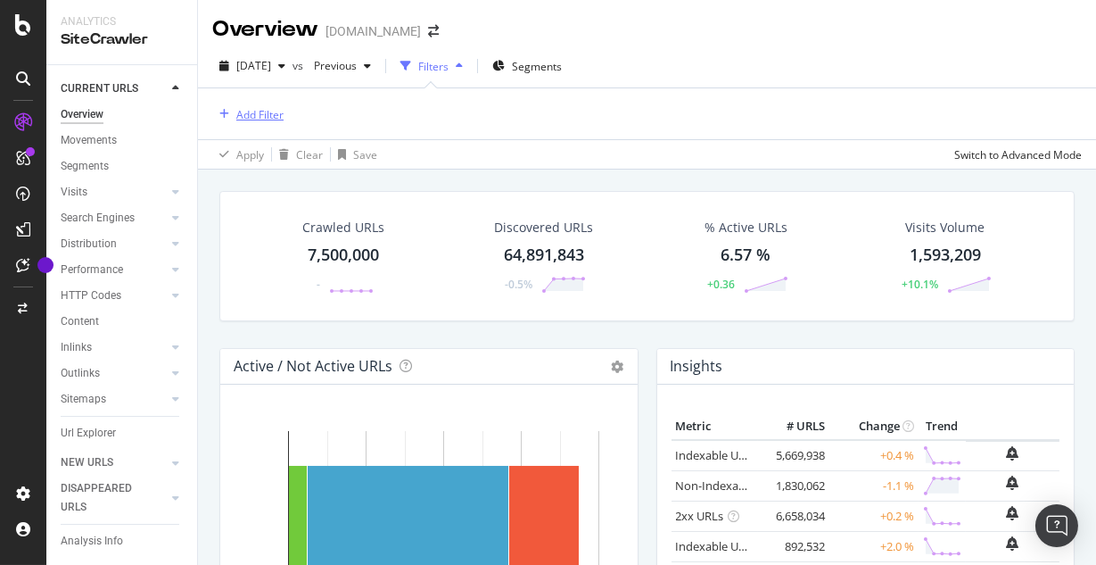
click at [273, 114] on div "Add Filter" at bounding box center [259, 114] width 47 height 15
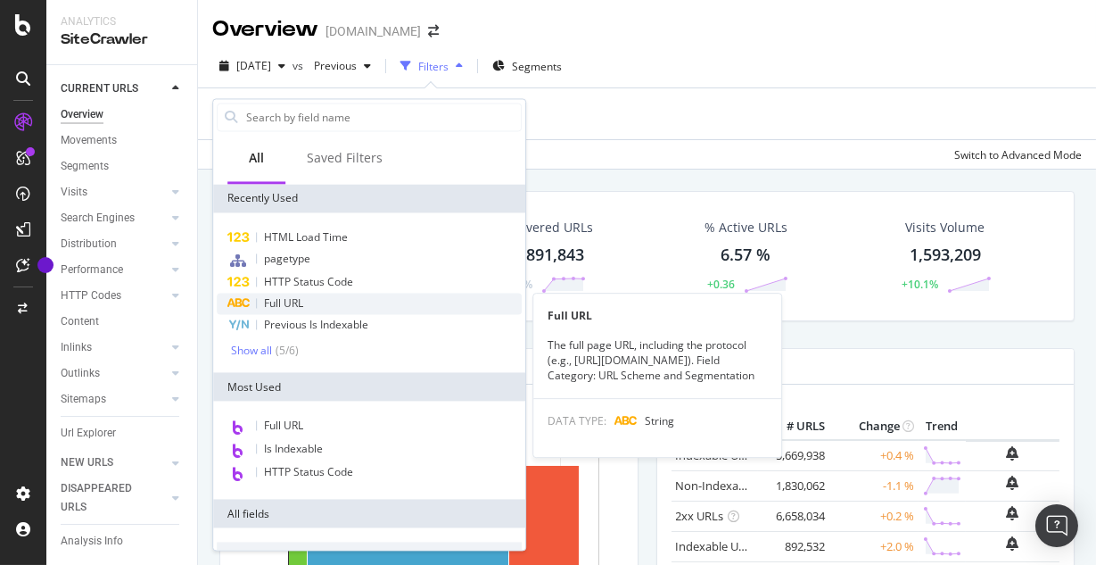
click at [326, 302] on div "Full URL" at bounding box center [369, 303] width 305 height 21
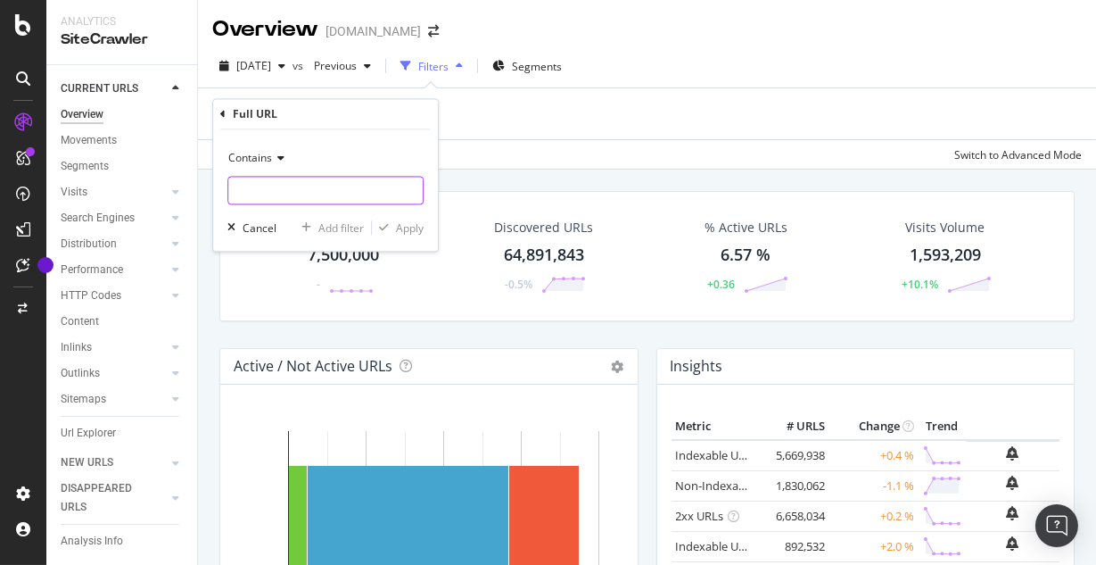
click at [358, 194] on input "text" at bounding box center [325, 191] width 194 height 29
paste input "[URL][DOMAIN_NAME]"
type input "[URL][DOMAIN_NAME]"
click at [405, 237] on div "Contains [URL][DOMAIN_NAME] Cancel Add filter Apply" at bounding box center [325, 190] width 225 height 121
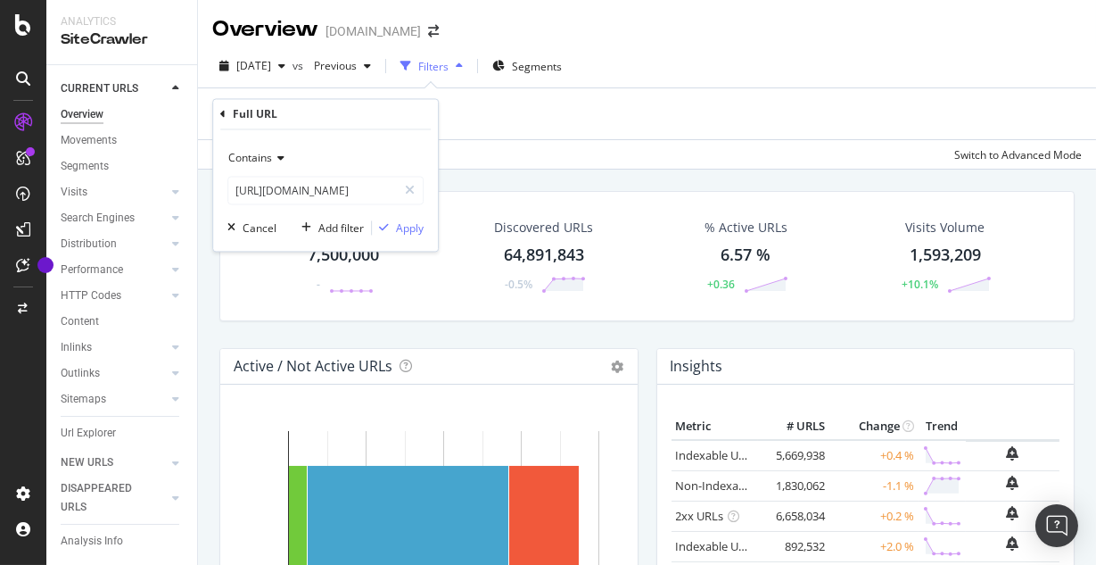
scroll to position [0, 0]
click at [412, 225] on div "Apply" at bounding box center [410, 227] width 28 height 15
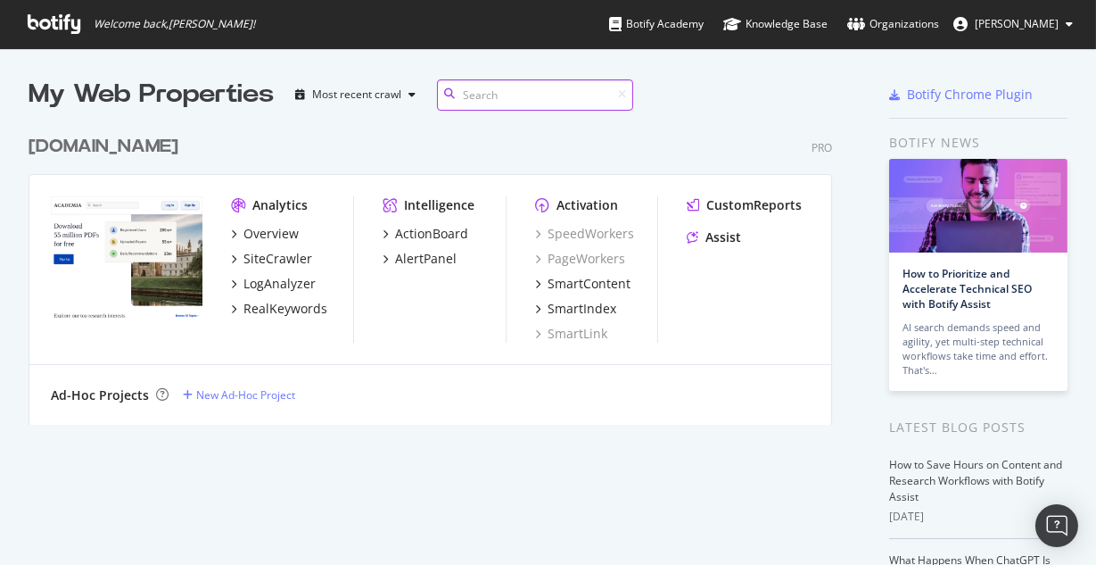
scroll to position [565, 1096]
